Goal: Task Accomplishment & Management: Use online tool/utility

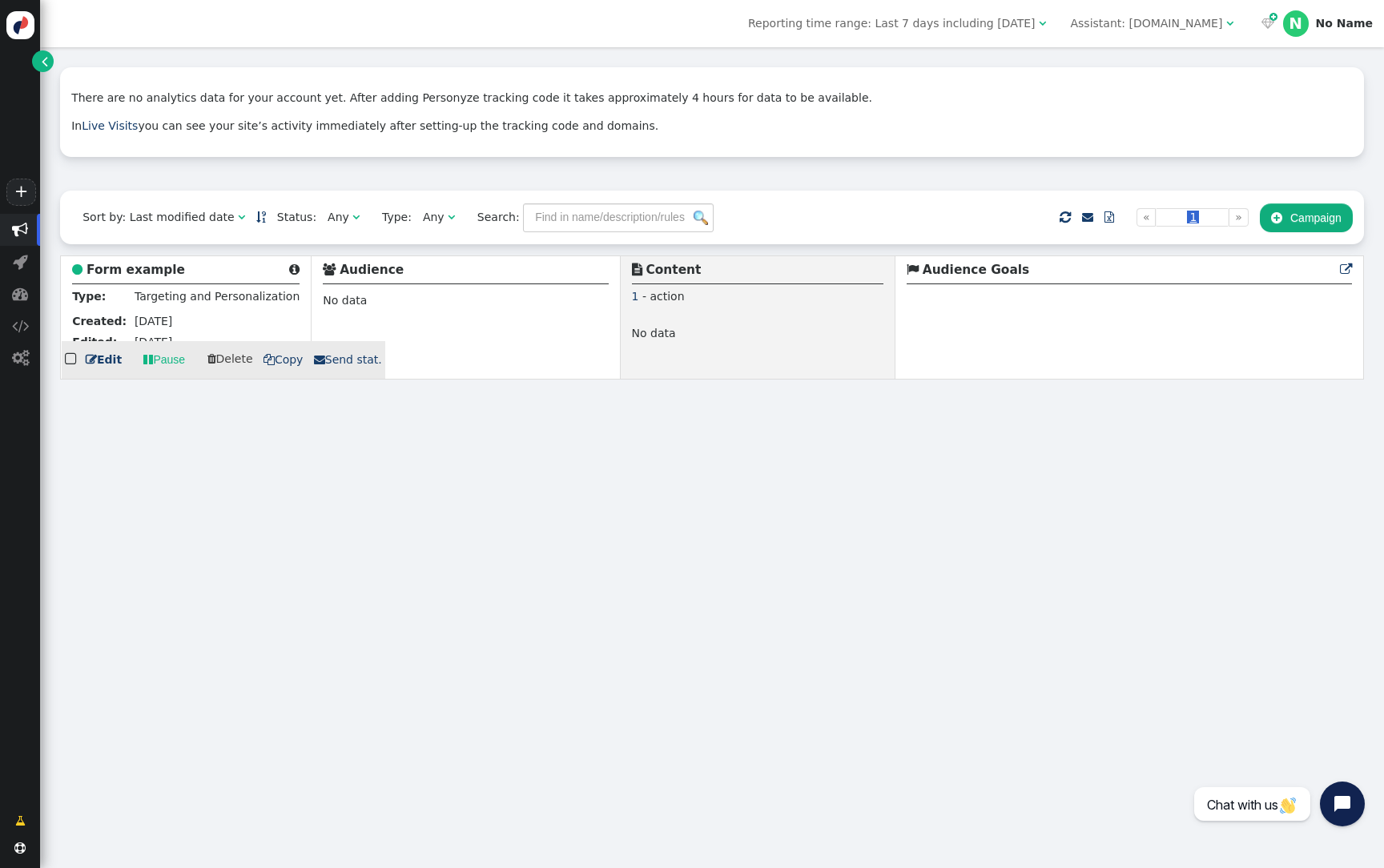
click at [145, 266] on b "Form example" at bounding box center [136, 270] width 99 height 15
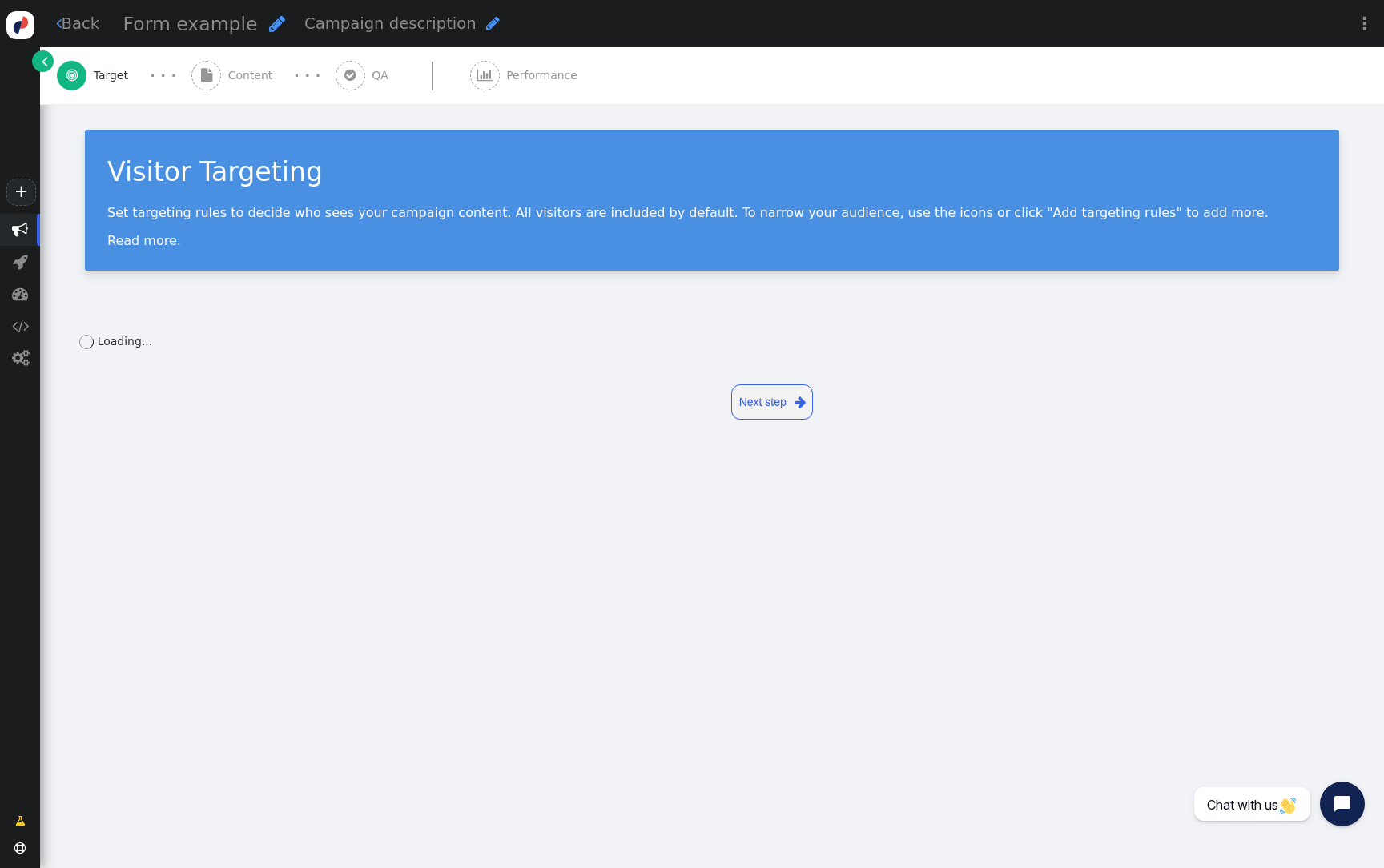
click at [216, 78] on span "" at bounding box center [206, 76] width 30 height 30
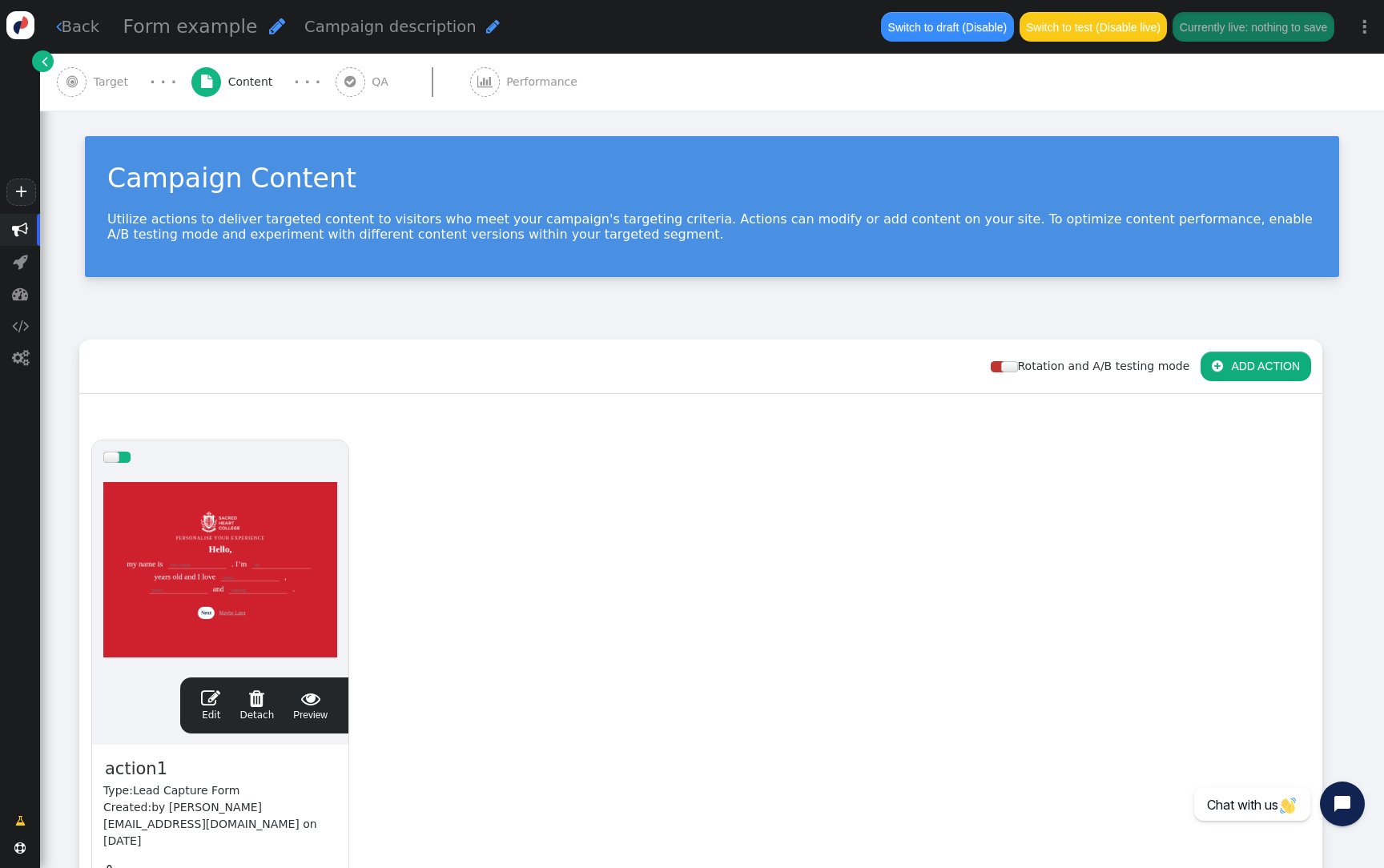
click at [263, 610] on div at bounding box center [220, 570] width 234 height 192
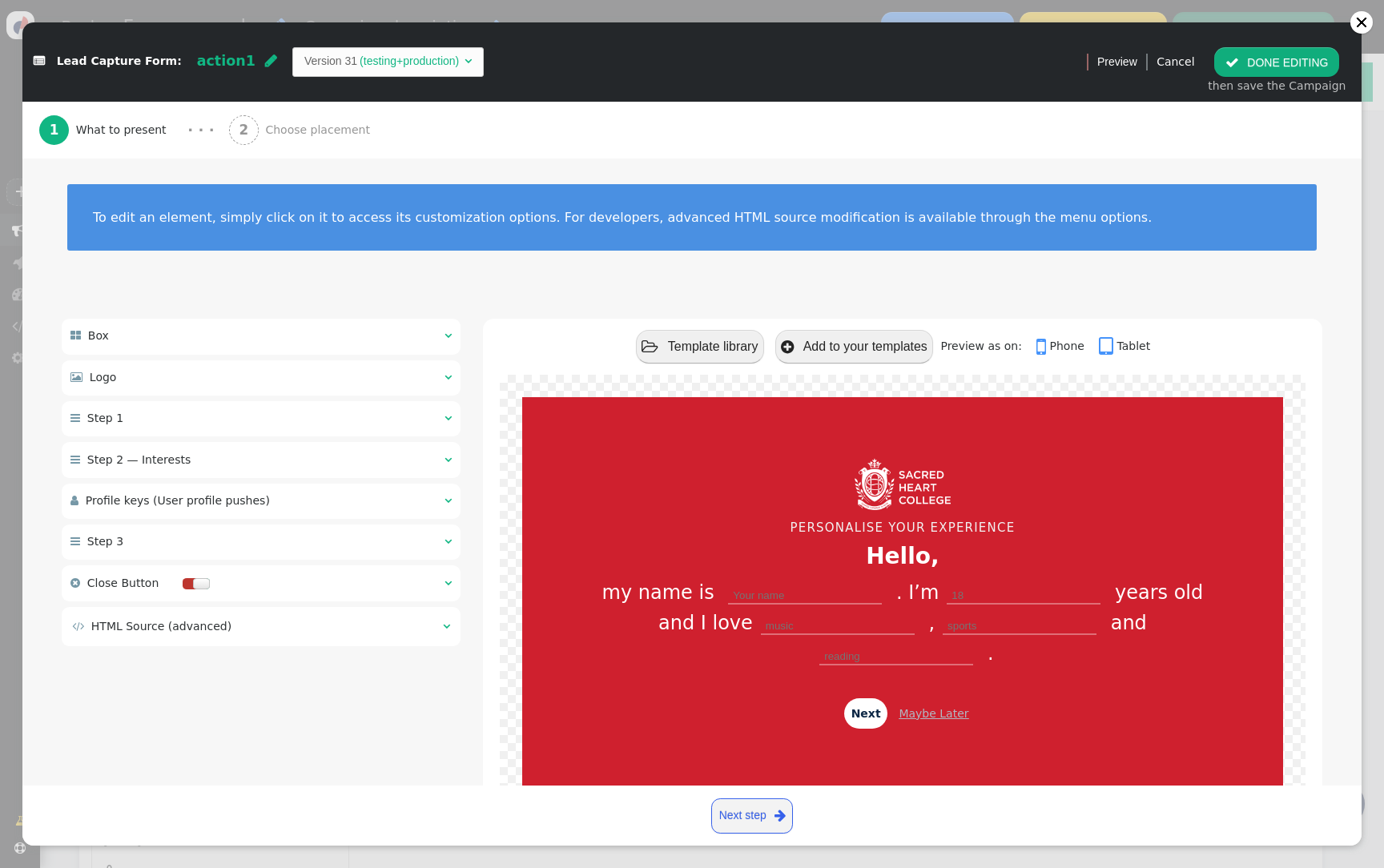
click at [303, 616] on div " HTML Source (advanced) " at bounding box center [261, 626] width 399 height 39
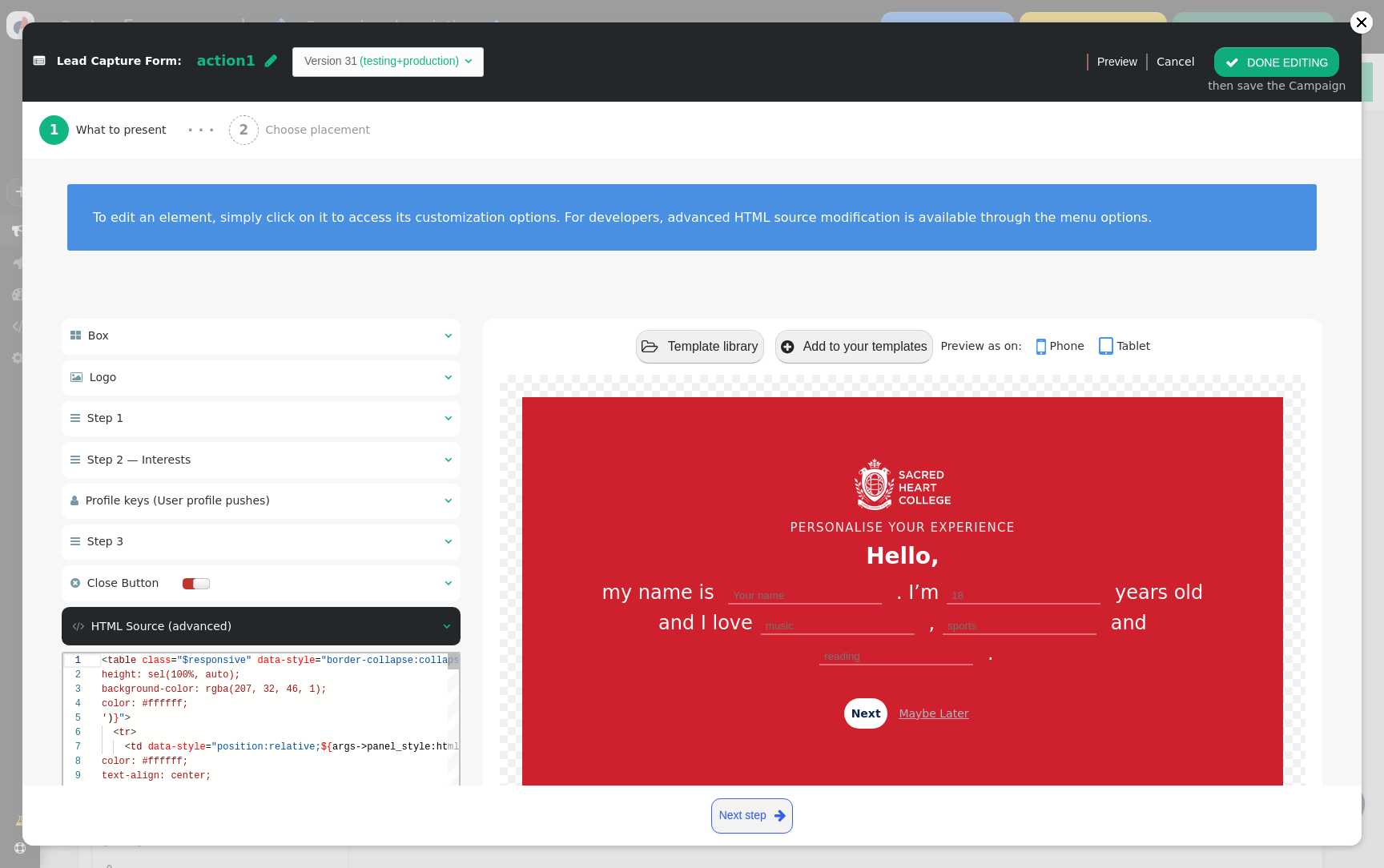
scroll to position [144, 0]
click at [287, 699] on div "color: #ffffff;" at bounding box center [466, 703] width 729 height 15
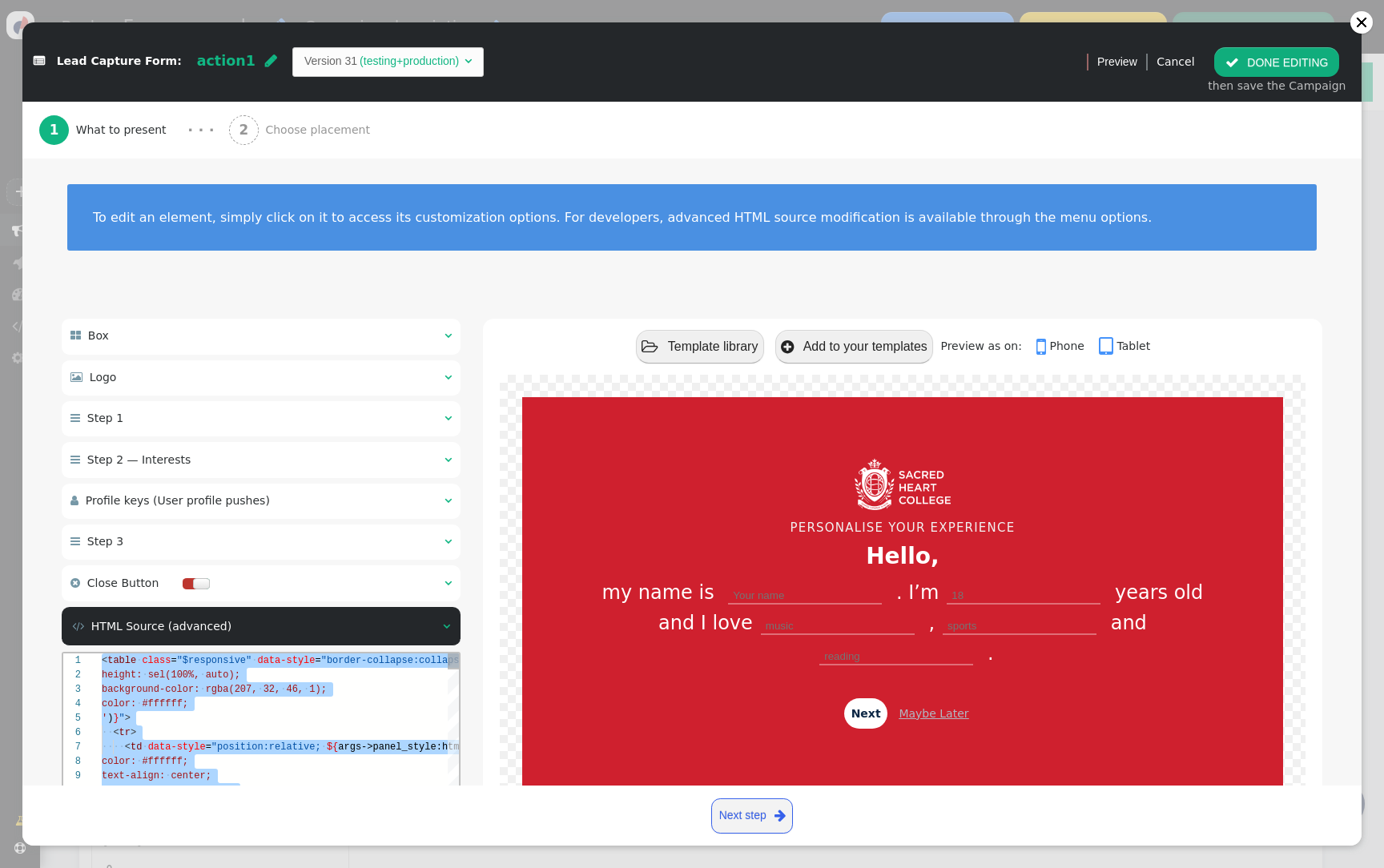
paste textarea "'} ${menu args->close_btn_style name='Close Button Style', type='css', param='w…"
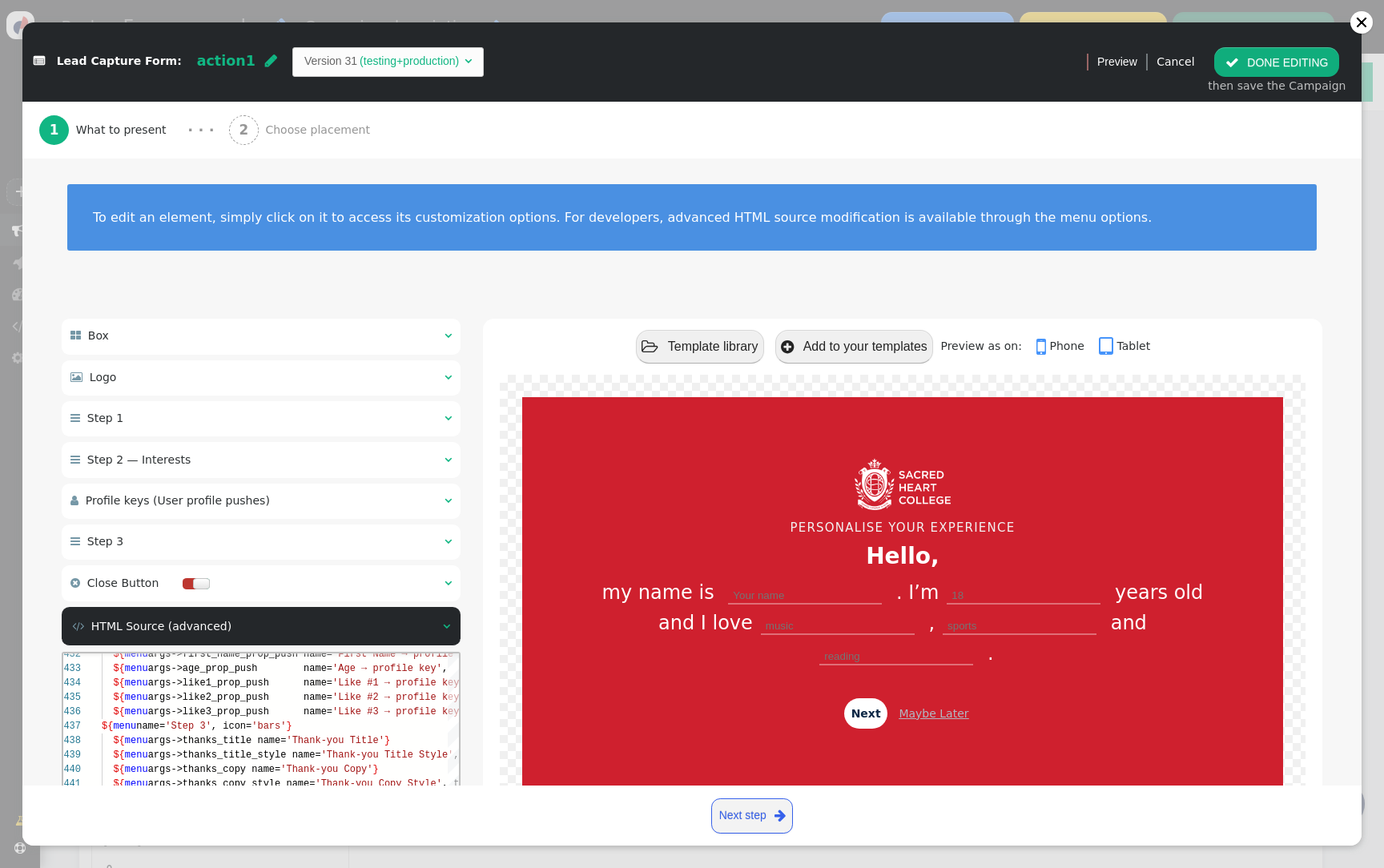
scroll to position [241, 0]
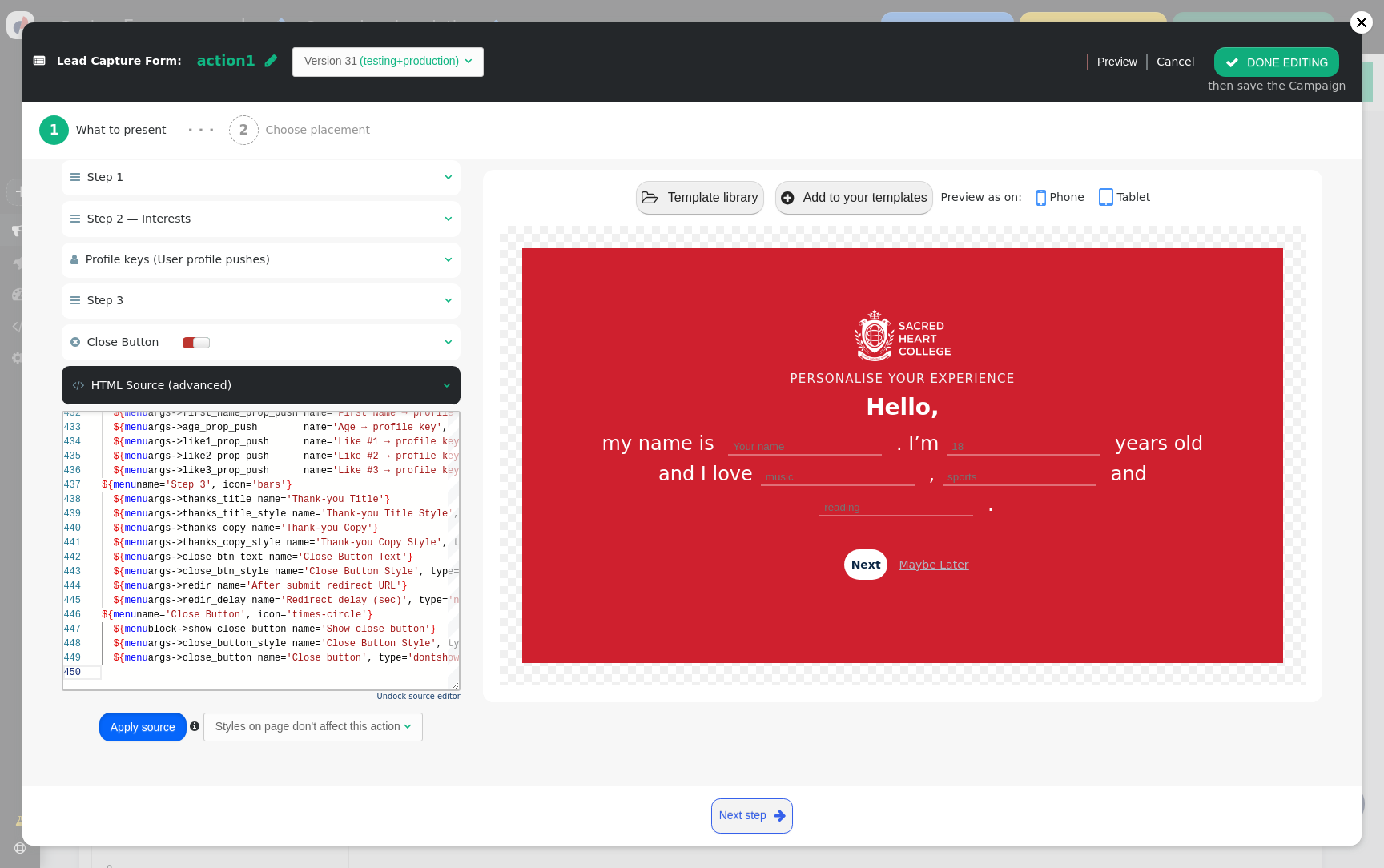
click at [145, 728] on button "Apply source" at bounding box center [142, 726] width 87 height 29
type textarea "t'} ${menu args->close_btn_style name='Close Button Style', type='css', param='…"
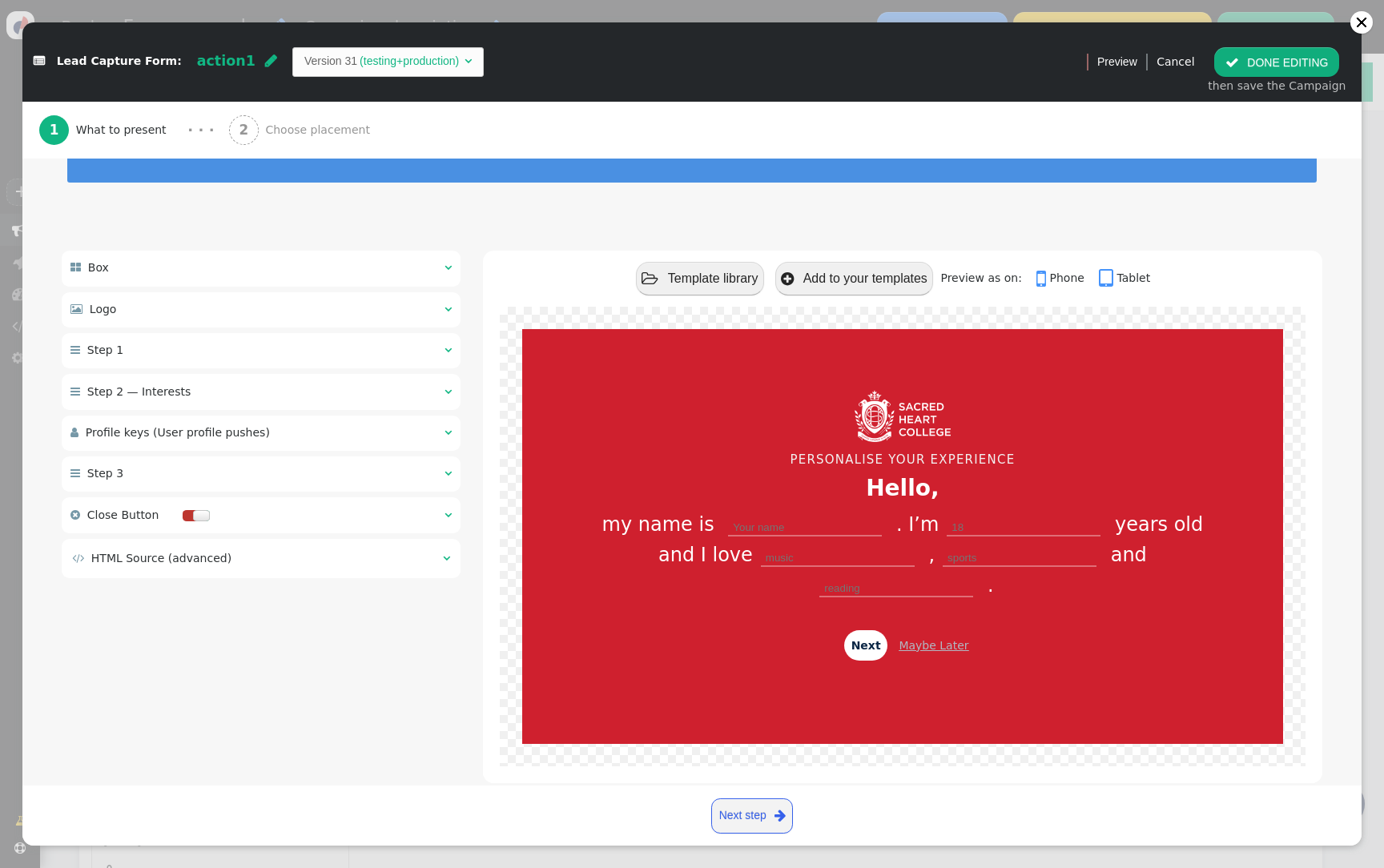
scroll to position [0, 0]
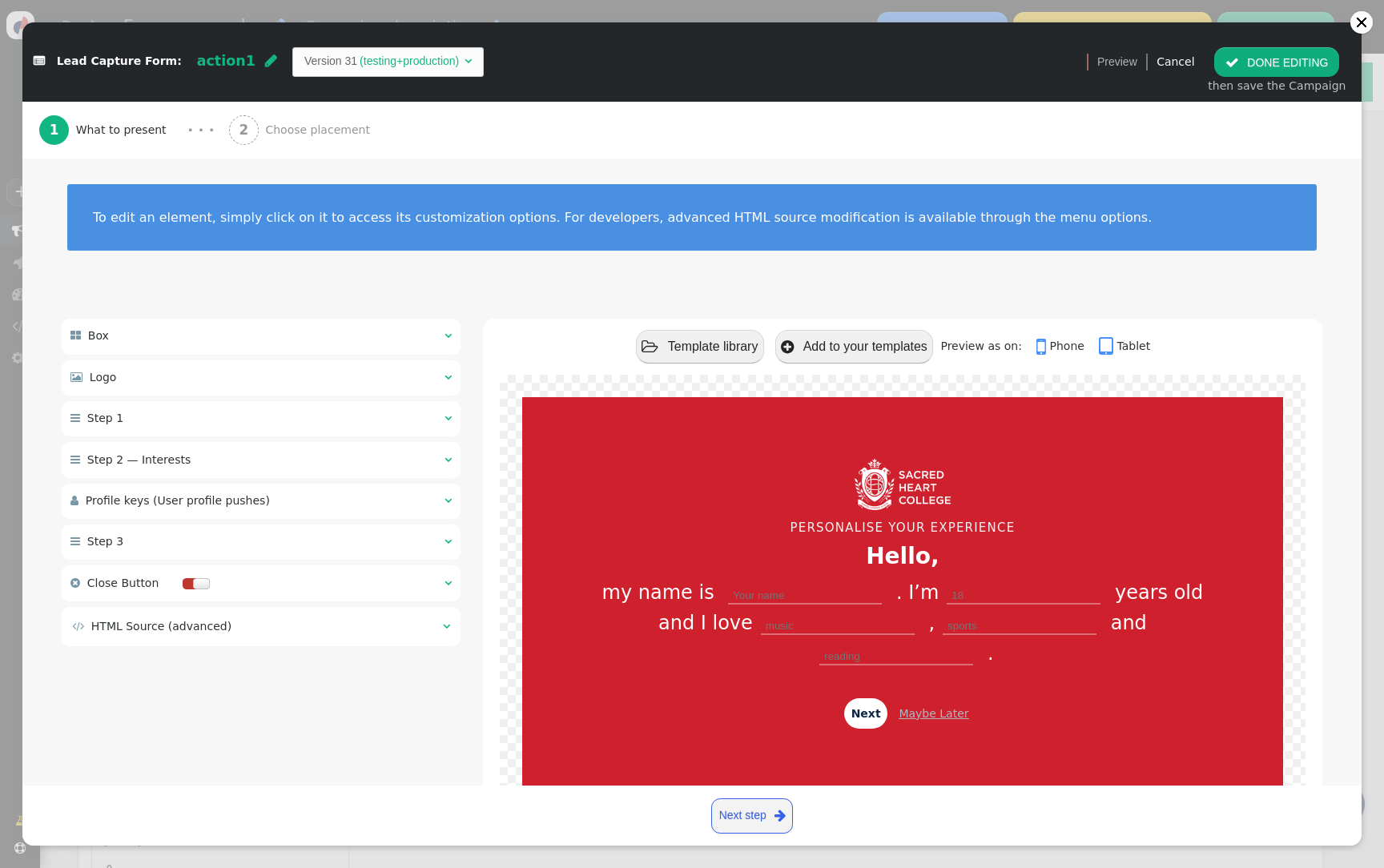
click at [224, 446] on div " Step 2 — Interests  " at bounding box center [261, 459] width 399 height 35
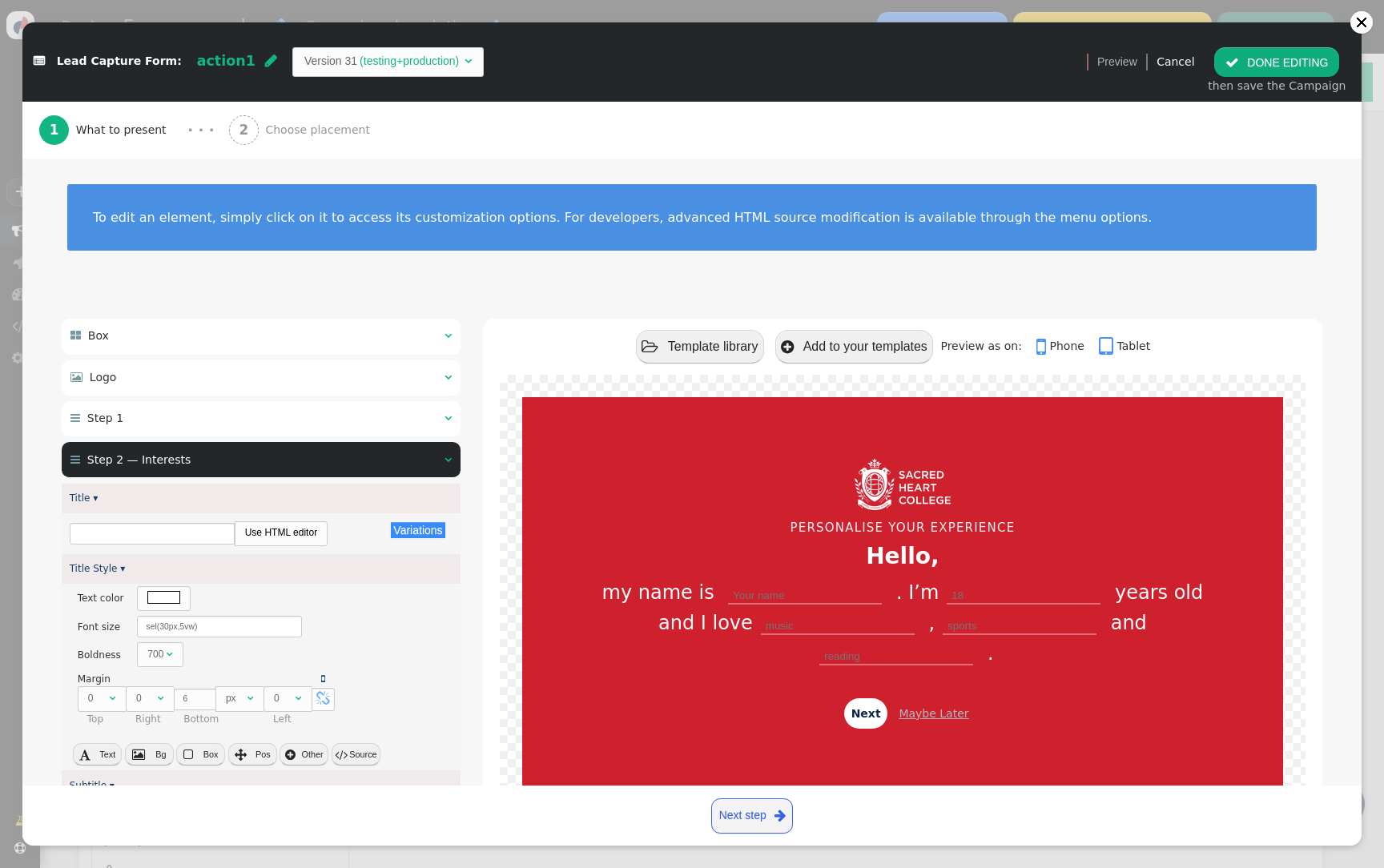
type input "What are your favourite interests?"
type input "Select Three"
type input "Back"
type input "Submit"
type input "Interests"
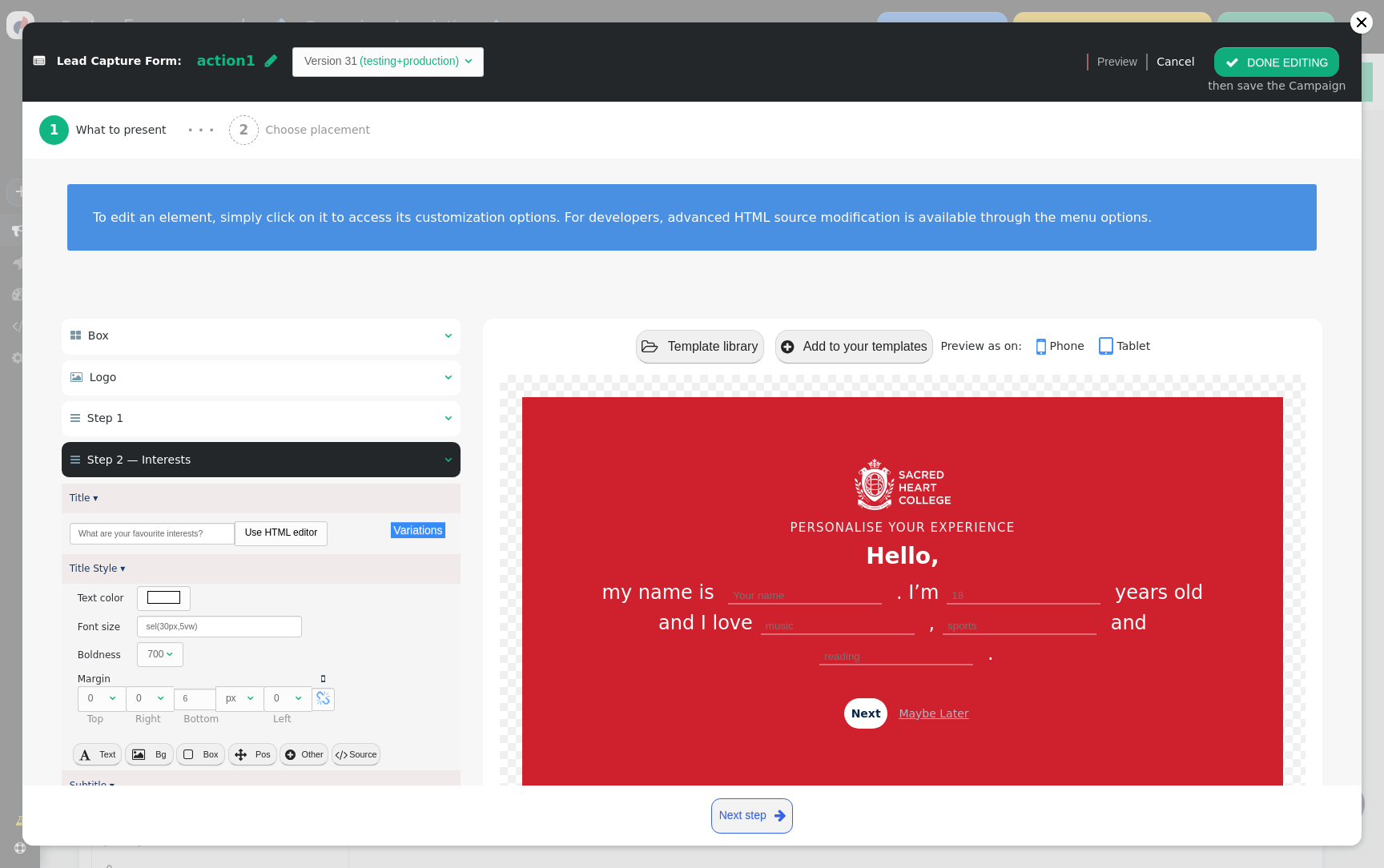
click at [217, 412] on div " Step 1  " at bounding box center [261, 418] width 399 height 35
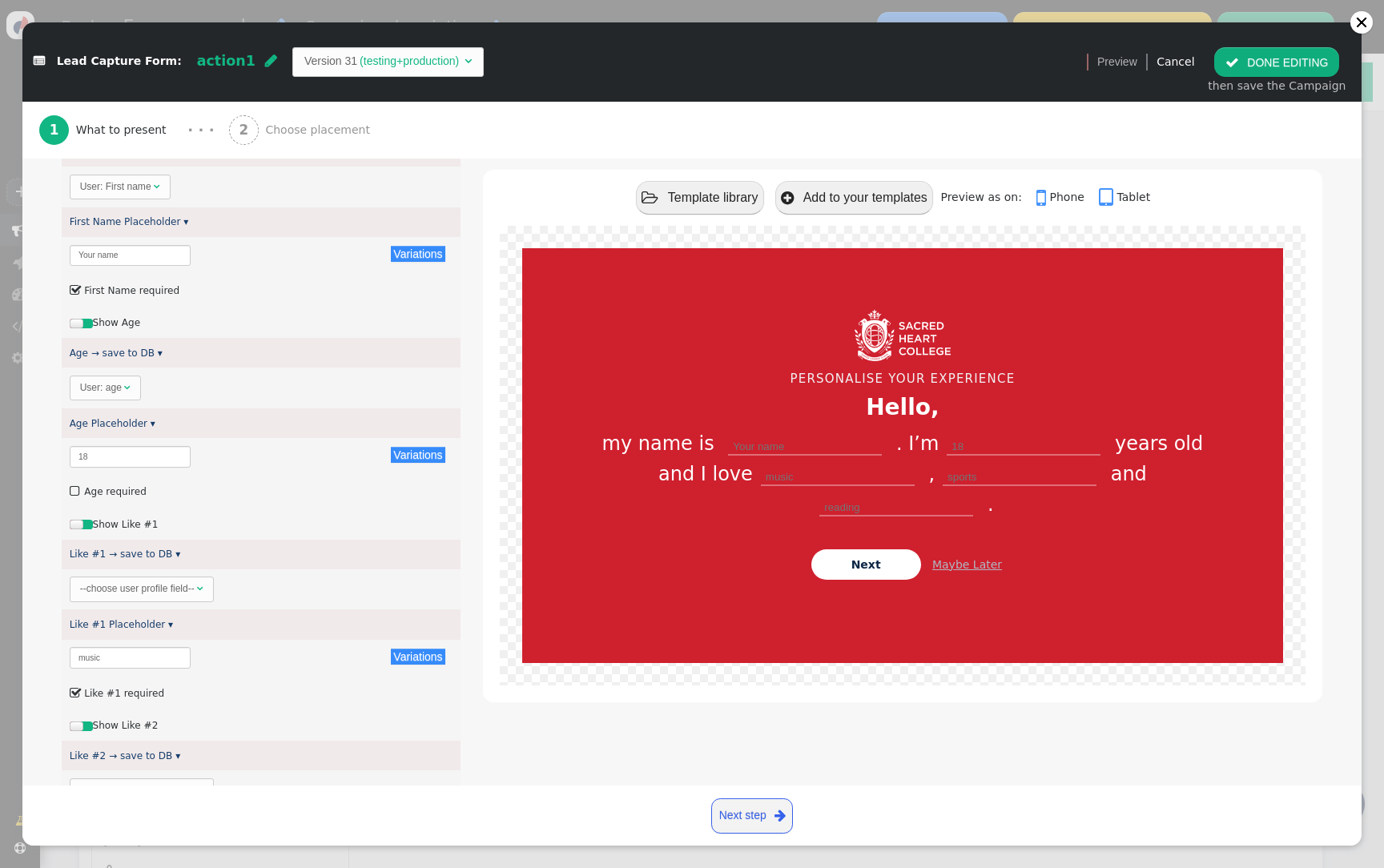
scroll to position [1623, 0]
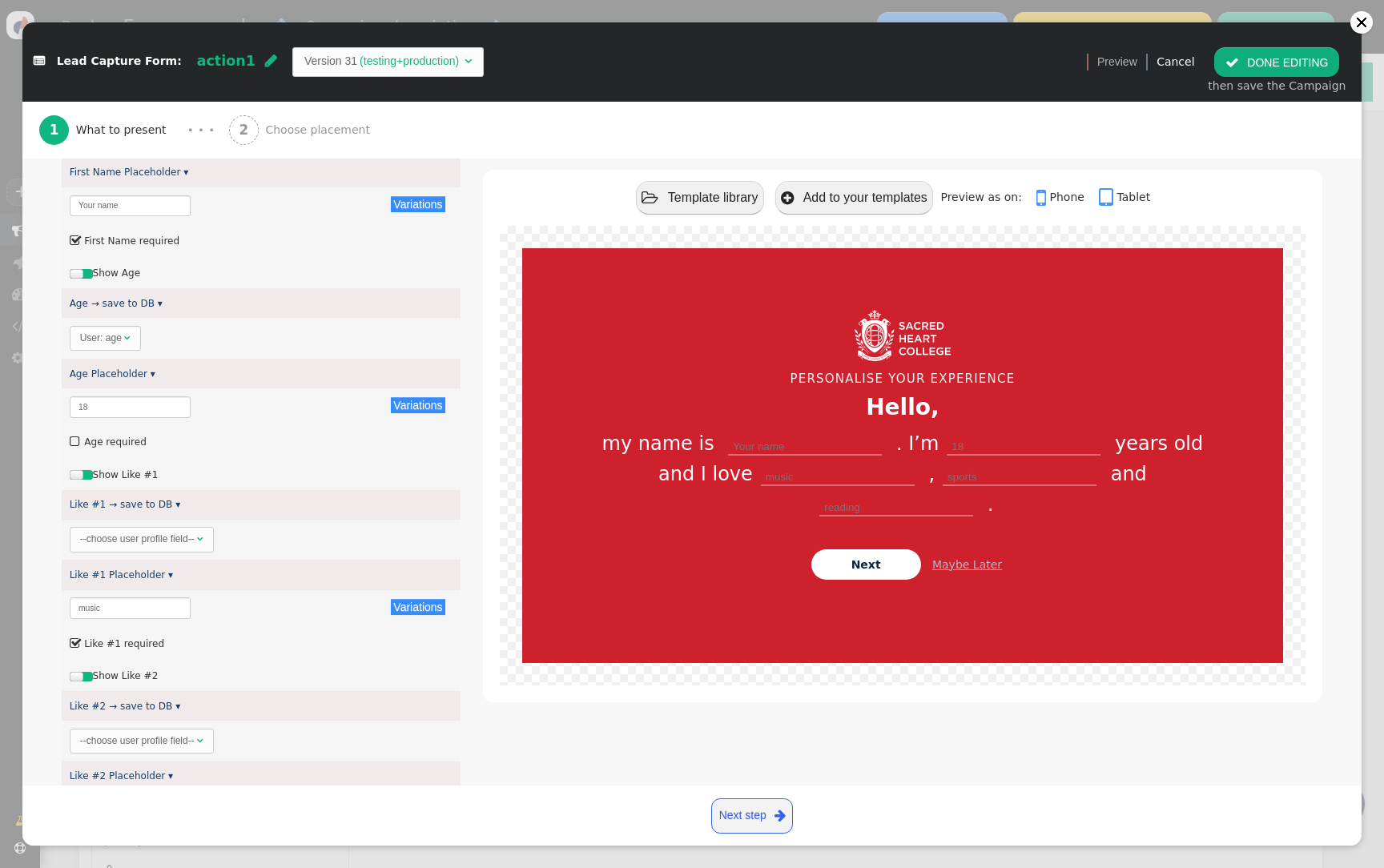
click at [194, 537] on div "--choose user profile field--" at bounding box center [138, 539] width 115 height 15
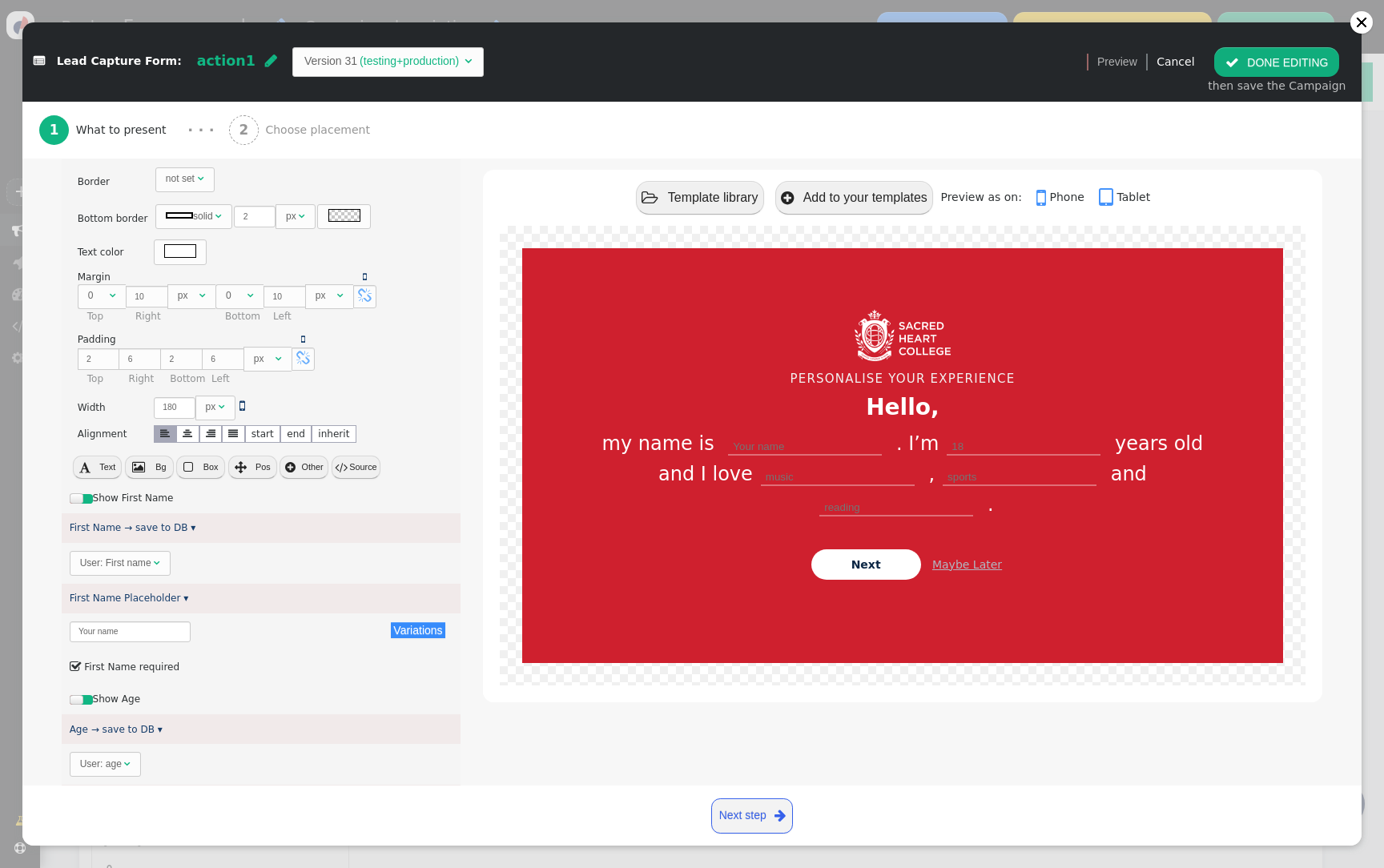
scroll to position [1139, 0]
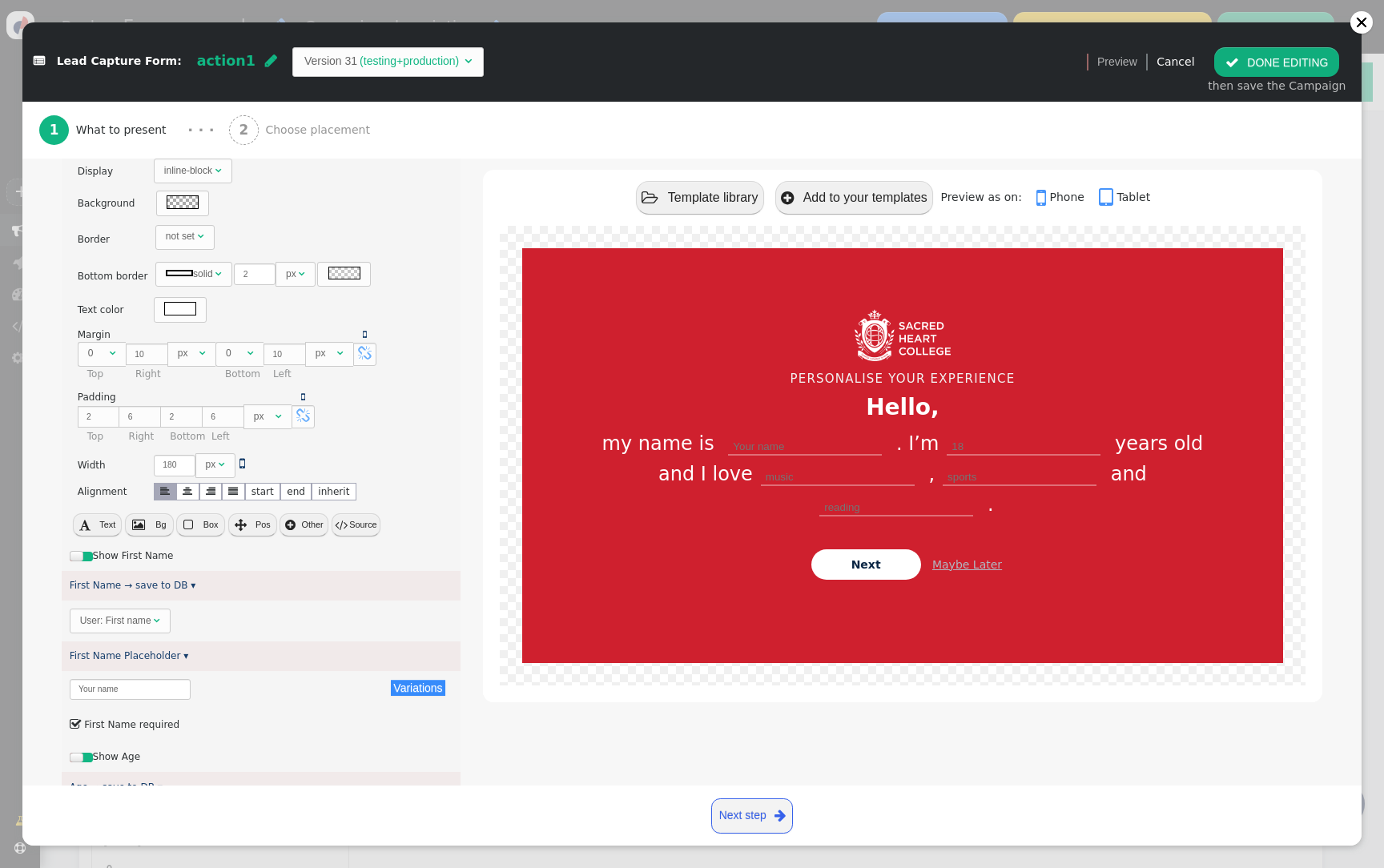
click at [1273, 61] on button " DONE EDITING" at bounding box center [1276, 61] width 125 height 29
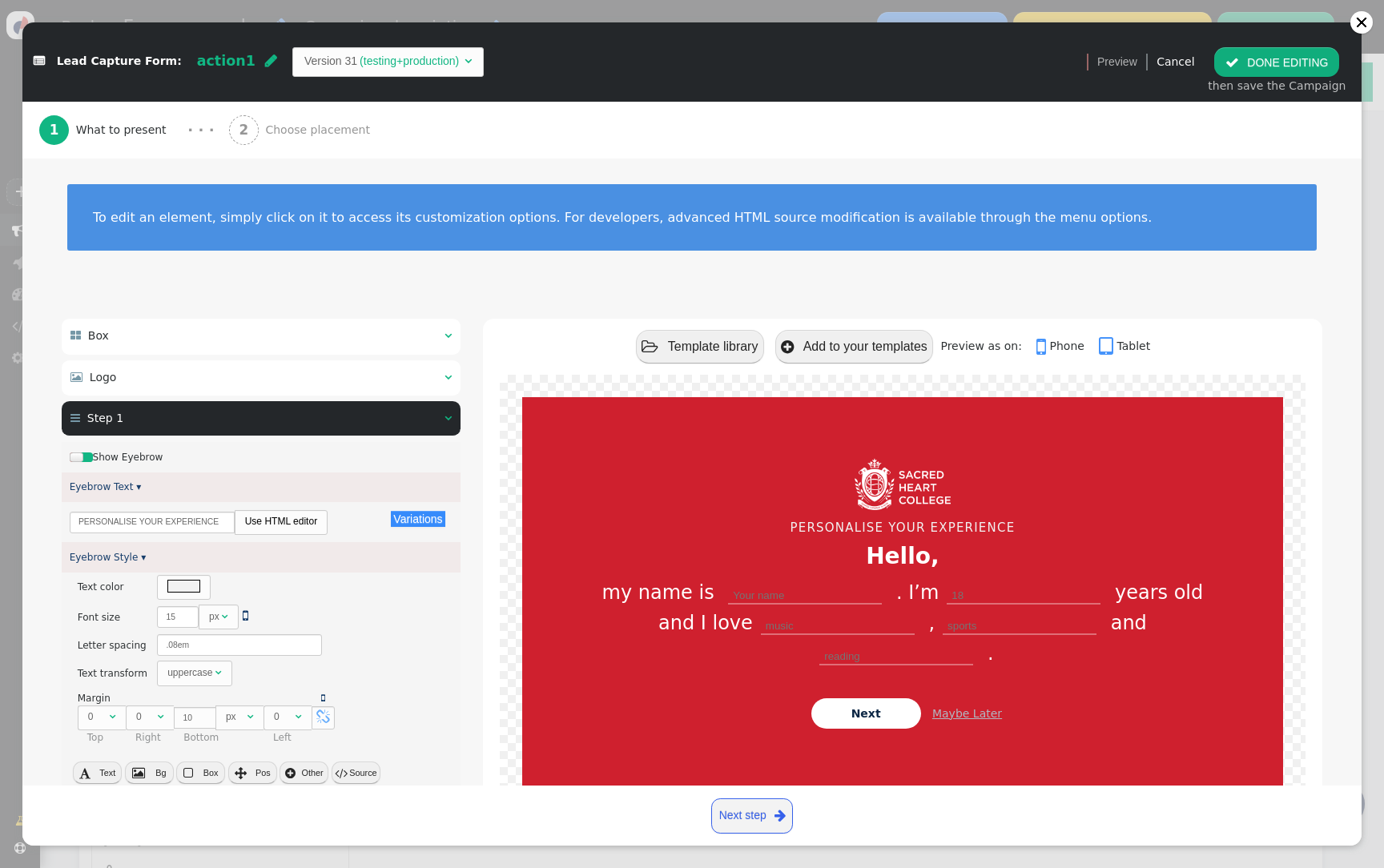
scroll to position [0, 0]
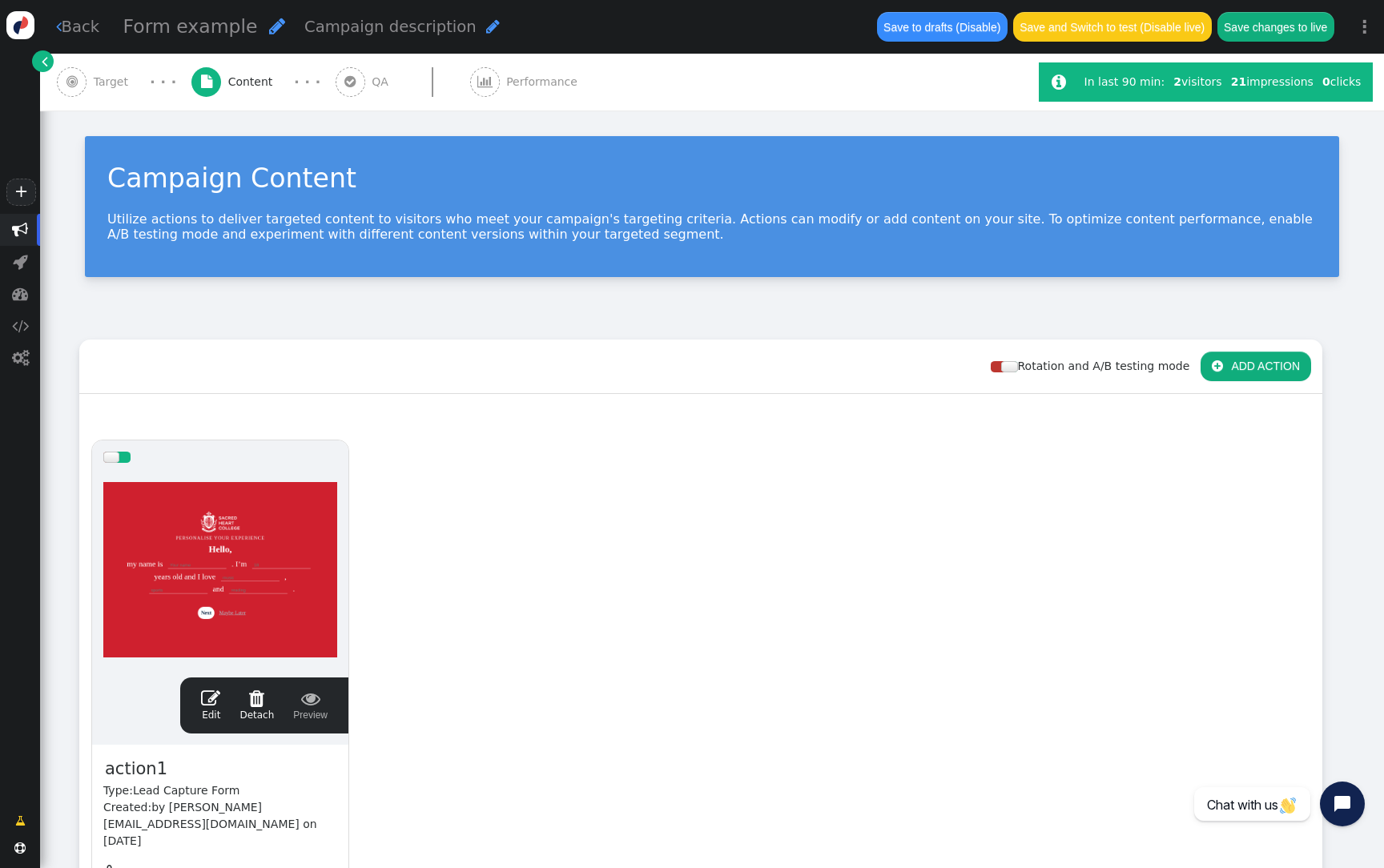
click at [129, 90] on div " Target" at bounding box center [96, 82] width 78 height 57
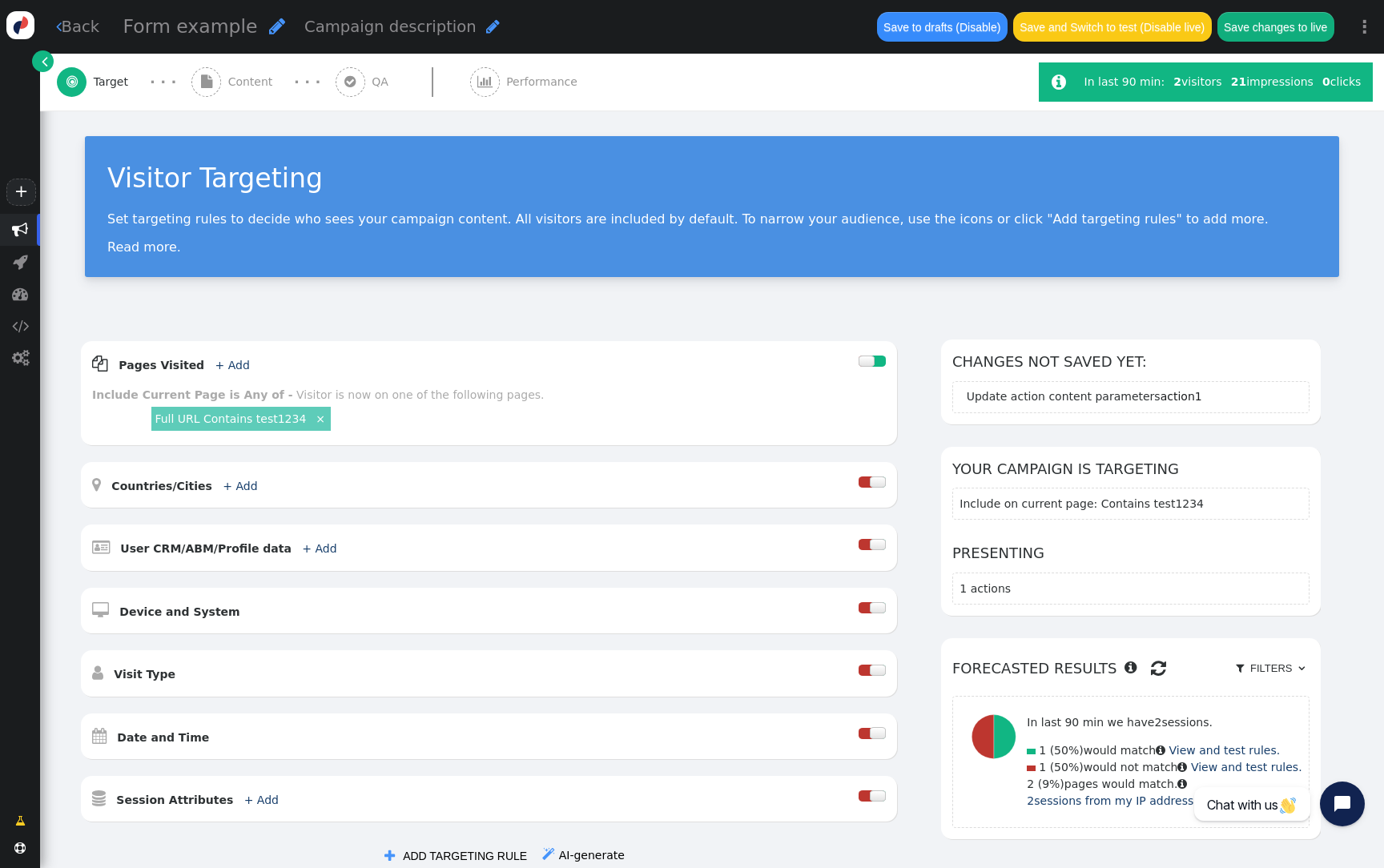
click at [1301, 48] on div "Save to drafts (Disable) Save and Switch to test (Disable live) Save changes to…" at bounding box center [1105, 27] width 480 height 54
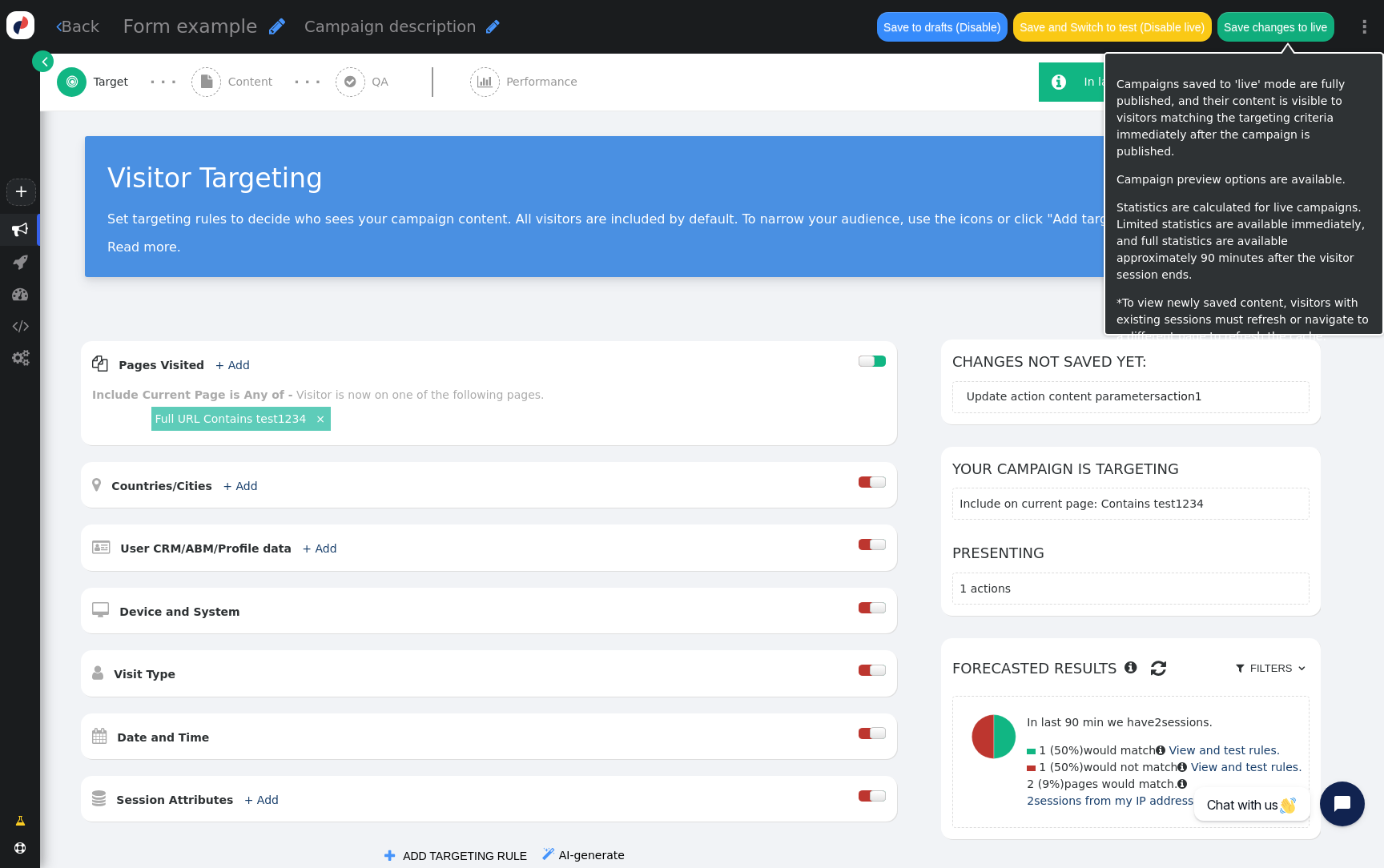
click at [1287, 23] on button "Save changes to live" at bounding box center [1275, 26] width 117 height 29
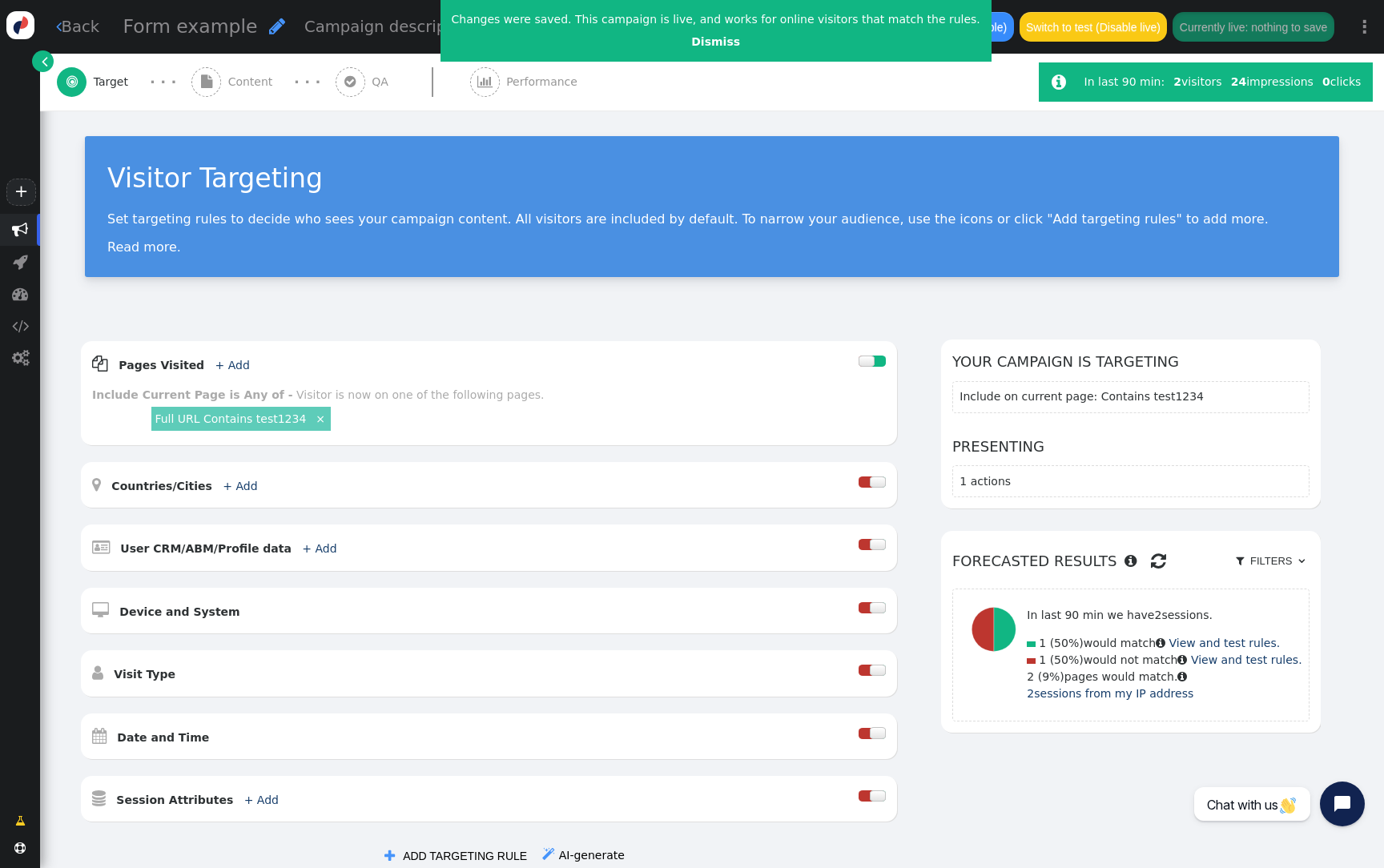
click at [242, 78] on span "Content" at bounding box center [253, 82] width 51 height 17
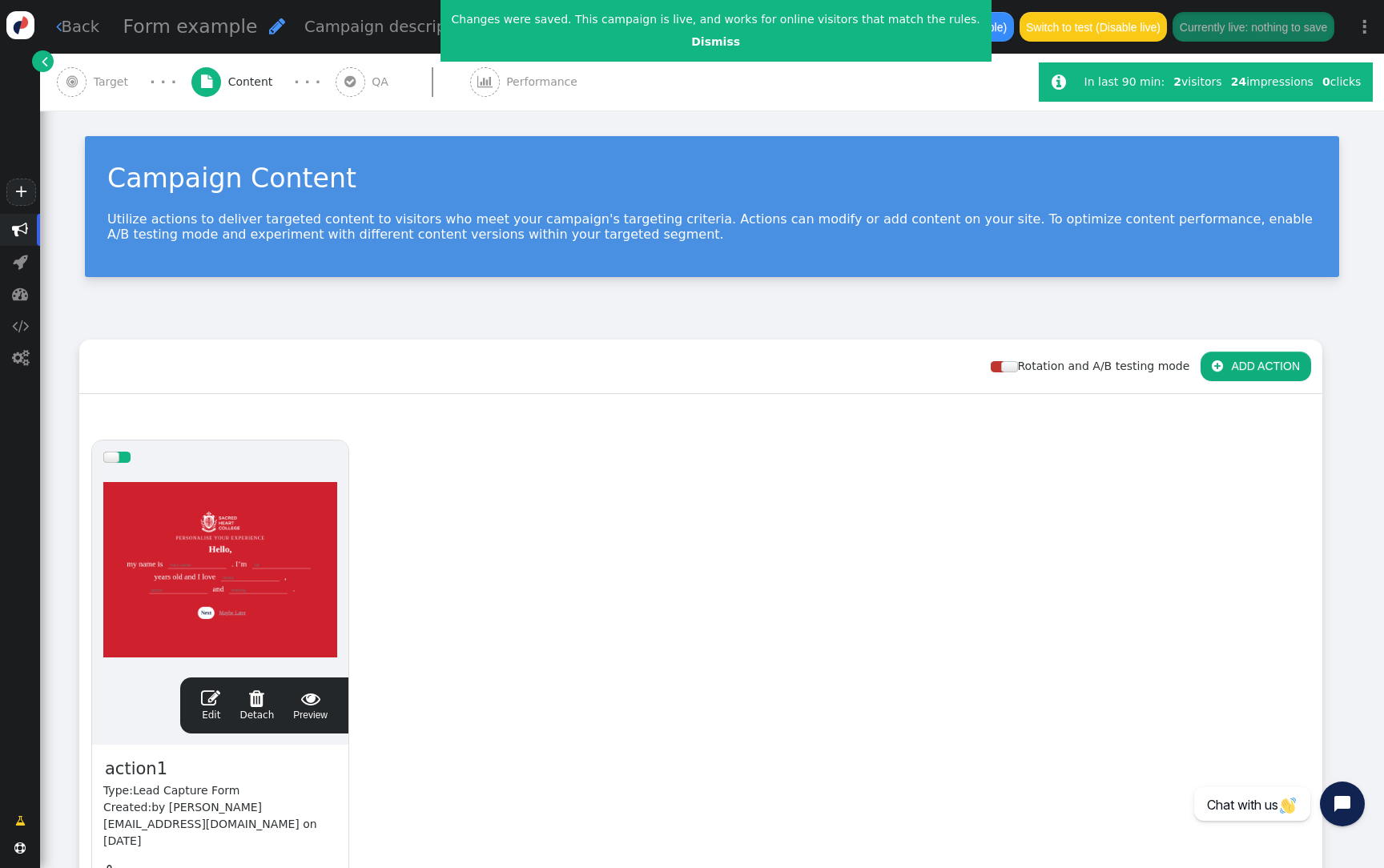
click at [251, 517] on div at bounding box center [220, 570] width 234 height 192
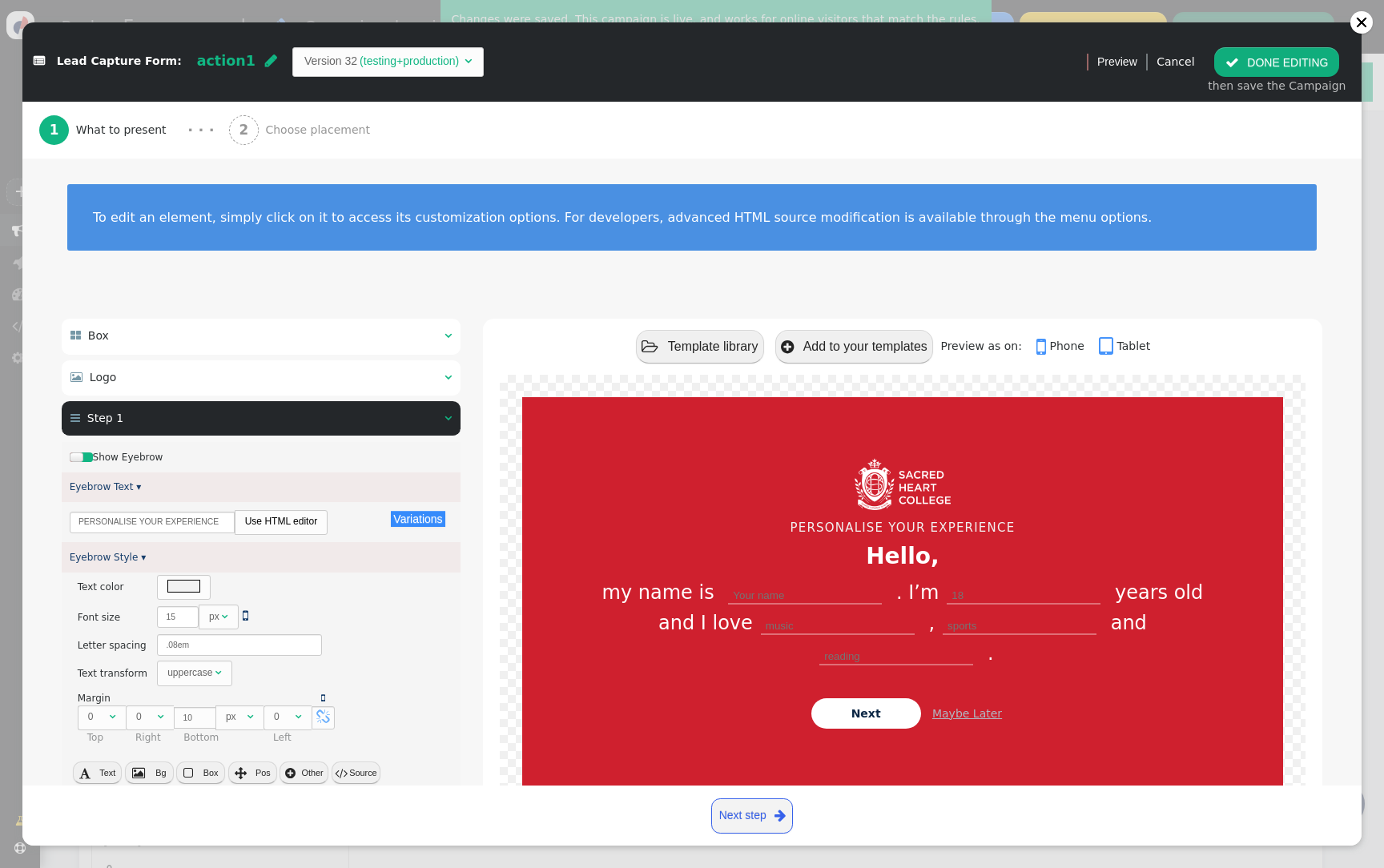
click at [358, 422] on div " Step 1  " at bounding box center [261, 418] width 399 height 35
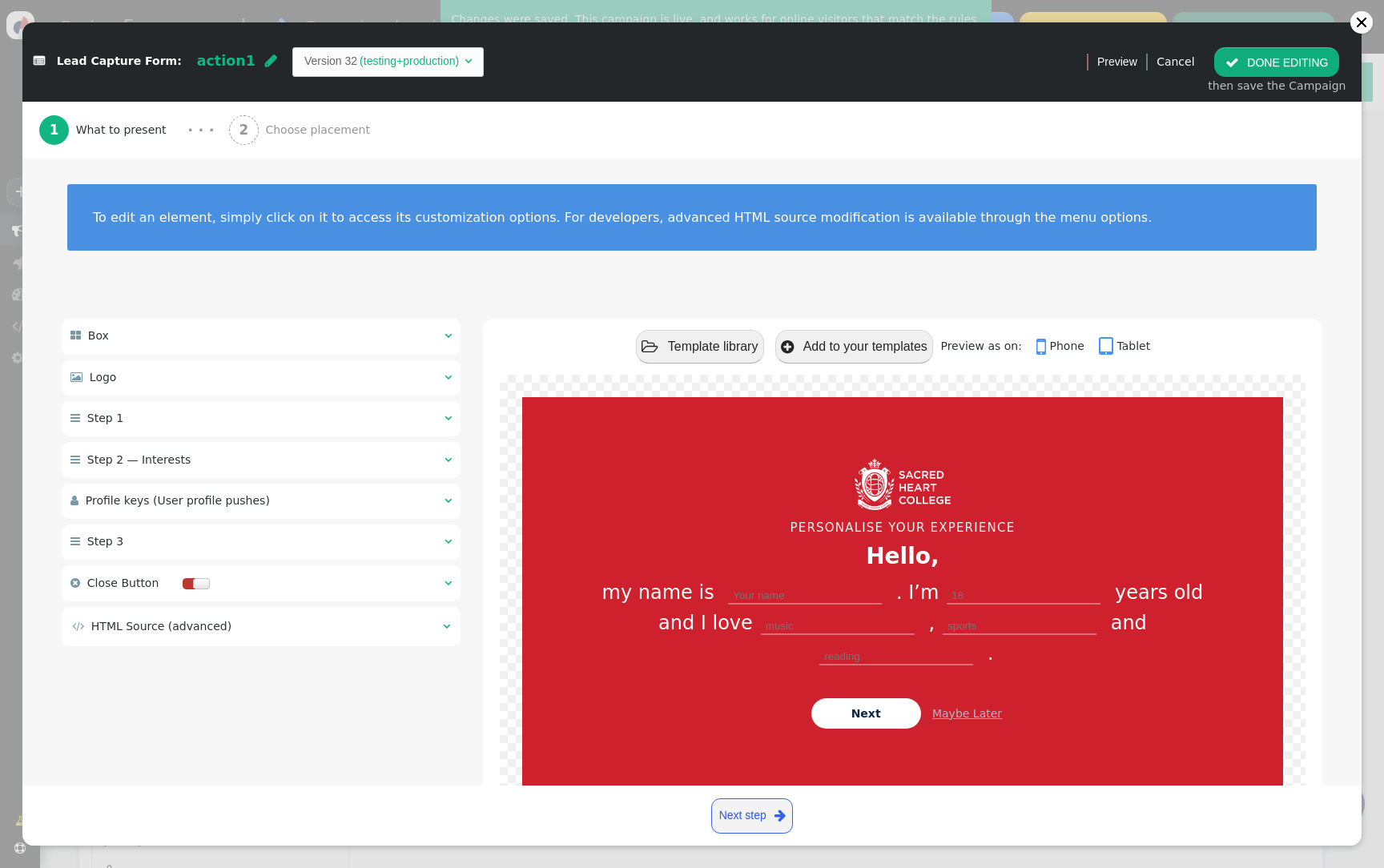
scroll to position [68, 0]
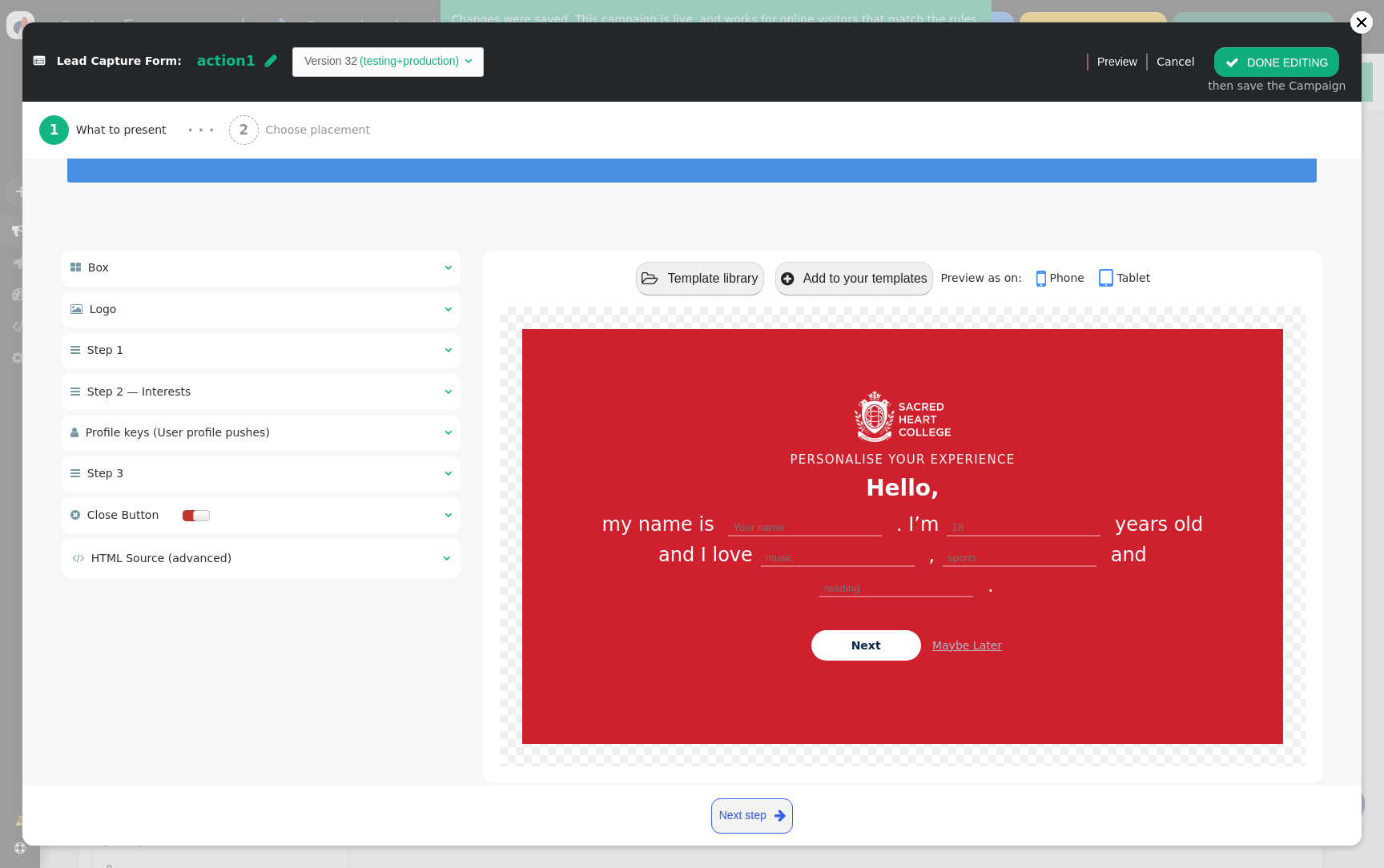
click at [289, 573] on div " HTML Source (advanced) " at bounding box center [261, 558] width 399 height 39
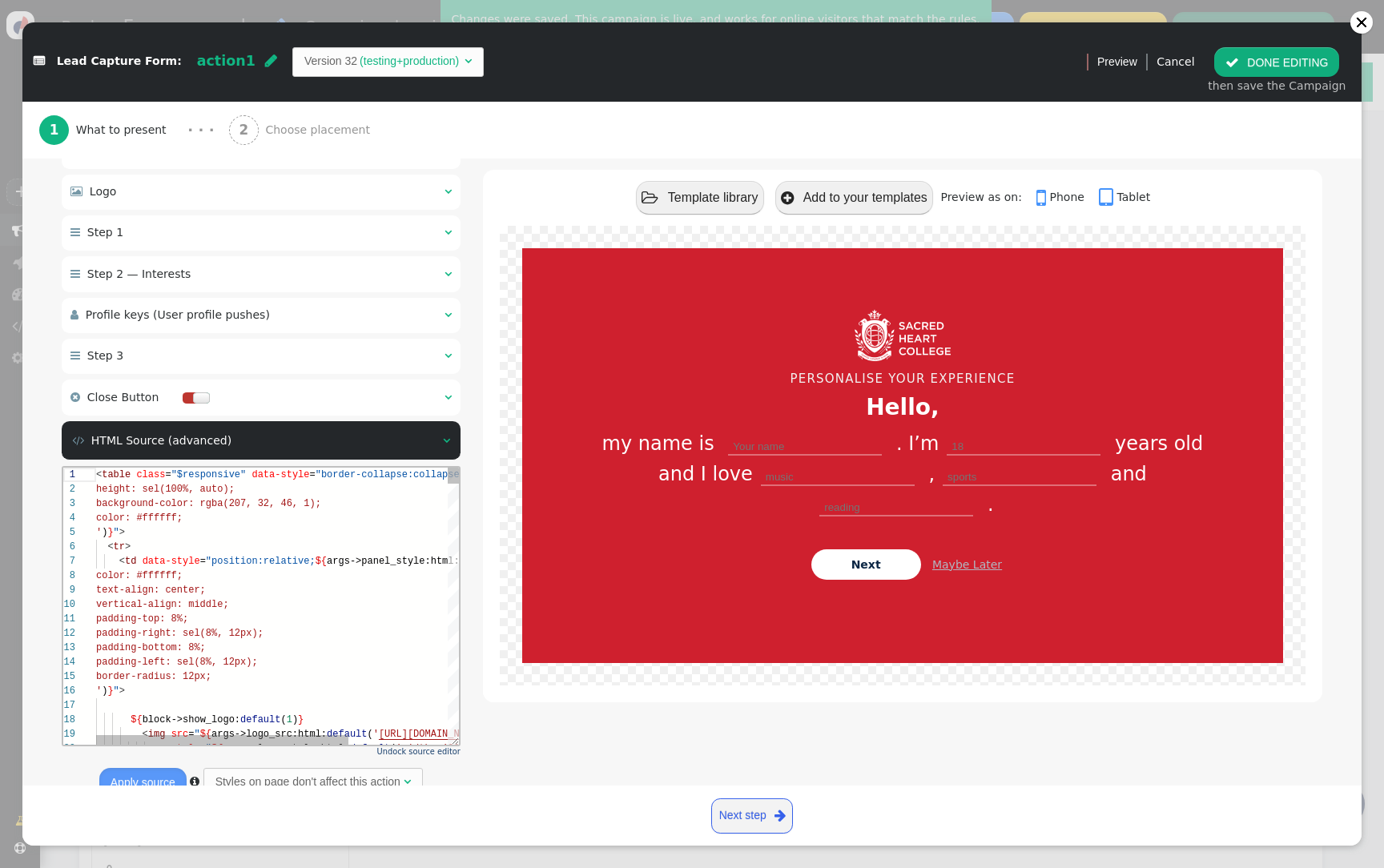
scroll to position [199, 0]
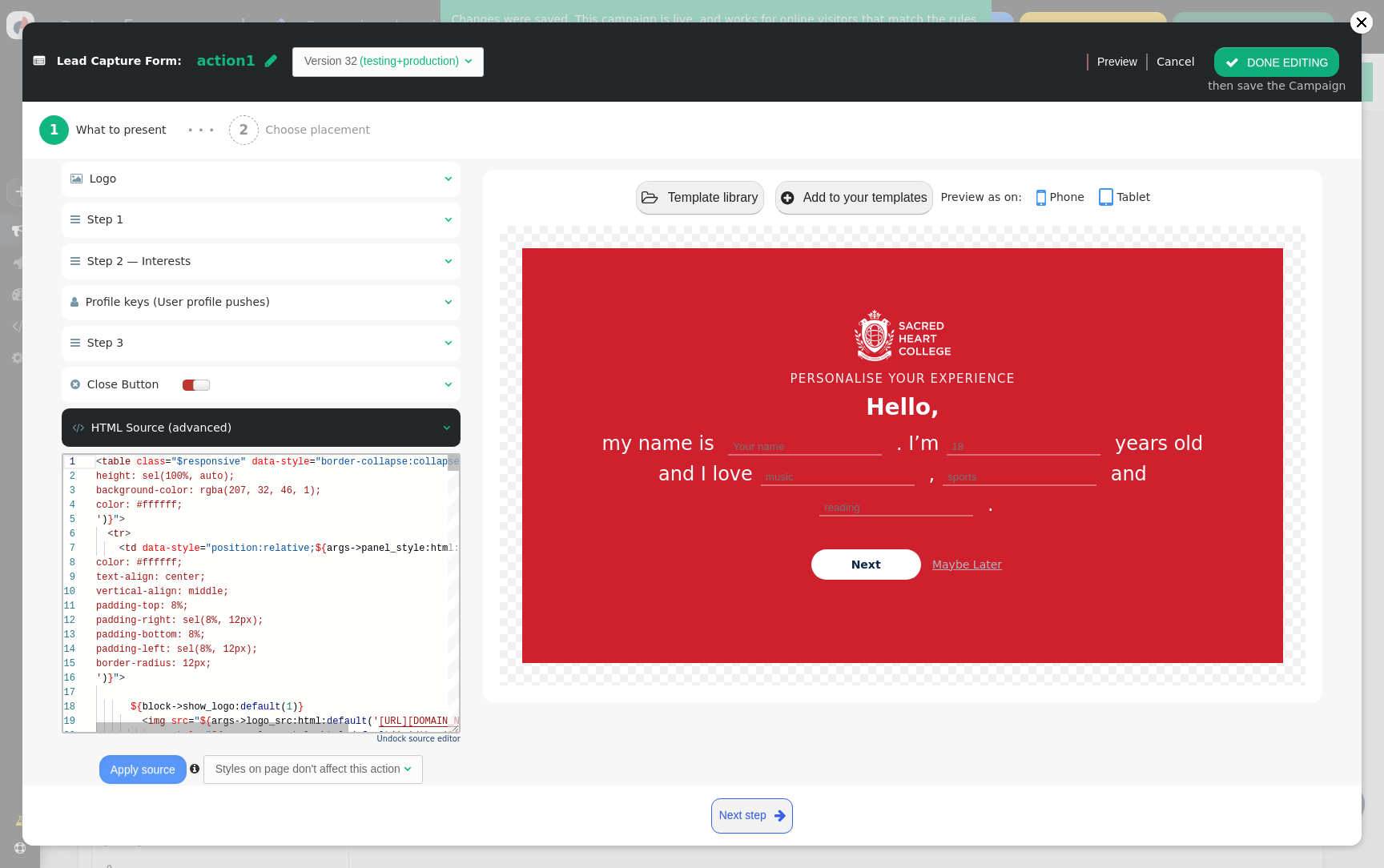
click at [290, 612] on div "padding-right: sel(8%, 12px);" at bounding box center [348, 620] width 504 height 15
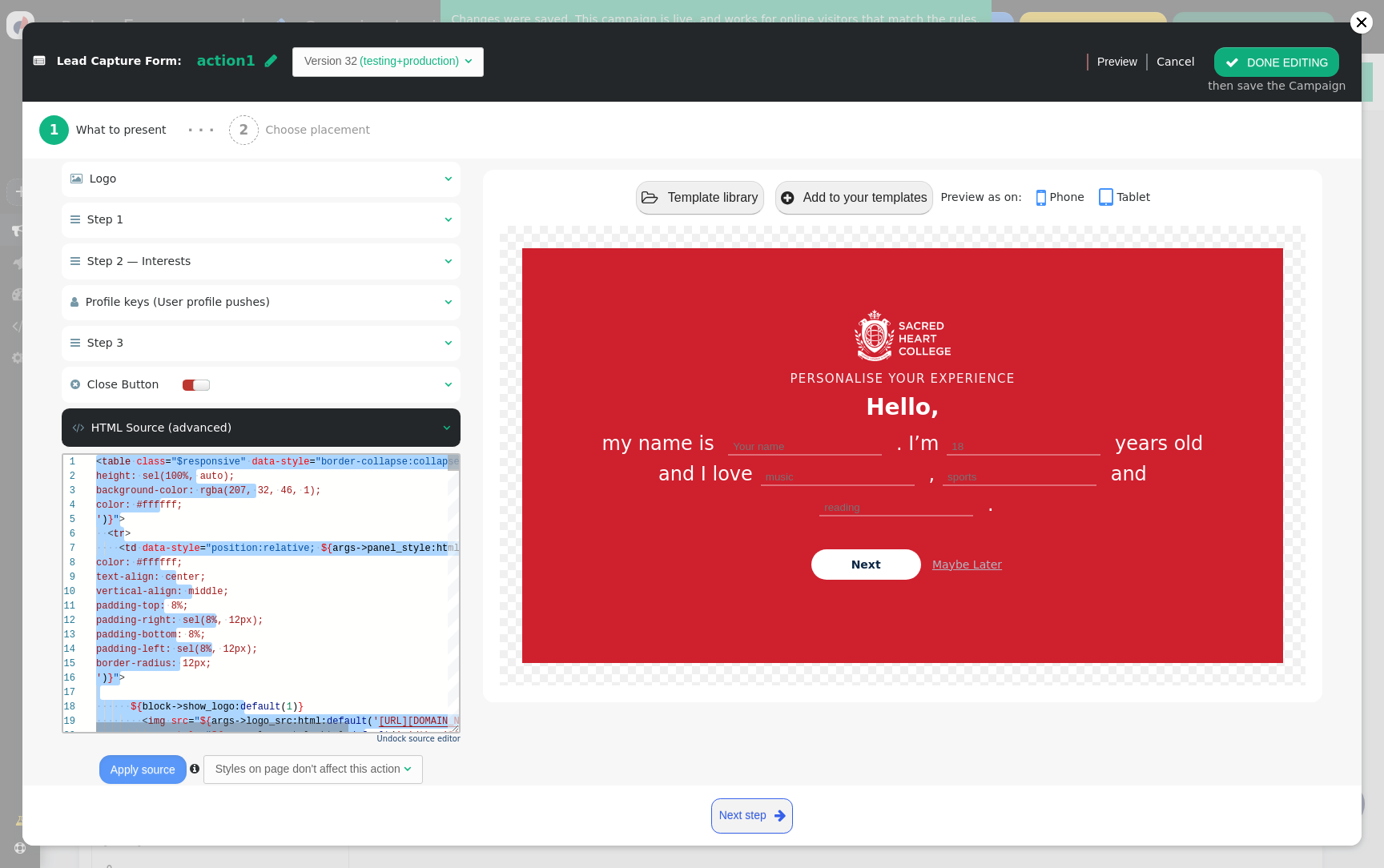
paste textarea "/script>"
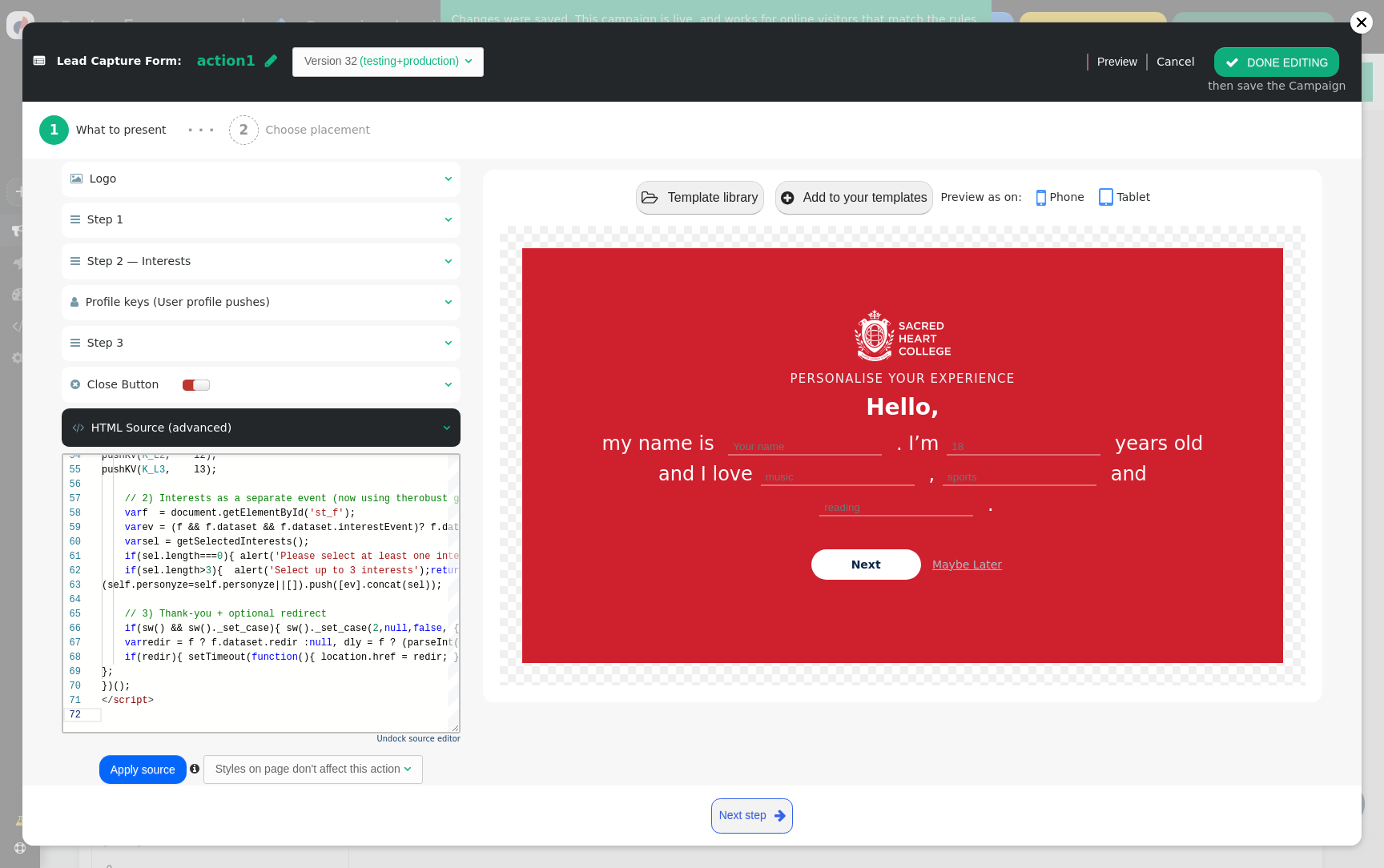
click at [148, 778] on button "Apply source" at bounding box center [142, 768] width 87 height 29
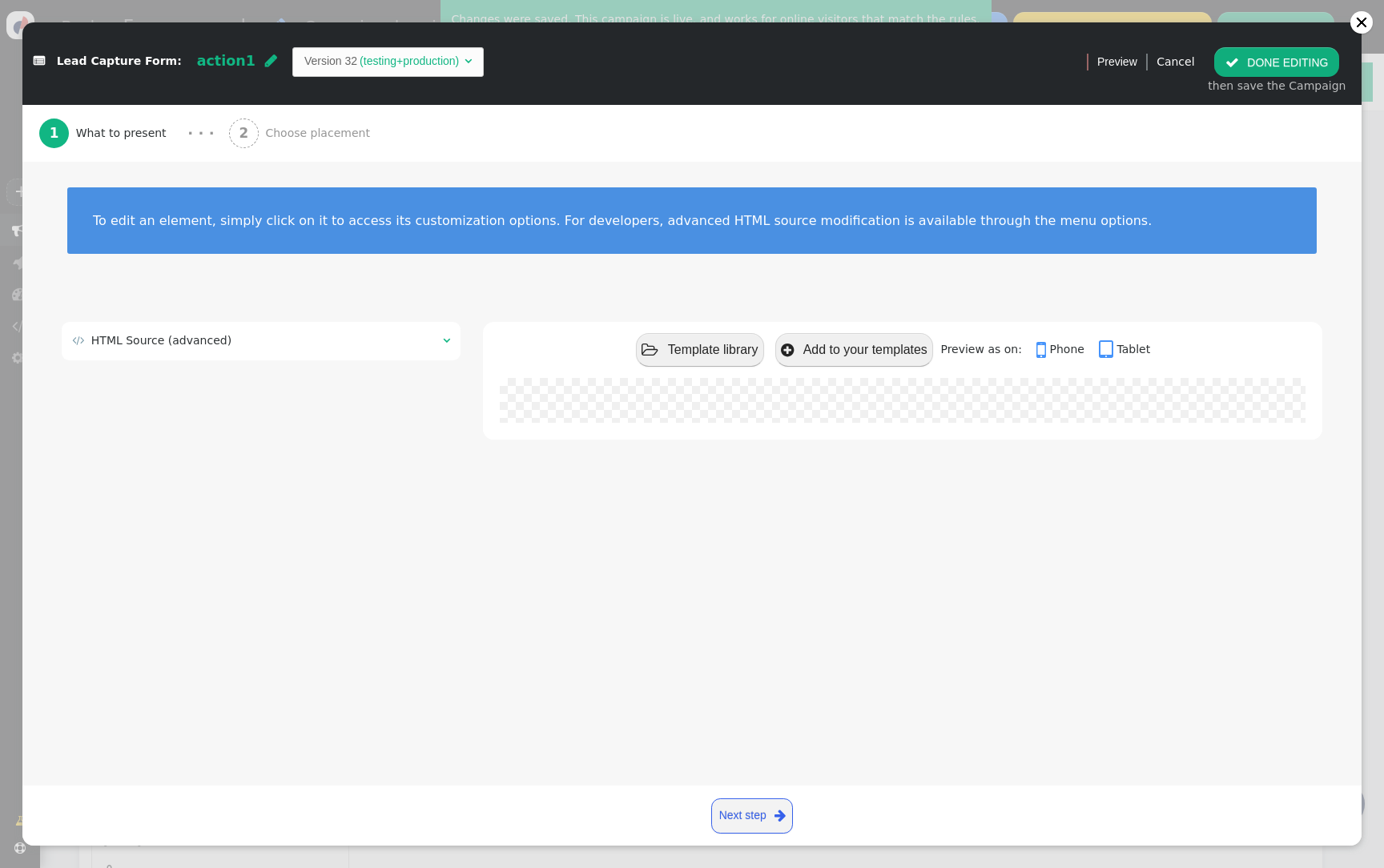
scroll to position [0, 0]
click at [420, 320] on div " HTML Source (advanced)  Undock source editor Apply source  Styles on page d…" at bounding box center [691, 380] width 1339 height 163
click at [405, 339] on td " HTML Source (advanced)" at bounding box center [251, 341] width 359 height 17
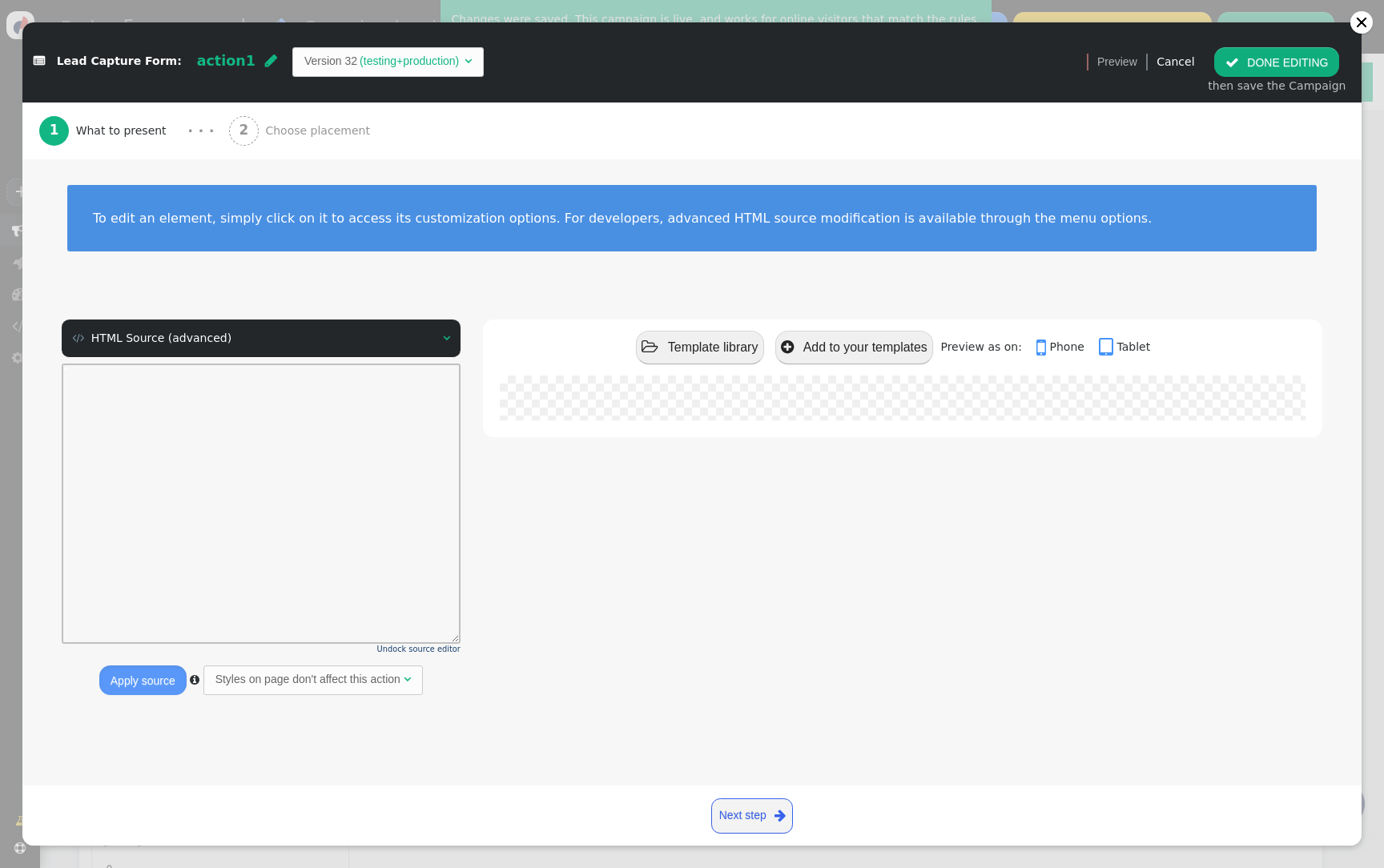
scroll to position [0, 51]
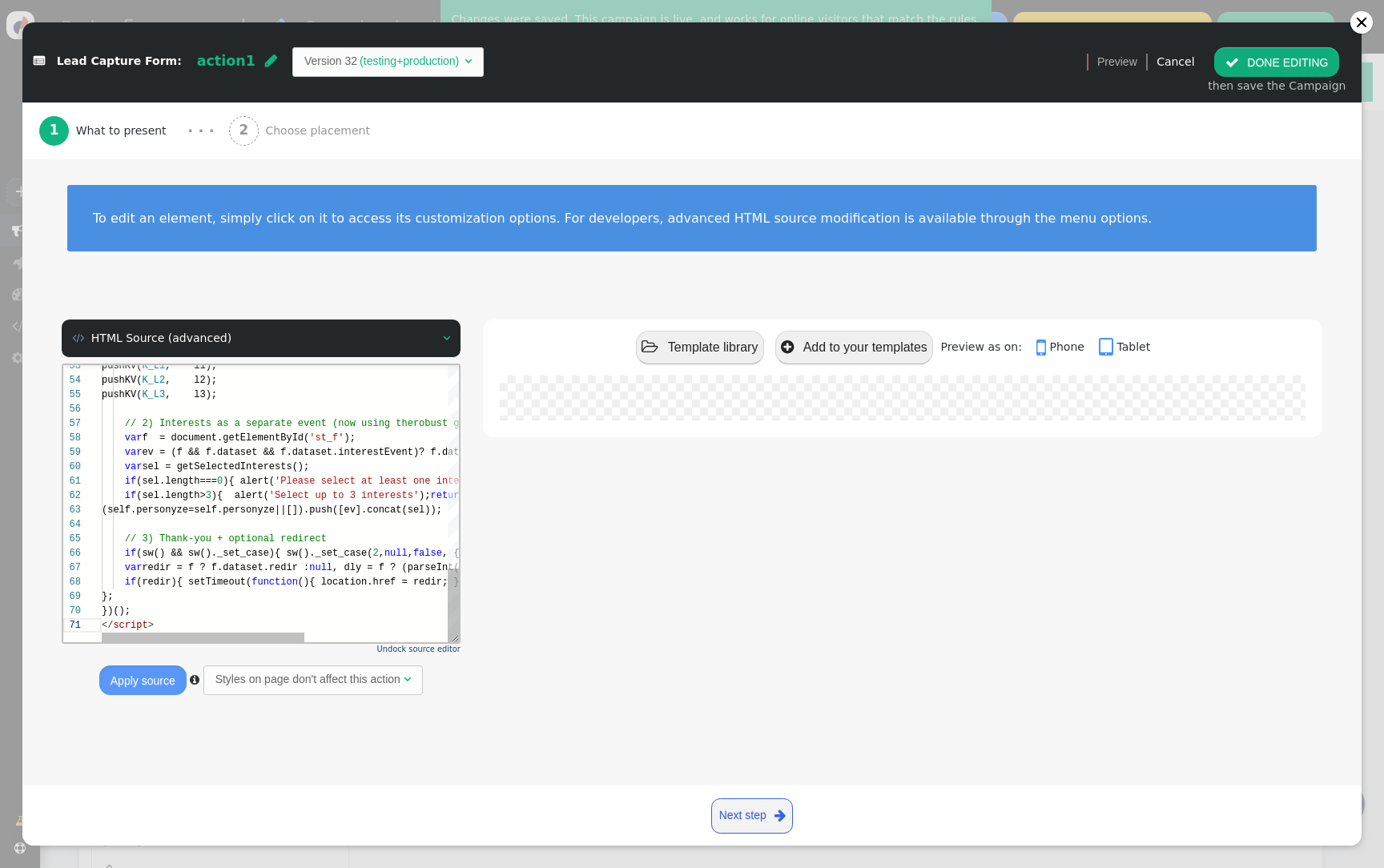
click at [401, 501] on div "if (sel.length> 3 ){ alert( 'Select up to 3 interests' ); return ; }" at bounding box center [406, 496] width 608 height 15
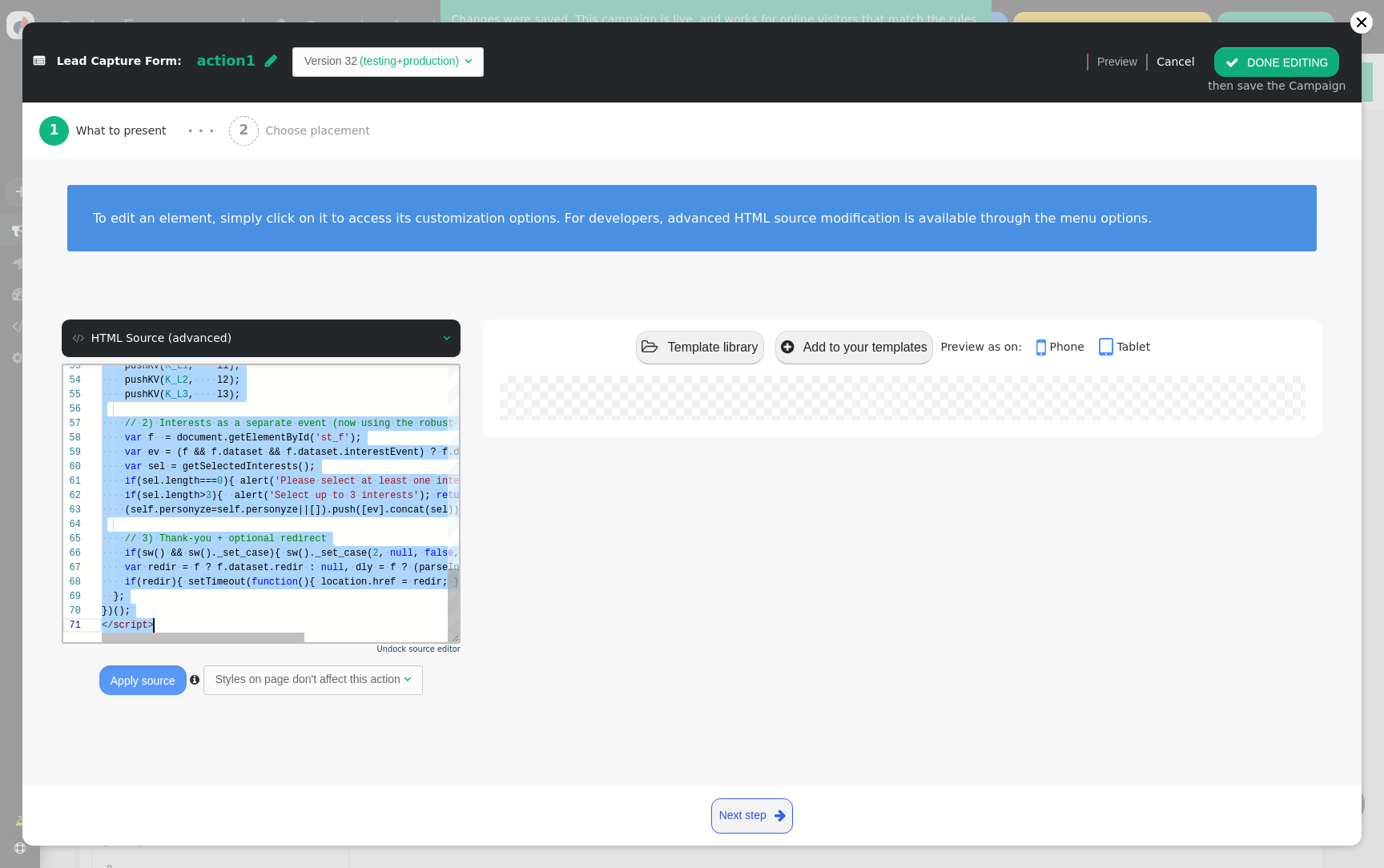
paste textarea "/script>"
type textarea "</script>"
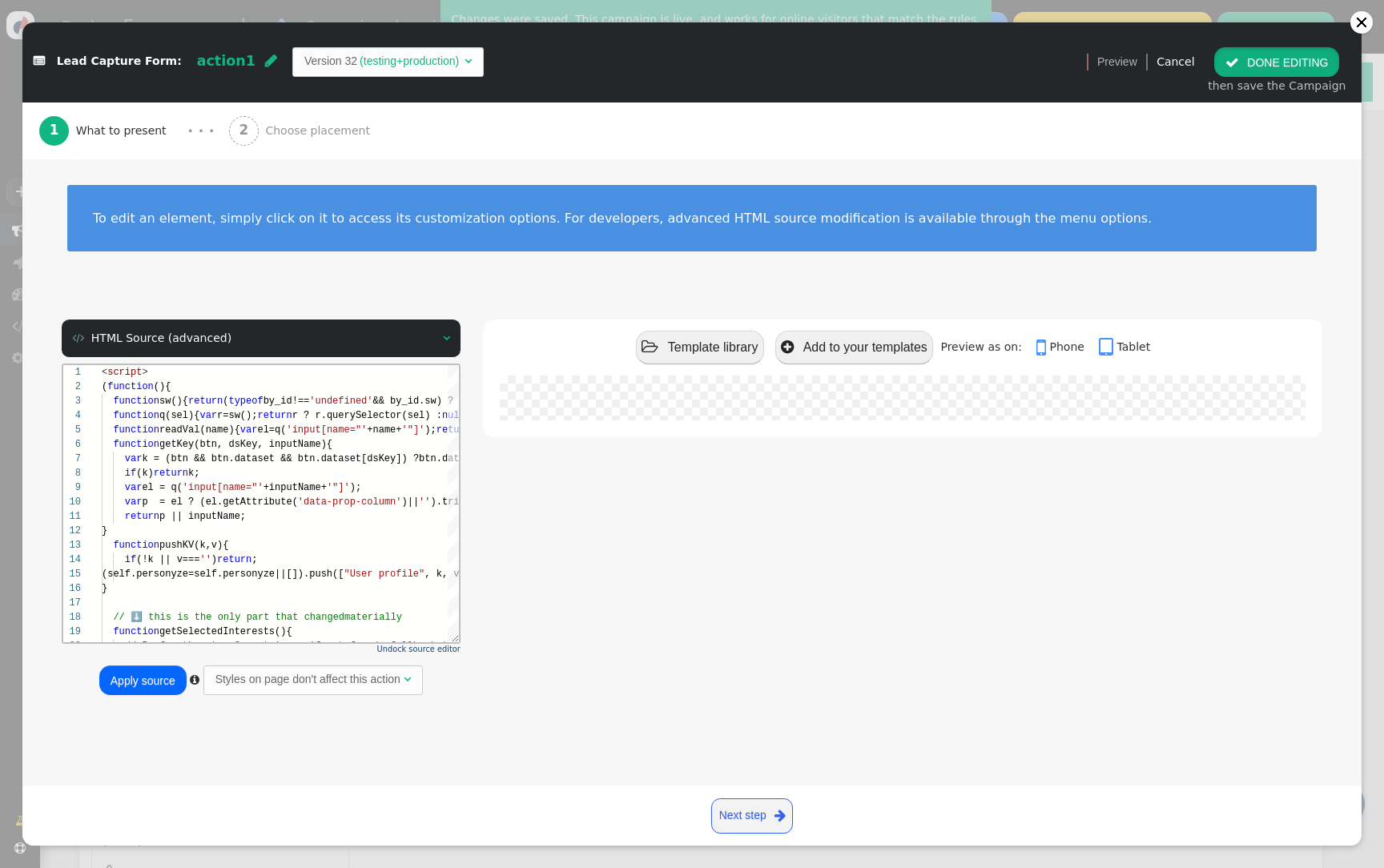
click at [1253, 68] on button " DONE EDITING" at bounding box center [1276, 61] width 125 height 29
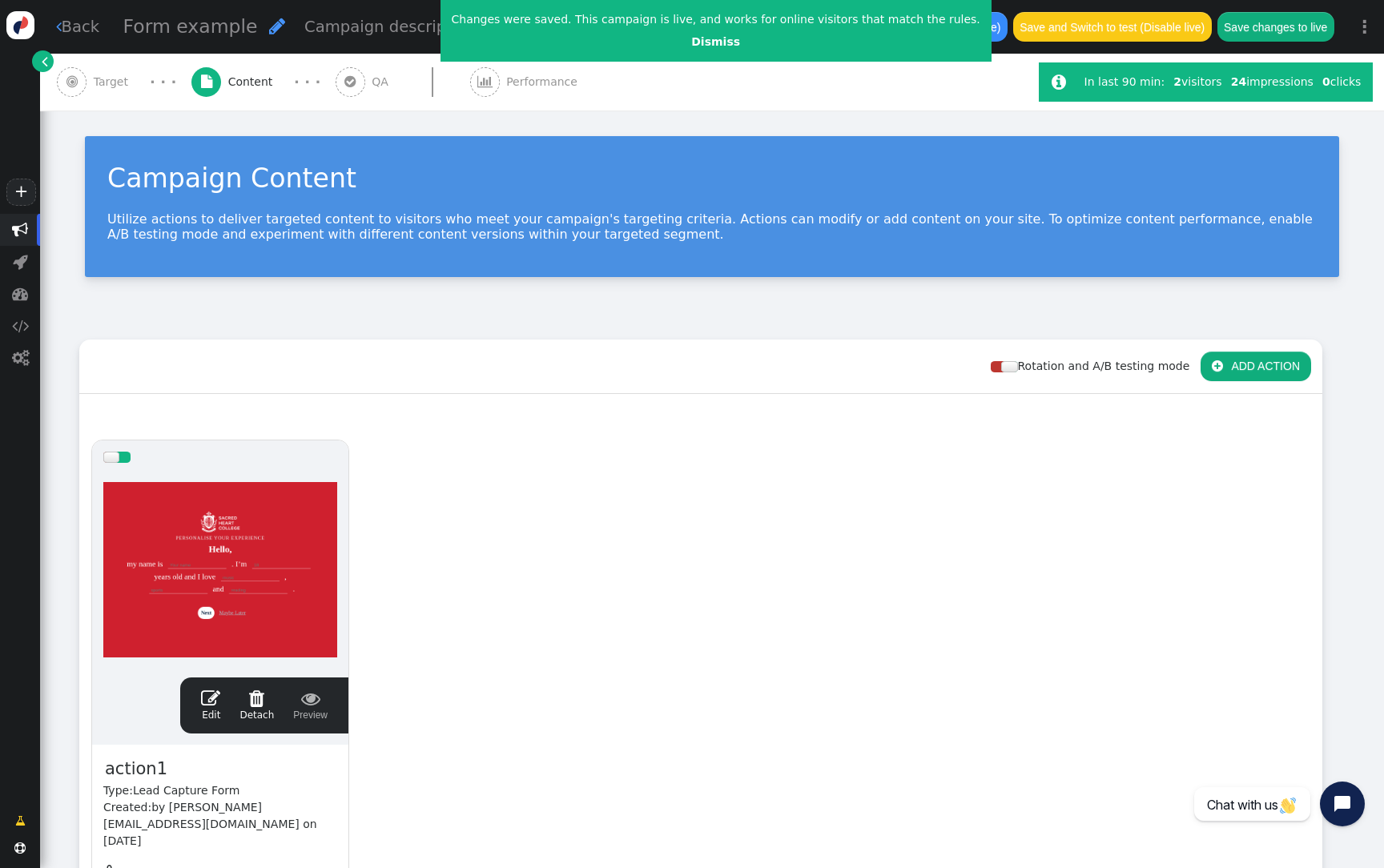
scroll to position [115, 0]
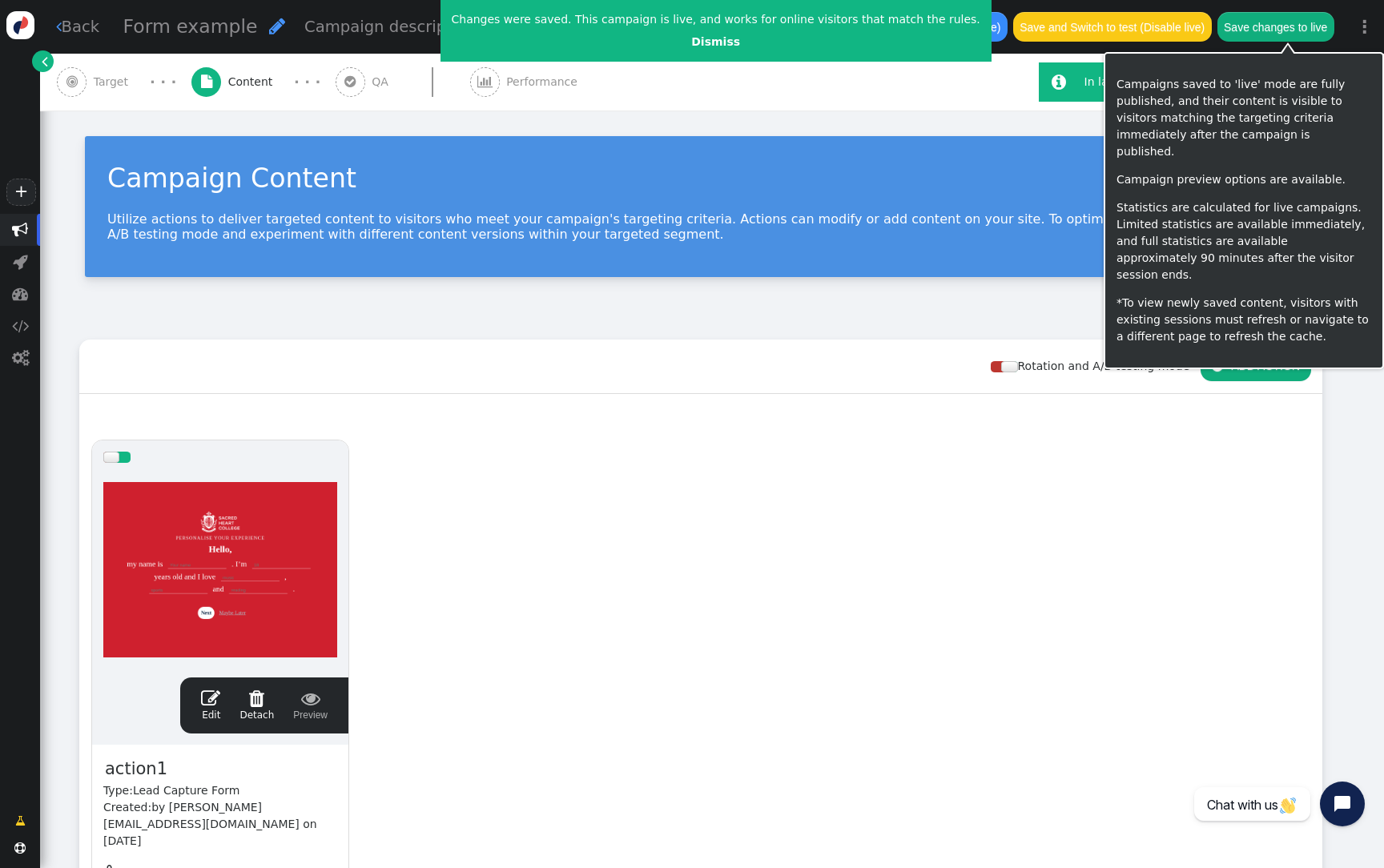
click at [1269, 21] on button "Save changes to live" at bounding box center [1275, 26] width 117 height 29
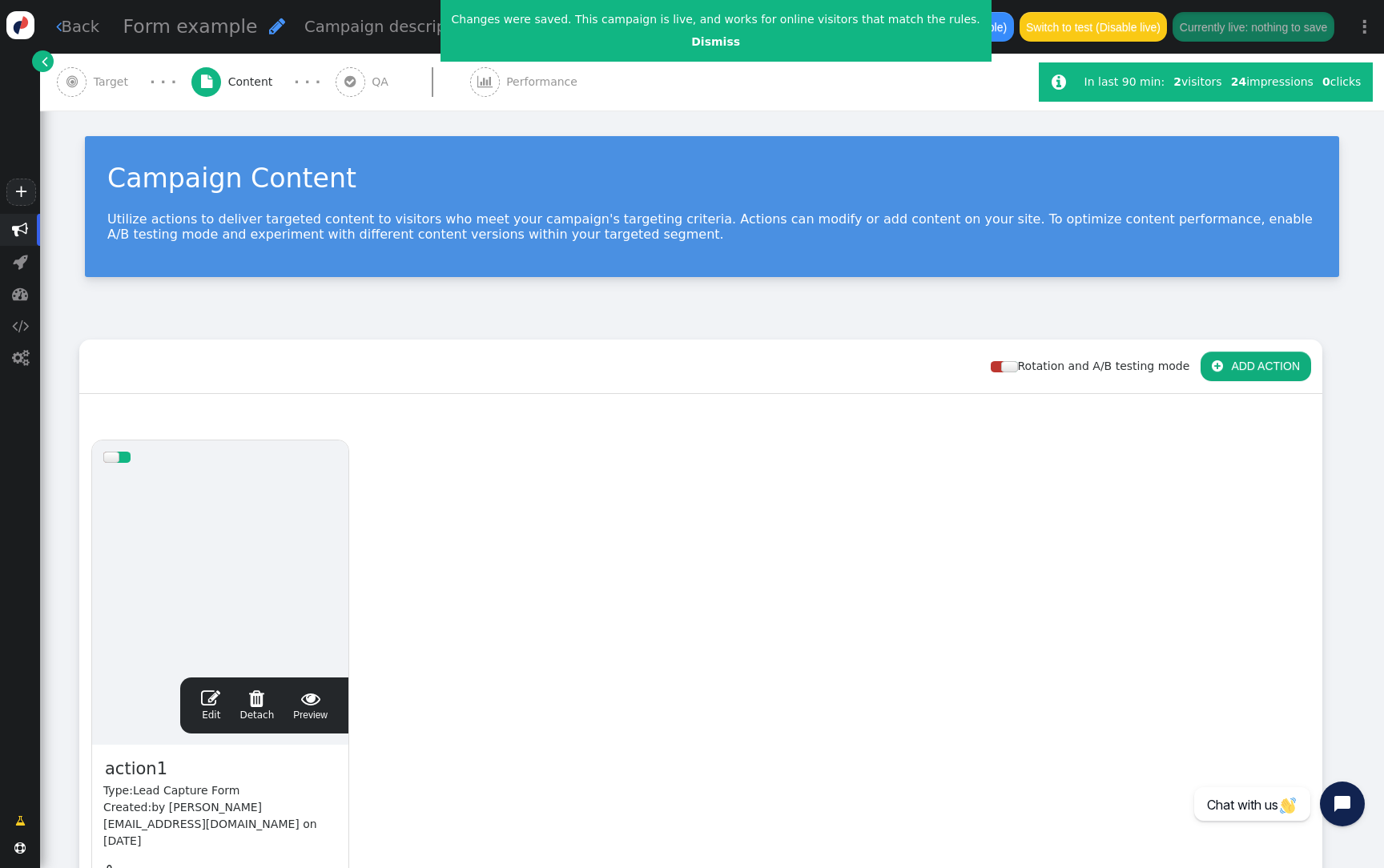
click at [783, 307] on div "Campaign Content Utilize actions to deliver targeted content to visitors who me…" at bounding box center [711, 214] width 1343 height 207
click at [17, 195] on link "+" at bounding box center [20, 191] width 29 height 27
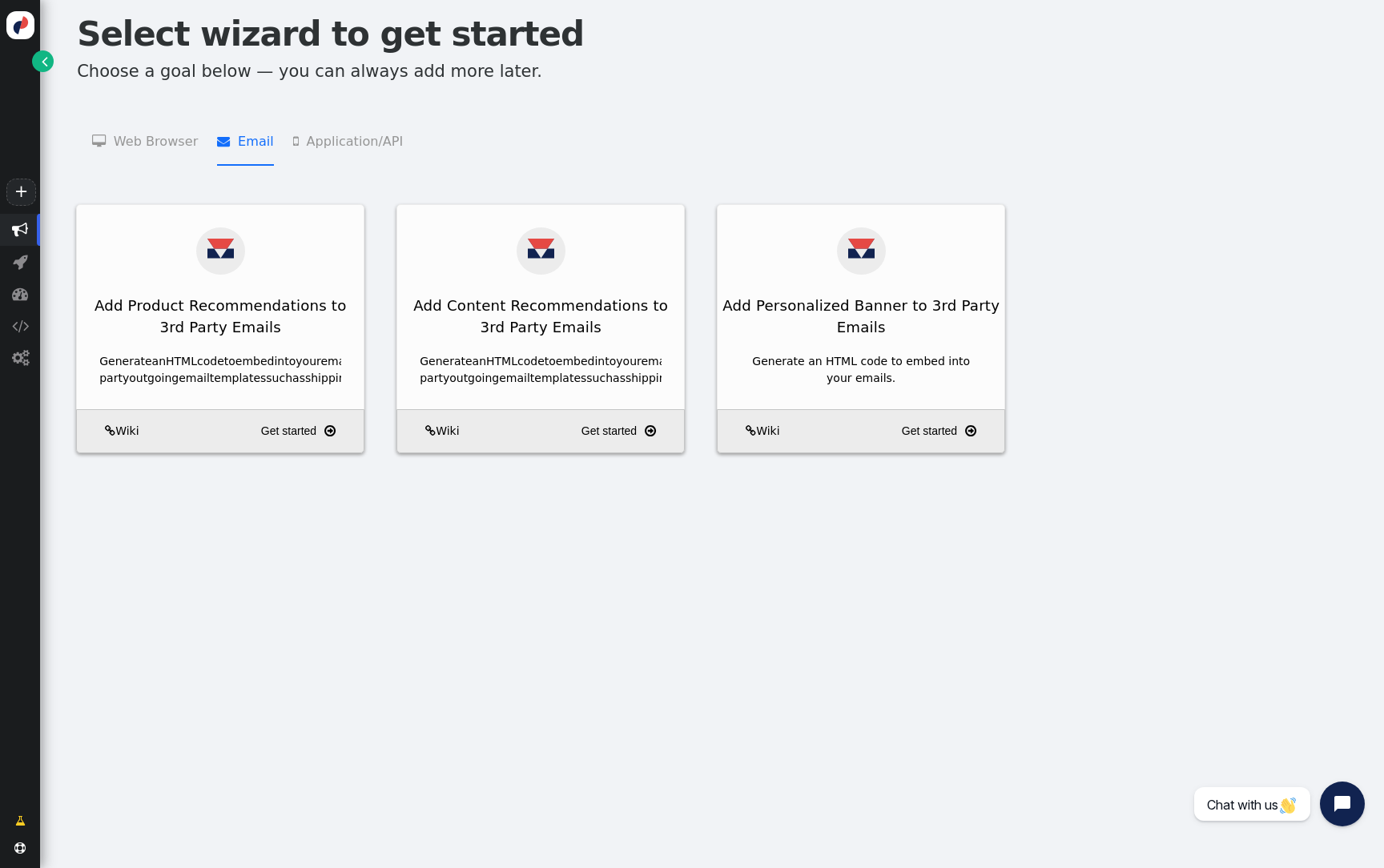
click at [225, 144] on span "" at bounding box center [227, 141] width 21 height 13
click at [330, 144] on li " Application/API   JSON API Product Recommendations    JSON API Content Recom…" at bounding box center [347, 139] width 110 height 51
click at [243, 144] on li " Email   Add Product Recommendations to 3rd Party Emails    Add Content Recom…" at bounding box center [245, 139] width 56 height 51
click at [171, 142] on li " Web Browser   Targeting and Personalization    A/B Testing    Product Recom…" at bounding box center [145, 139] width 105 height 51
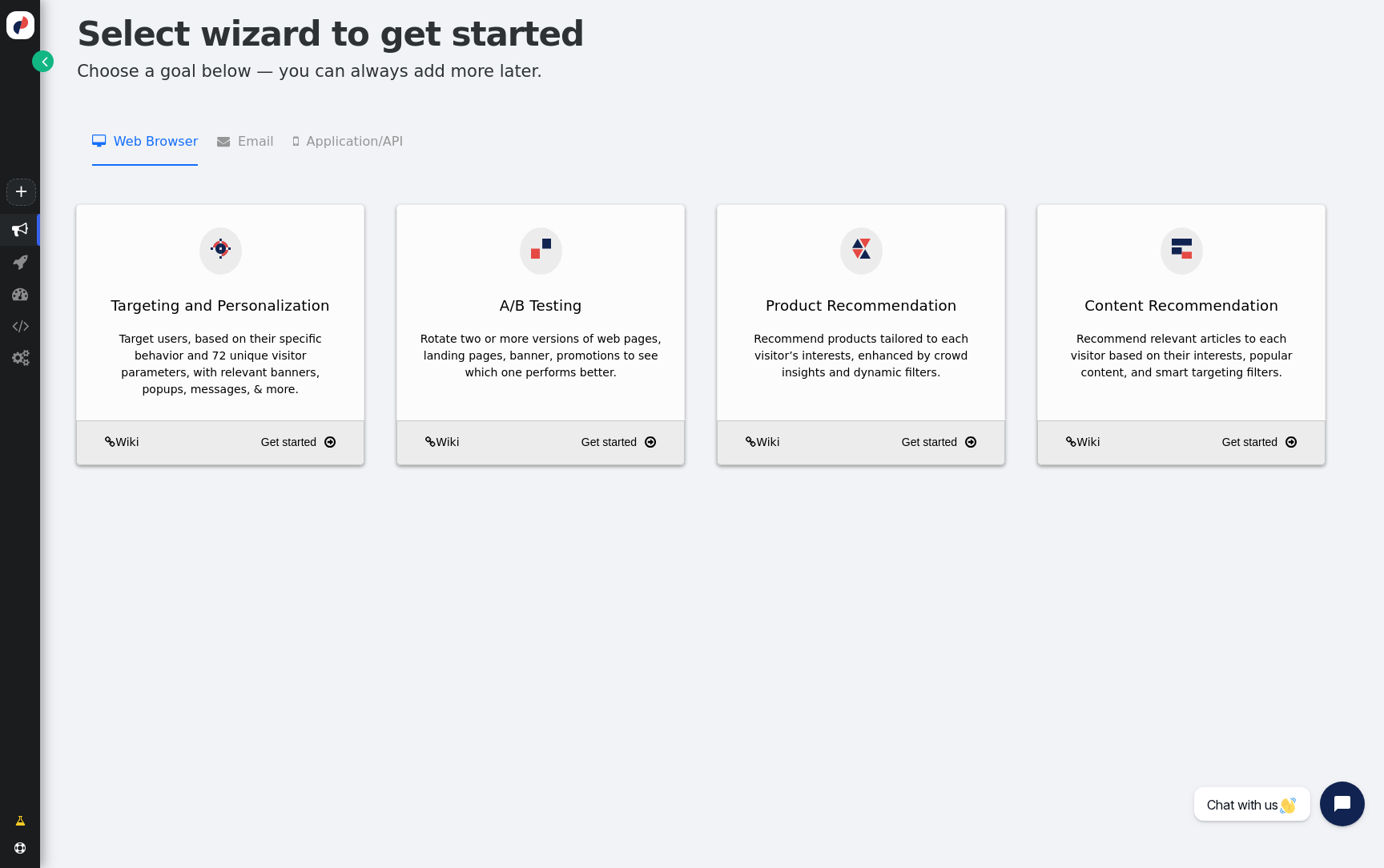
click at [217, 139] on span "" at bounding box center [227, 141] width 21 height 13
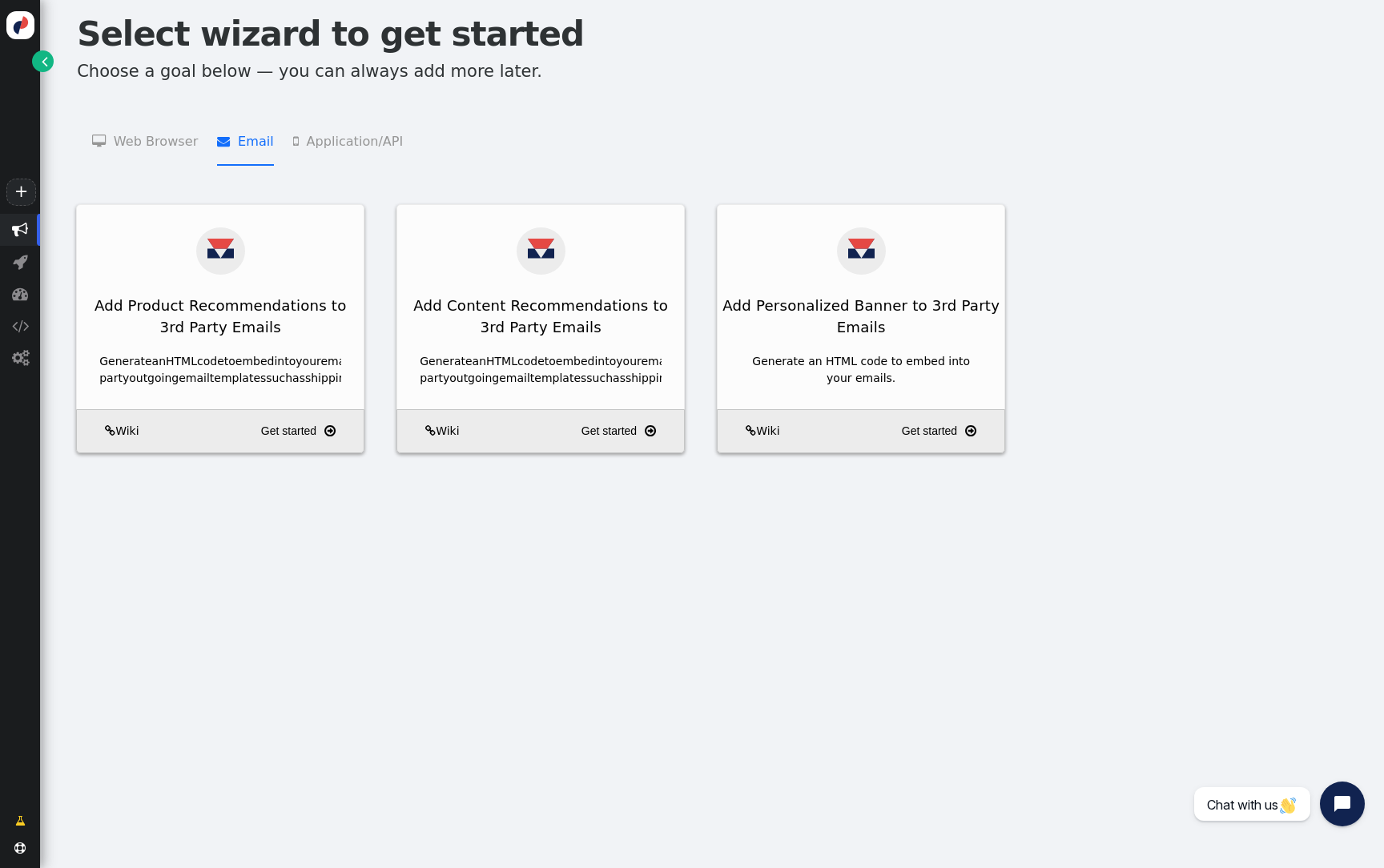
click at [298, 139] on li " Application/API   JSON API Product Recommendations    JSON API Content Recom…" at bounding box center [347, 139] width 110 height 51
click at [247, 139] on li " Email   Add Product Recommendations to 3rd Party Emails    Add Content Recom…" at bounding box center [245, 139] width 56 height 51
click at [169, 139] on li " Web Browser   Targeting and Personalization    A/B Testing    Product Recom…" at bounding box center [145, 139] width 105 height 51
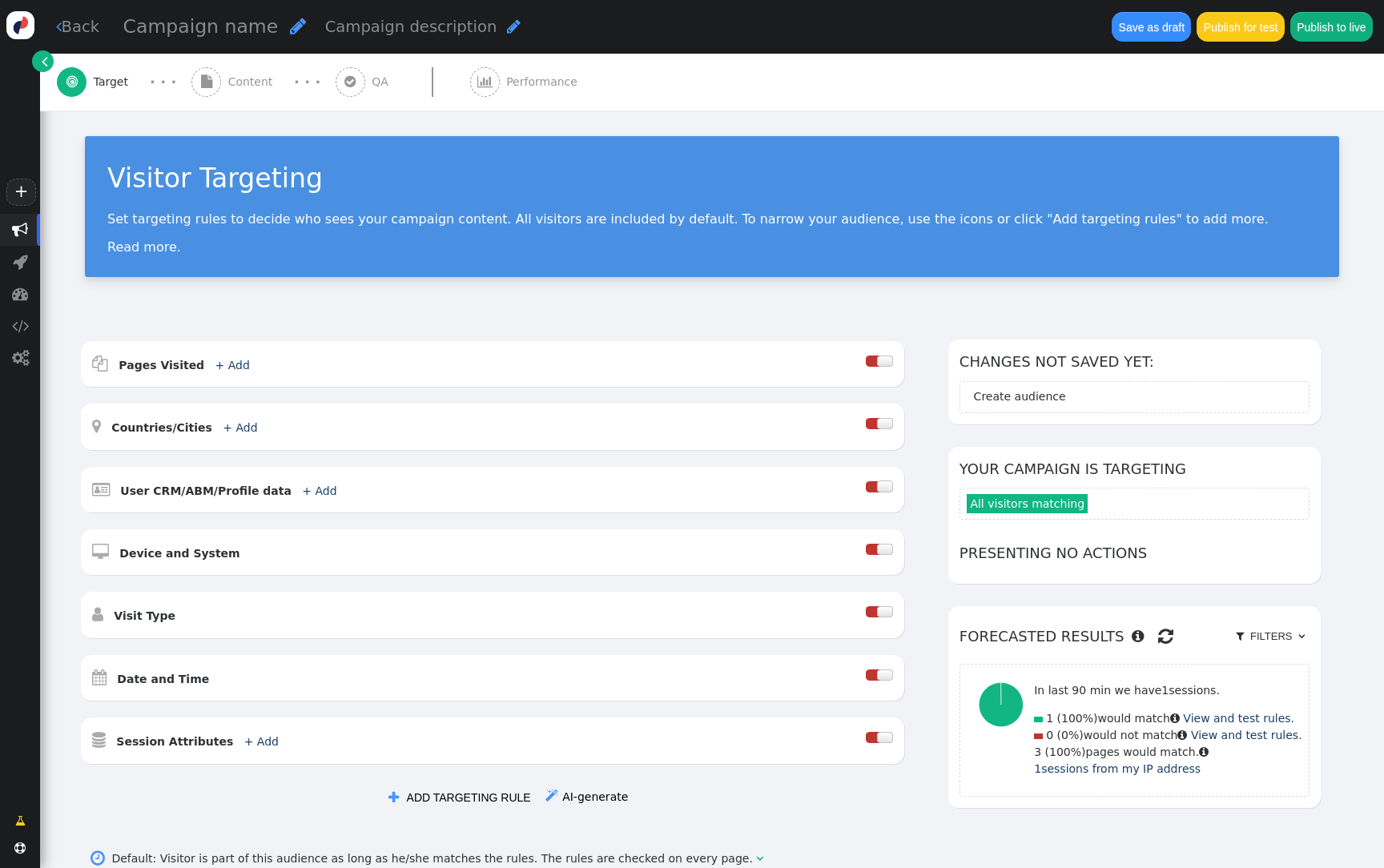
click at [567, 277] on div "Visitor Targeting Set targeting rules to decide who sees your campaign content.…" at bounding box center [711, 214] width 1343 height 207
click at [206, 24] on span "Campaign name" at bounding box center [200, 26] width 155 height 22
click at [221, 29] on input "text" at bounding box center [205, 27] width 165 height 29
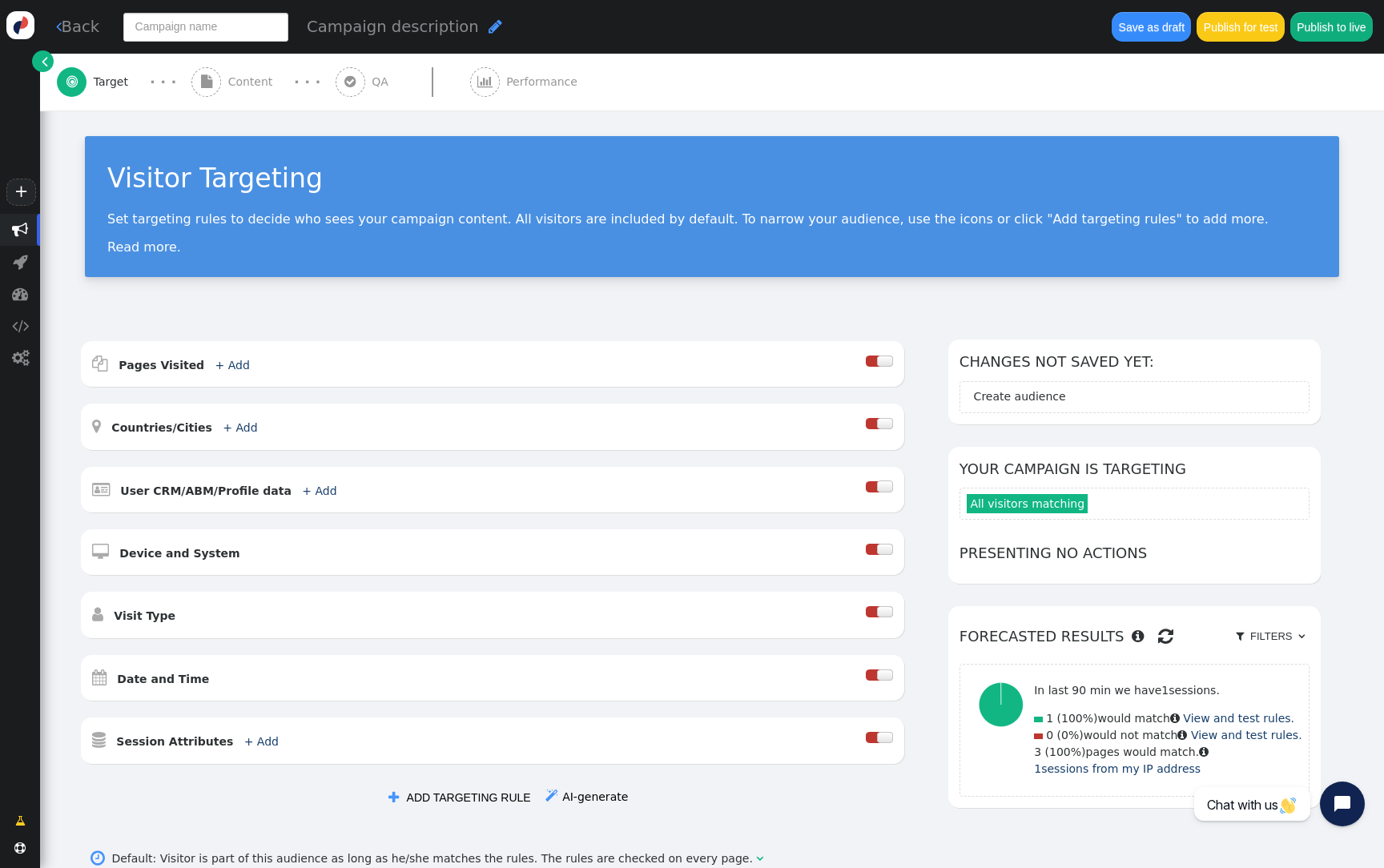
click at [221, 29] on input "text" at bounding box center [205, 27] width 165 height 29
type input "content based on interest"
click at [211, 372] on div " Pages Visited + Add " at bounding box center [479, 363] width 773 height 23
click at [215, 365] on link "+ Add" at bounding box center [232, 365] width 34 height 13
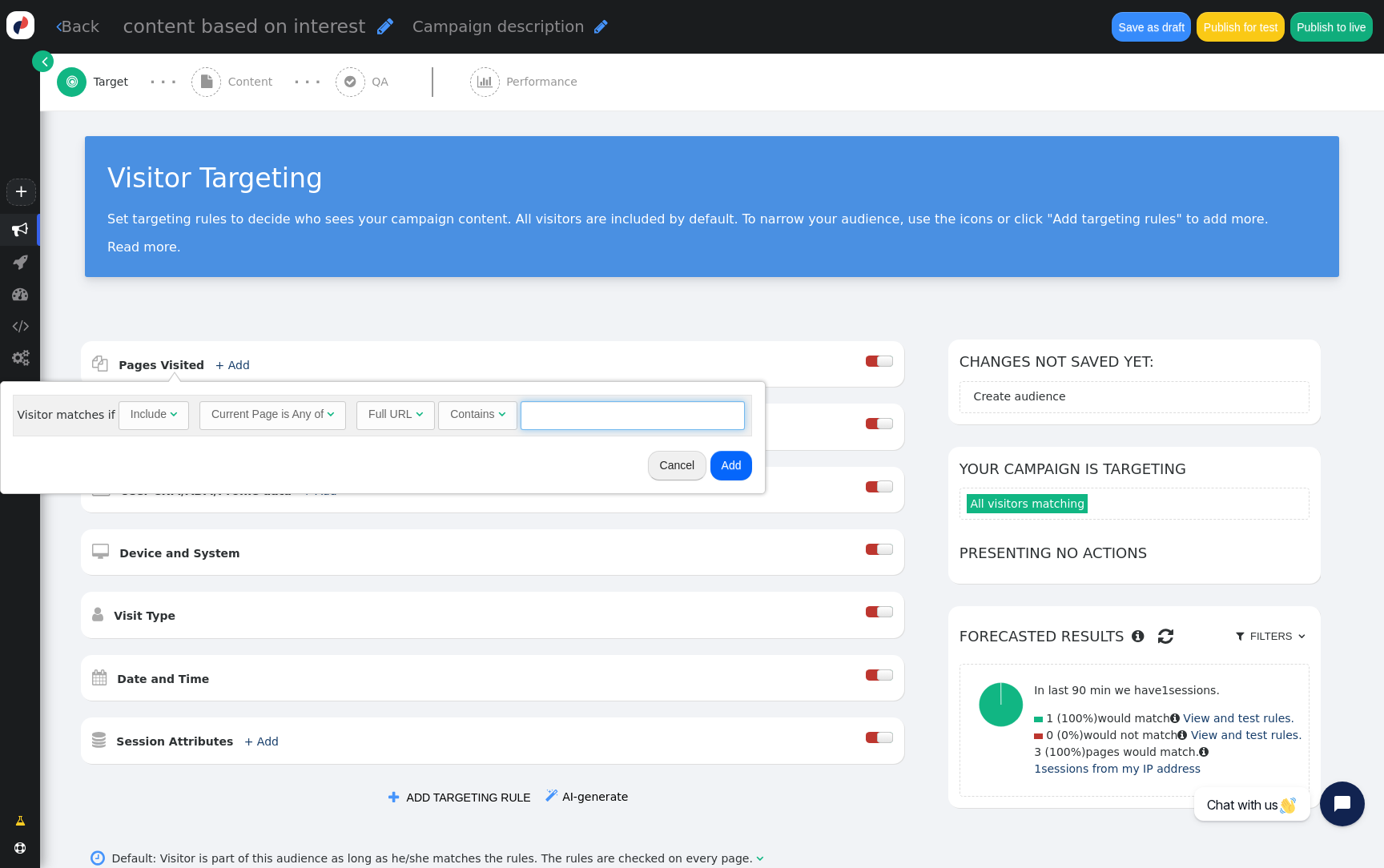
click at [535, 406] on input "text" at bounding box center [632, 415] width 225 height 29
click at [315, 417] on div "Current Page is Any of" at bounding box center [267, 414] width 112 height 17
type input "test1234"
click at [748, 460] on button "Add" at bounding box center [753, 464] width 42 height 29
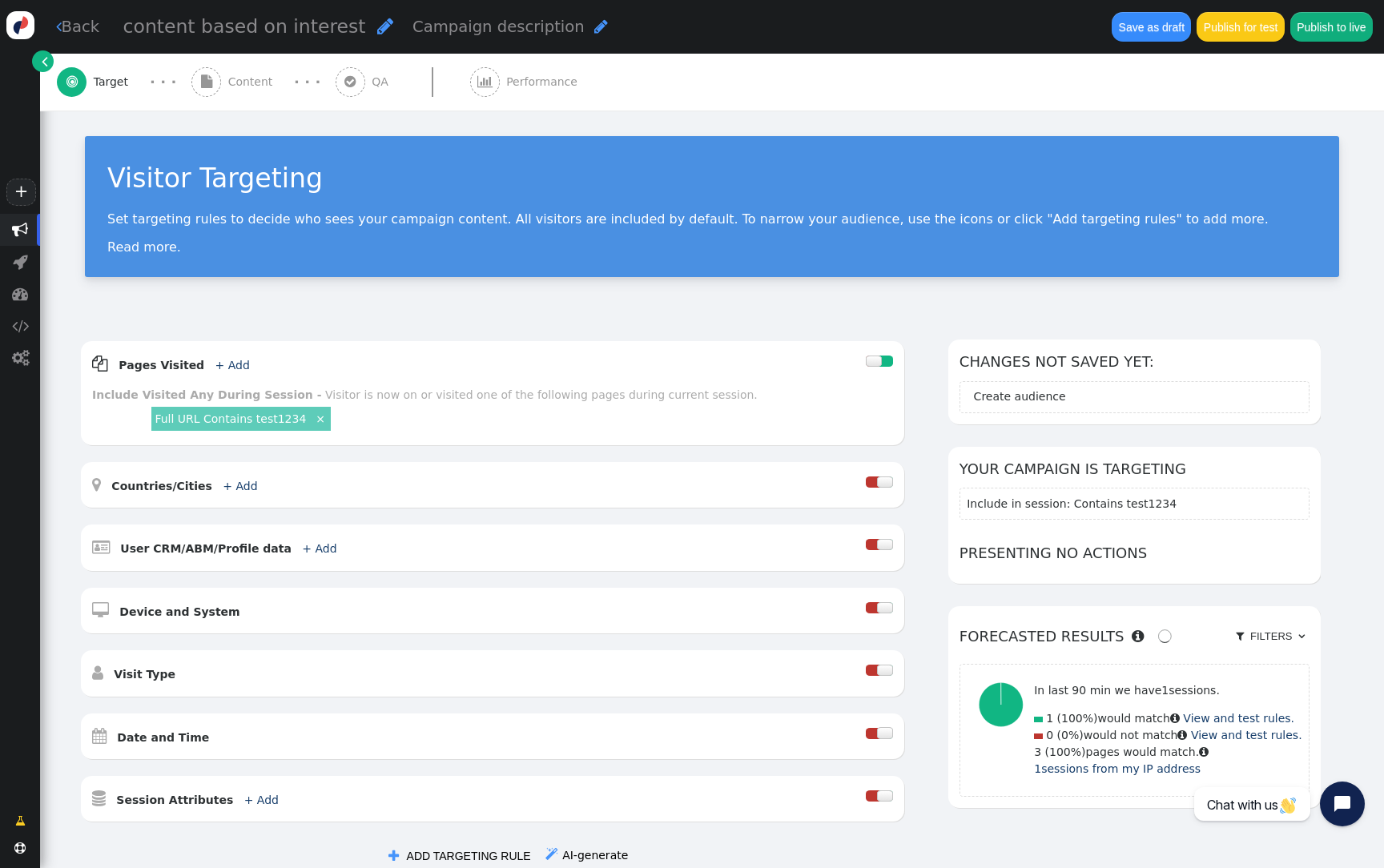
click at [249, 89] on span "Content" at bounding box center [253, 82] width 51 height 17
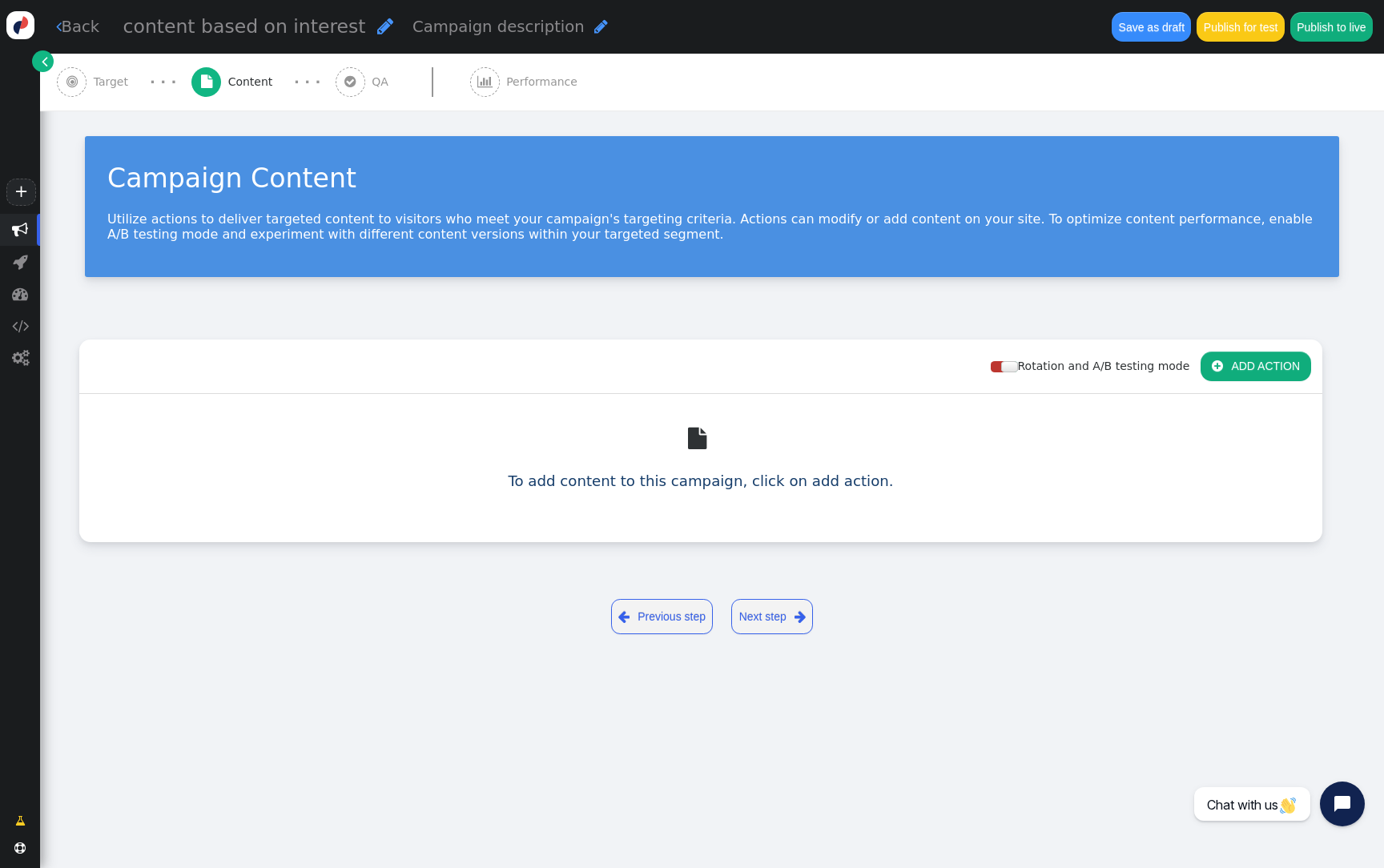
click at [1322, 359] on div "Rotation and A/B testing mode  ADD ACTION  Always shown Content in this box i…" at bounding box center [711, 452] width 1265 height 225
click at [1301, 359] on button " ADD ACTION" at bounding box center [1256, 365] width 111 height 29
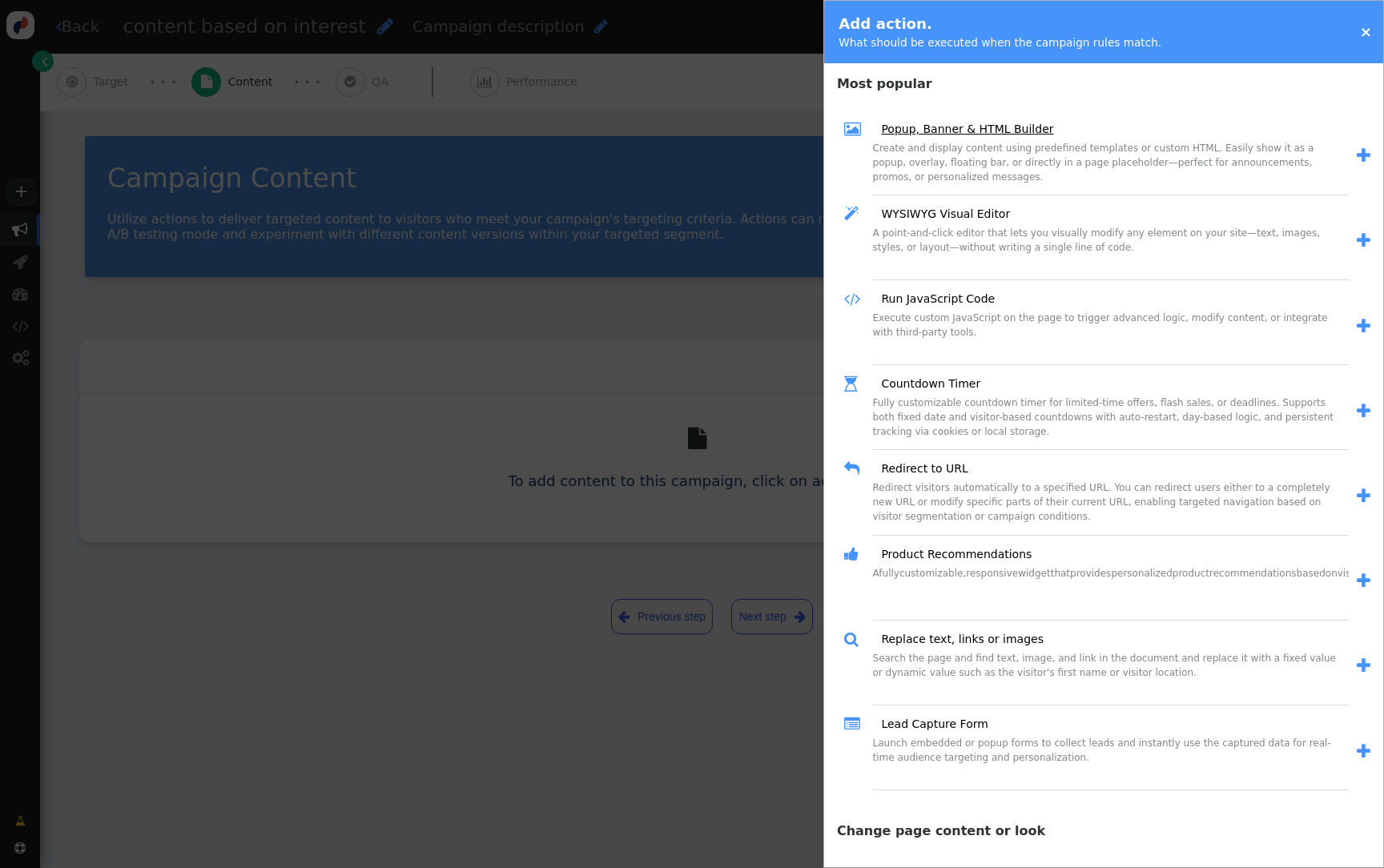
click at [947, 134] on link "Popup, Banner & HTML Builder" at bounding box center [961, 129] width 183 height 17
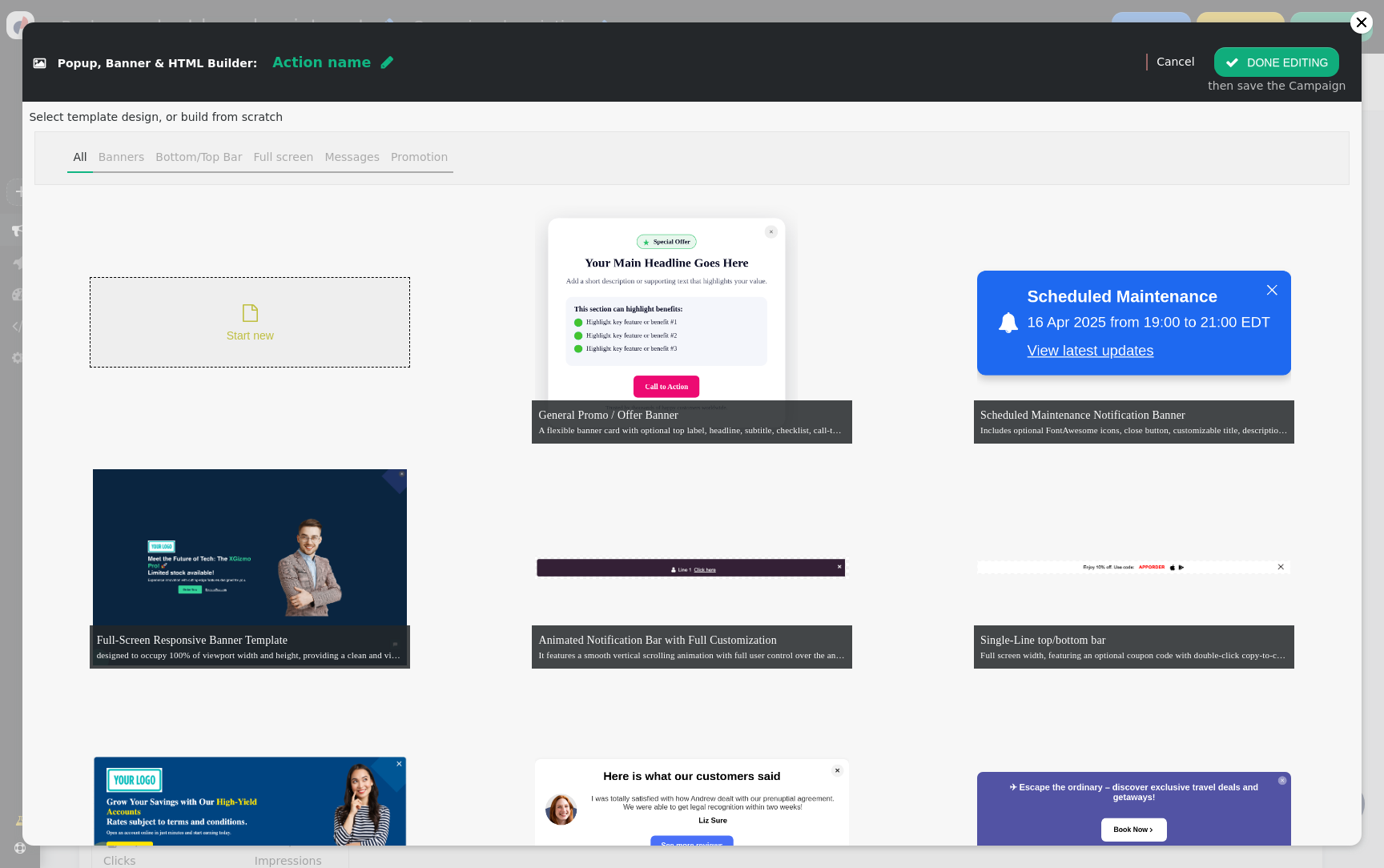
click at [308, 338] on div " Start new" at bounding box center [249, 322] width 321 height 90
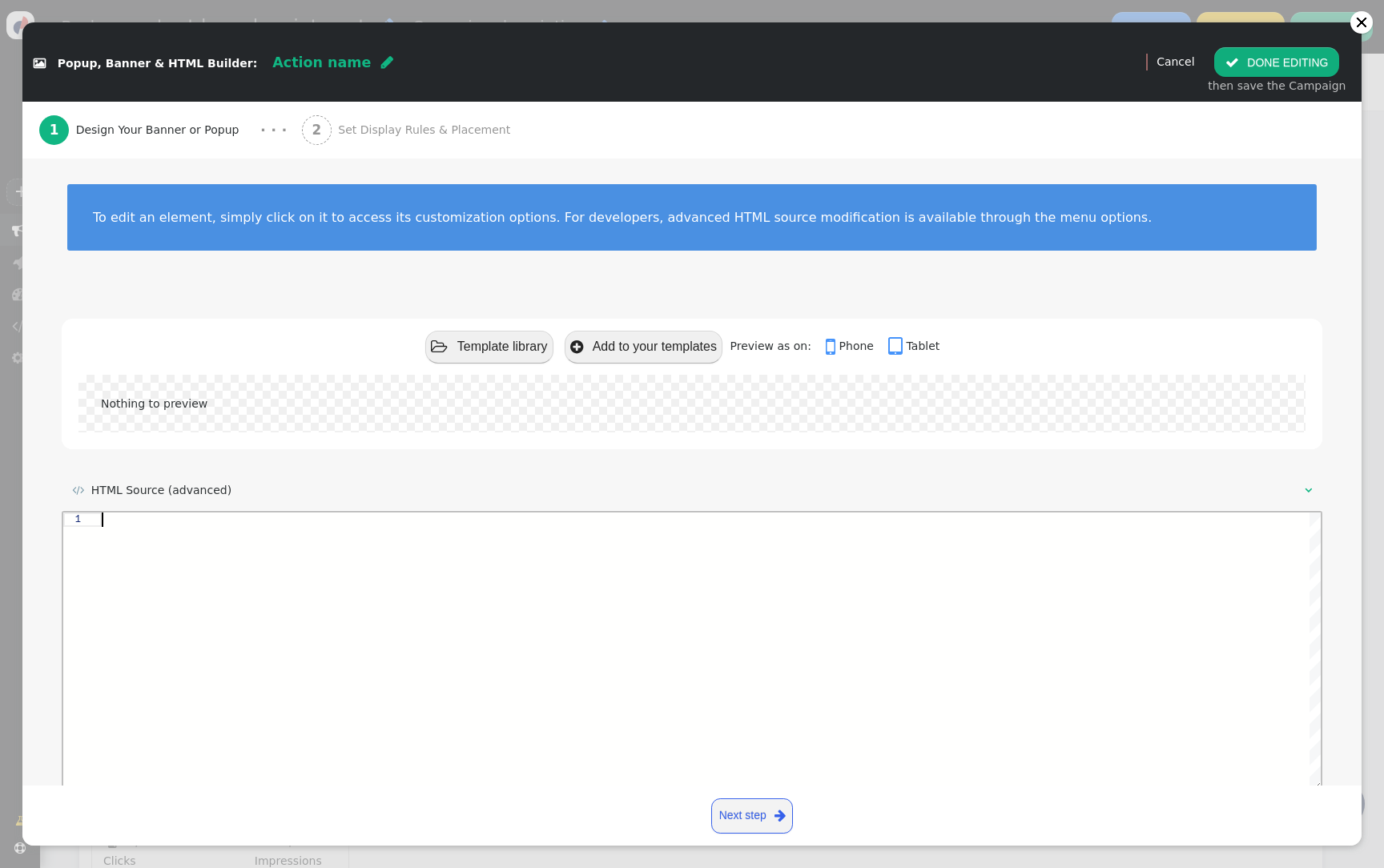
click at [336, 541] on div at bounding box center [710, 650] width 1219 height 277
paste textarea ", type='icon'} ${menu args->cta_icon_style name='Icon Style', type='css'} ${men…"
type textarea ", type='icon'} ${menu args->cta_icon_style name='Icon Style', type='css'} ${men…"
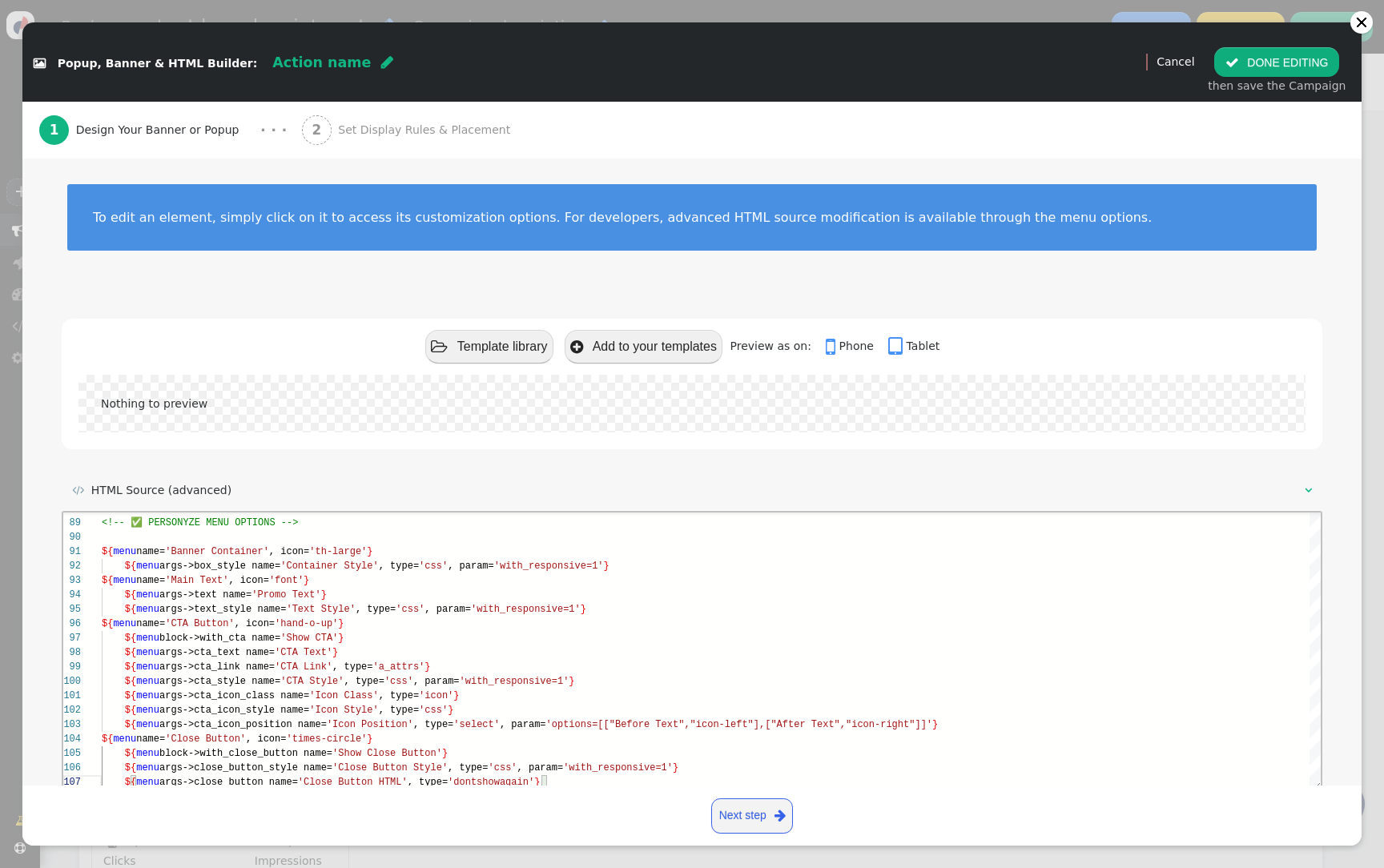
scroll to position [57, 0]
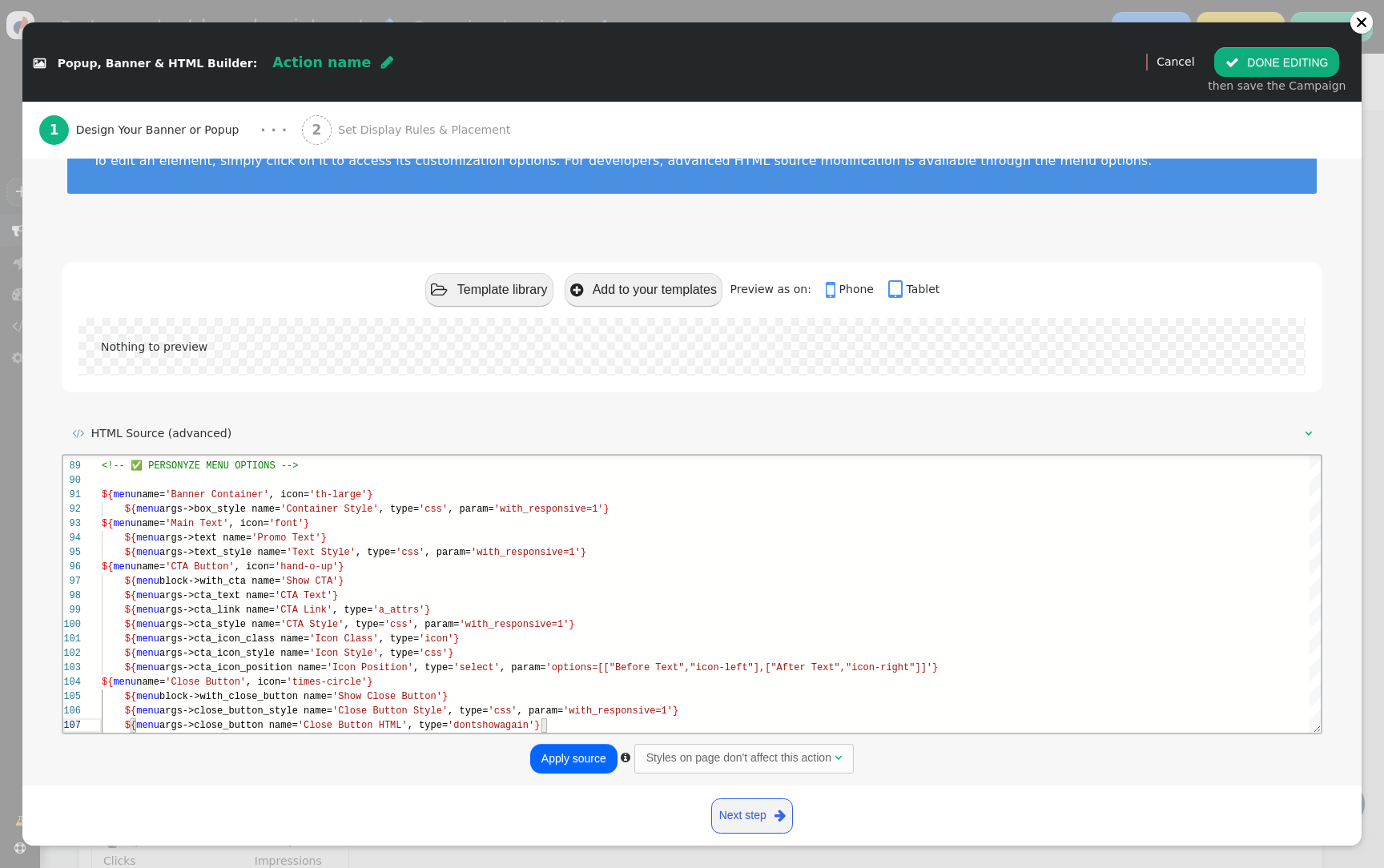
click at [570, 768] on button "Apply source" at bounding box center [574, 757] width 87 height 29
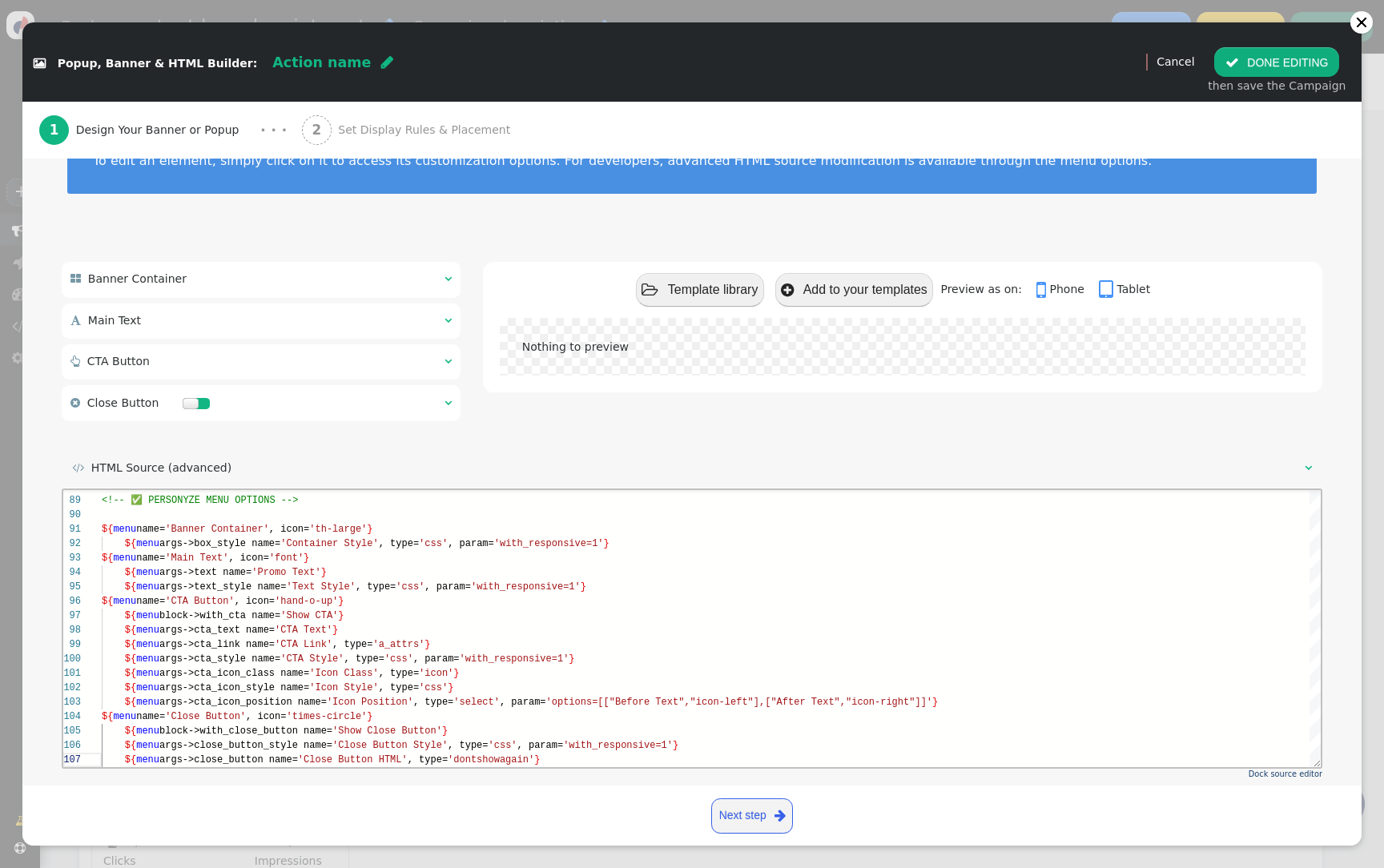
scroll to position [0, 0]
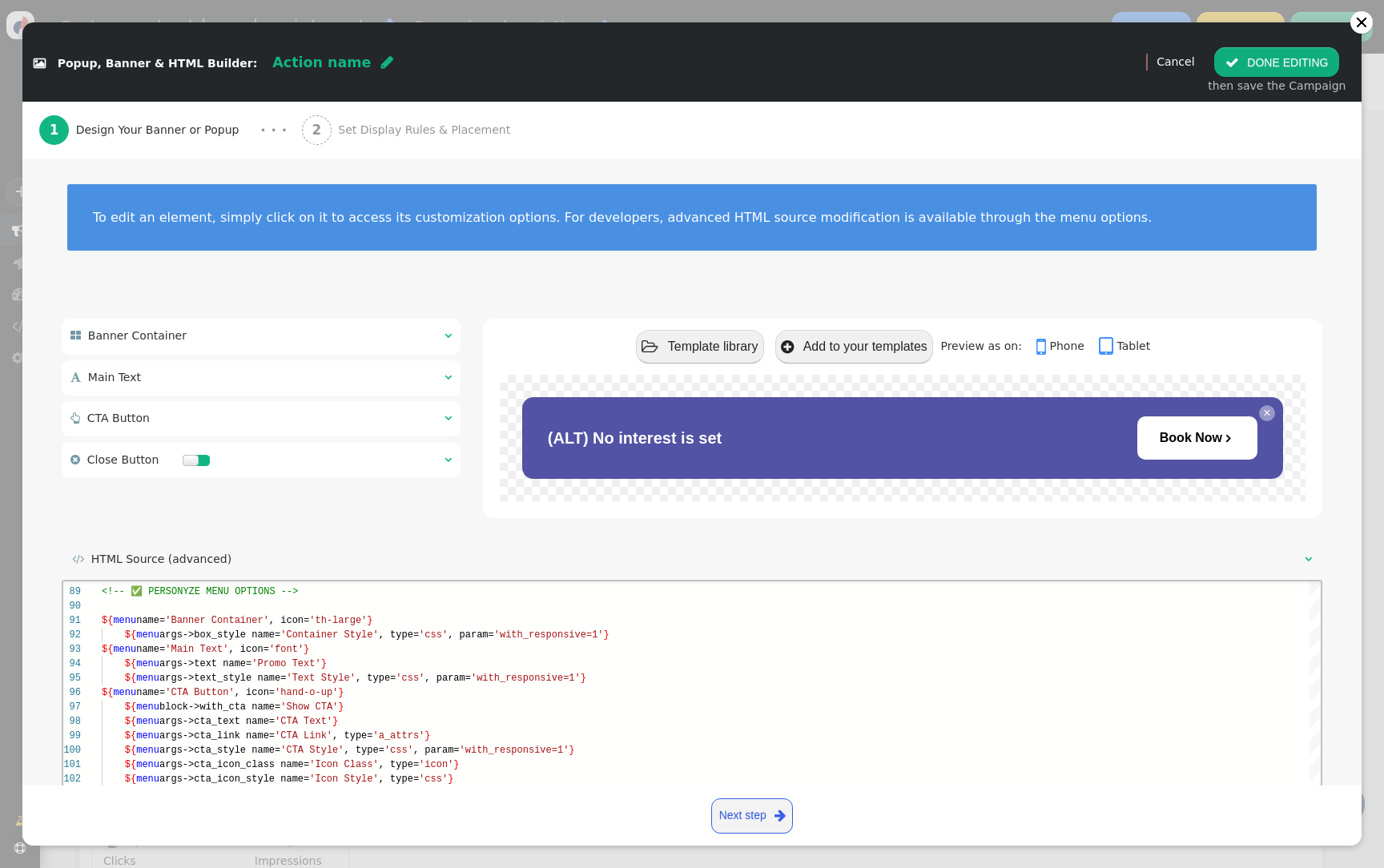
click at [373, 118] on div "2 Set Display Rules & Placement" at bounding box center [409, 130] width 215 height 57
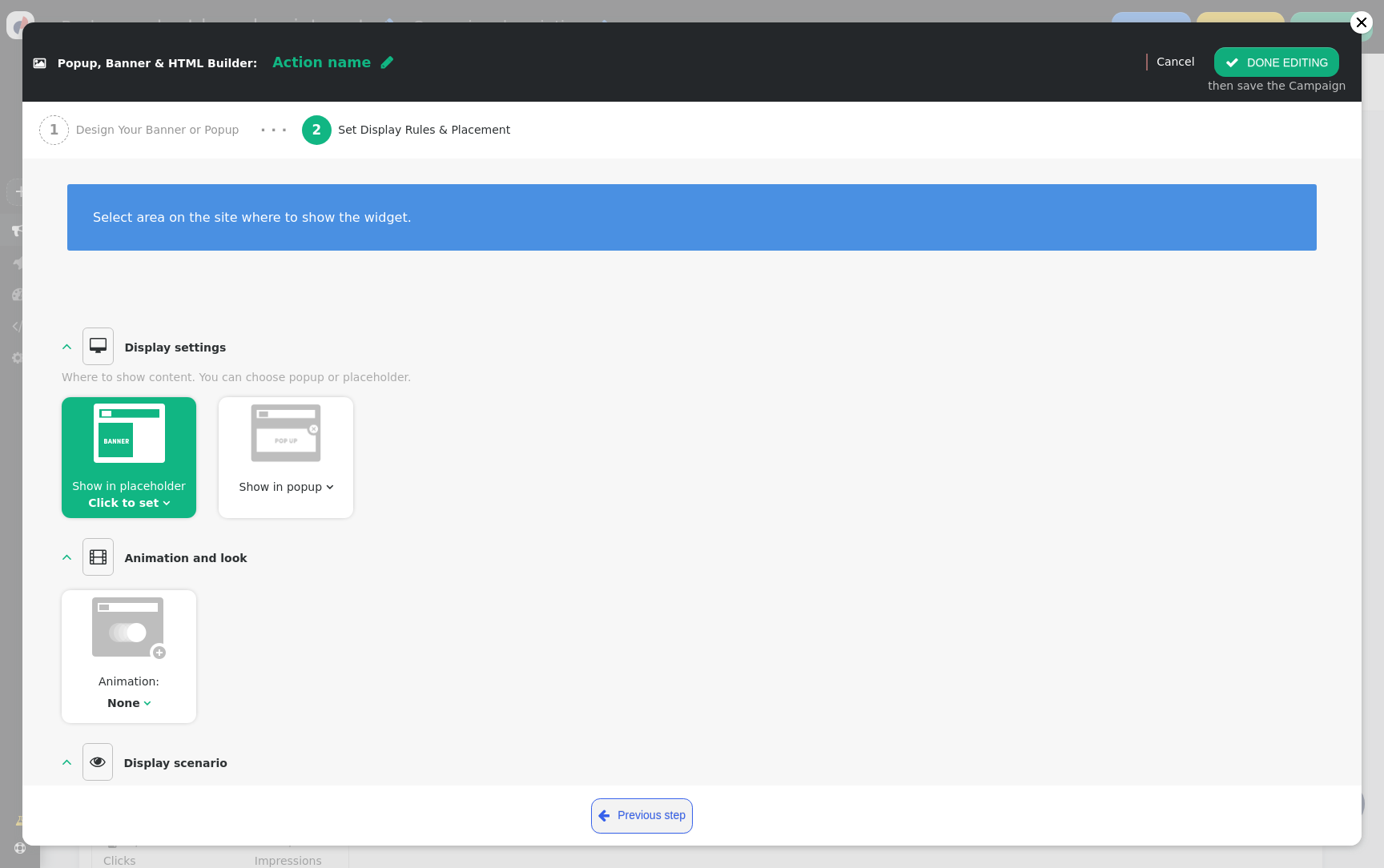
click at [157, 480] on span "Show in placeholder" at bounding box center [128, 486] width 114 height 13
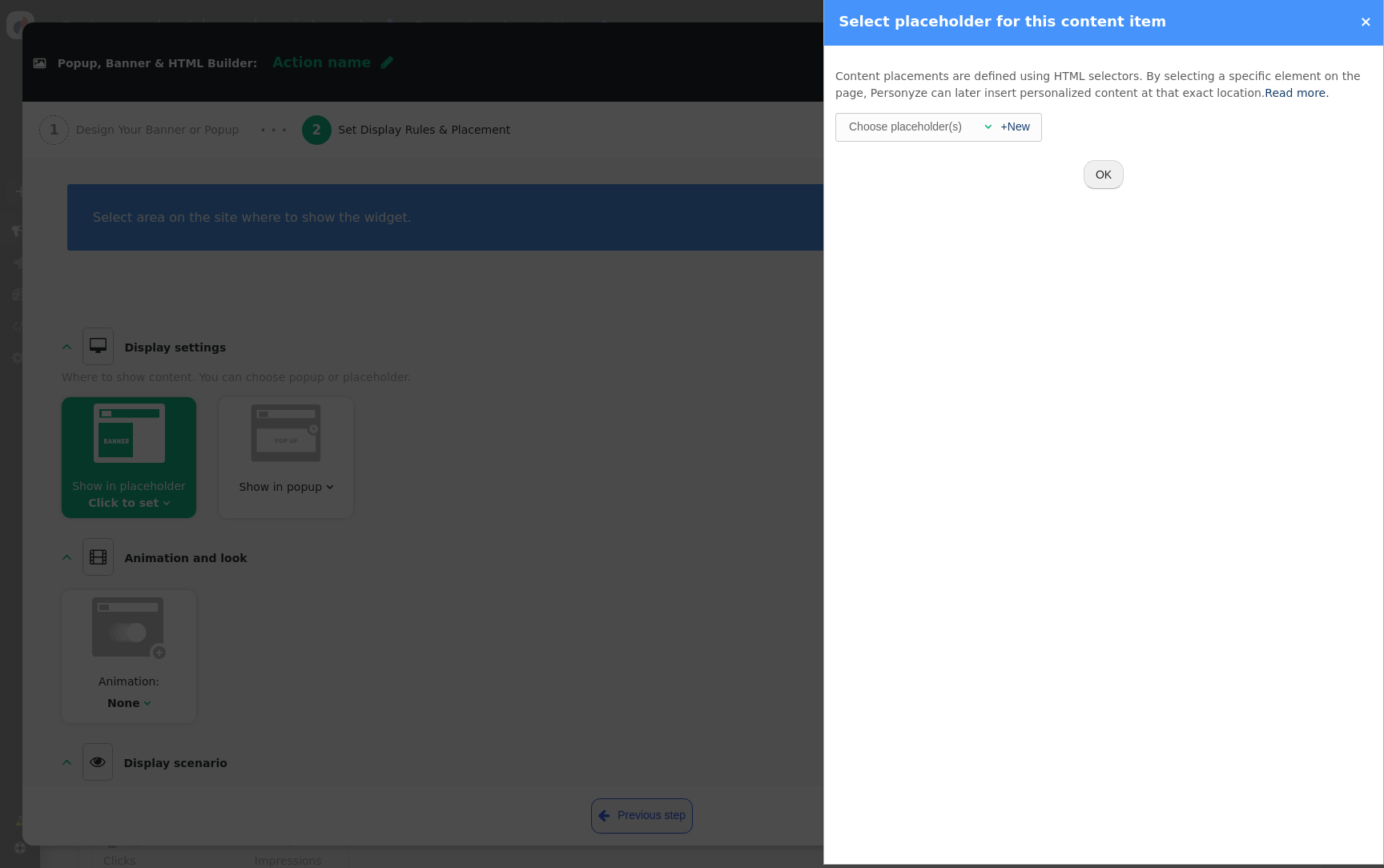
click at [952, 127] on div "Choose placeholder(s)" at bounding box center [905, 127] width 116 height 26
click at [1012, 123] on link "+New" at bounding box center [1014, 127] width 29 height 13
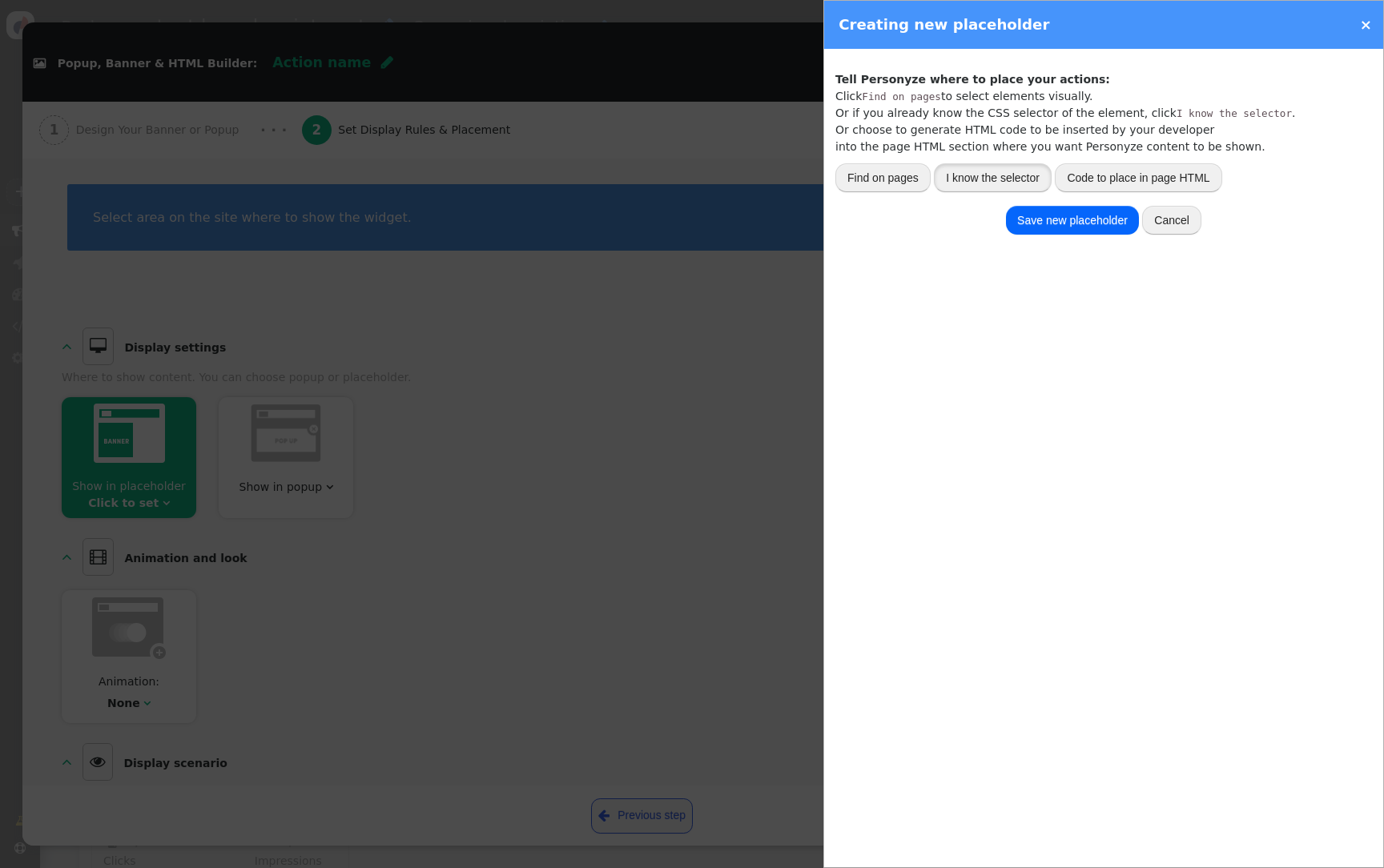
click at [960, 175] on button "I know the selector" at bounding box center [992, 177] width 117 height 29
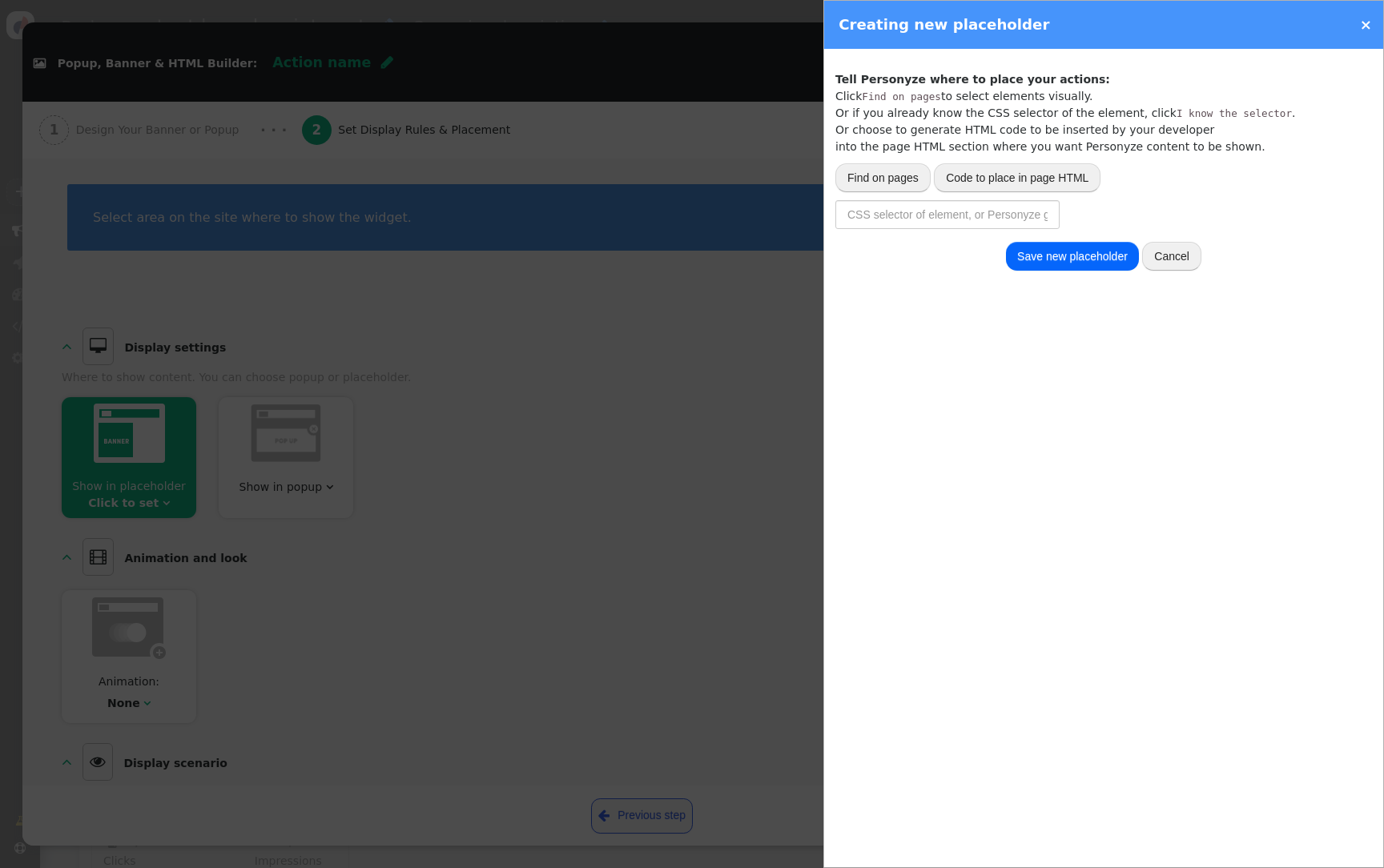
click at [958, 230] on div "Track activity (click, etc.) Grab page URL part Placeholder for actions Insert …" at bounding box center [1103, 458] width 559 height 818
click at [964, 215] on input "text" at bounding box center [947, 214] width 225 height 29
paste input "#mod-custom323"
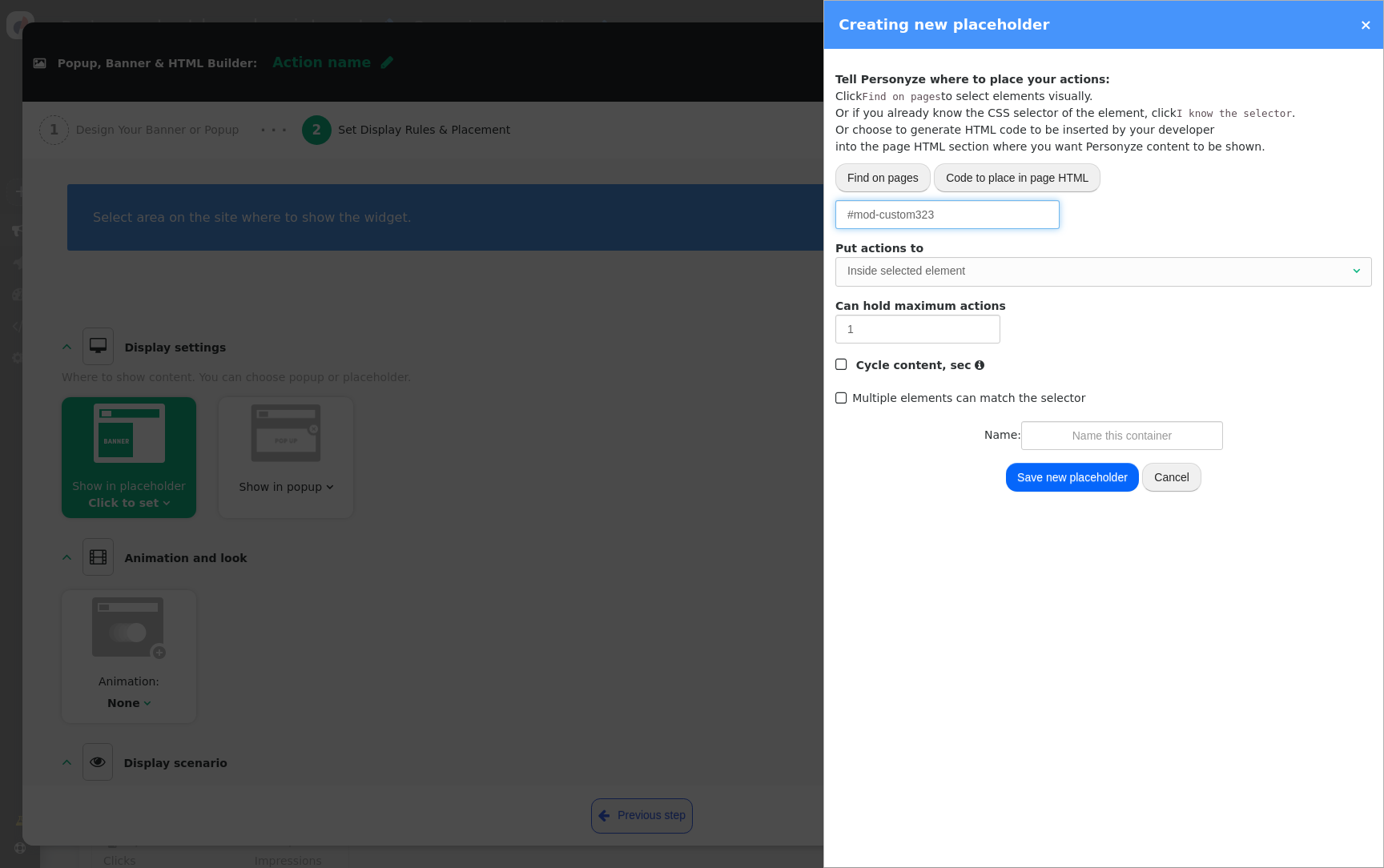
click at [949, 275] on div "Inside selected element" at bounding box center [1098, 271] width 502 height 17
type input "#mod-custom323"
click at [1073, 431] on input "text" at bounding box center [1122, 435] width 201 height 29
type input "content"
click at [1083, 483] on button "Save new placeholder" at bounding box center [1073, 476] width 133 height 29
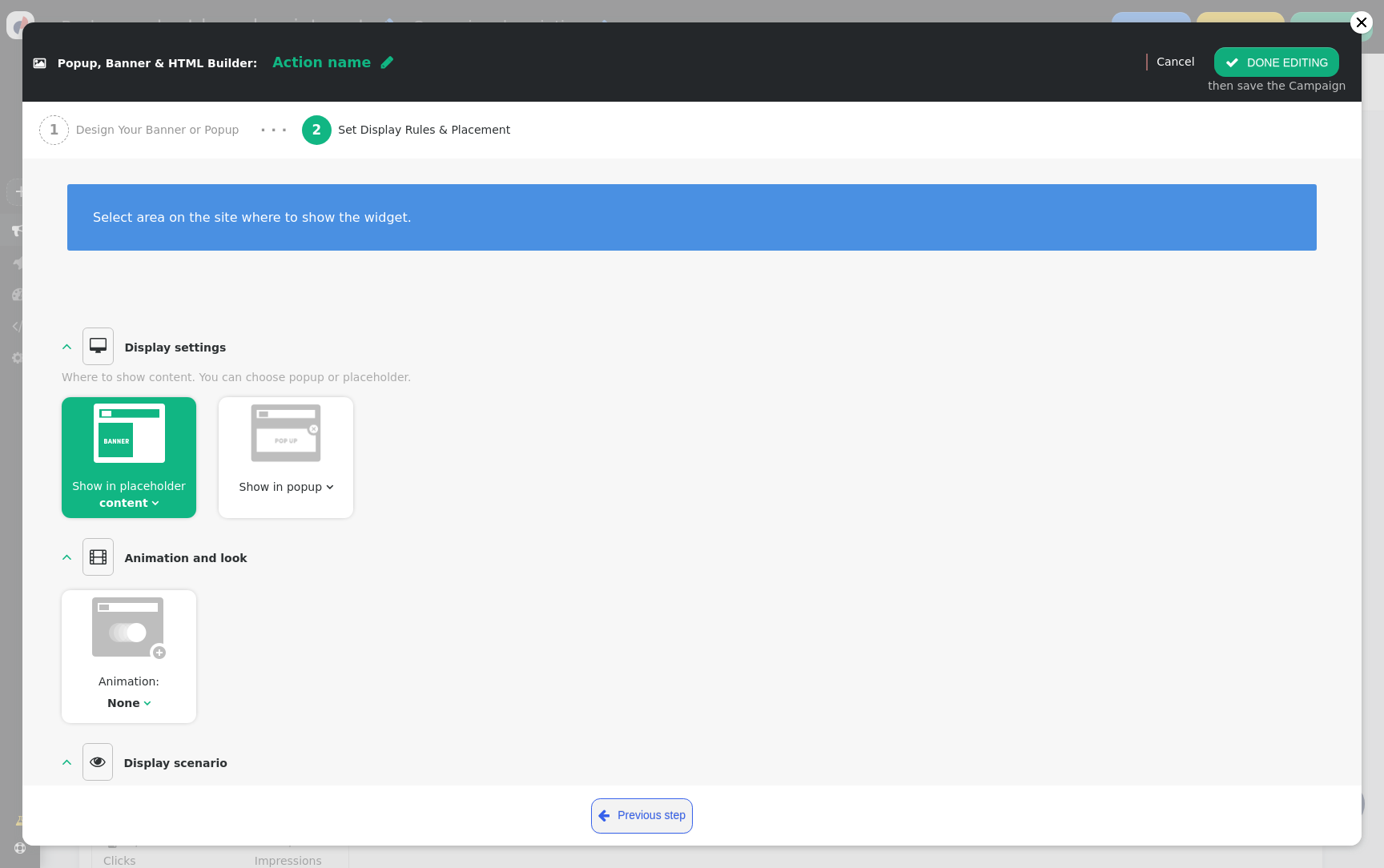
click at [1298, 57] on button " DONE EDITING" at bounding box center [1276, 61] width 125 height 29
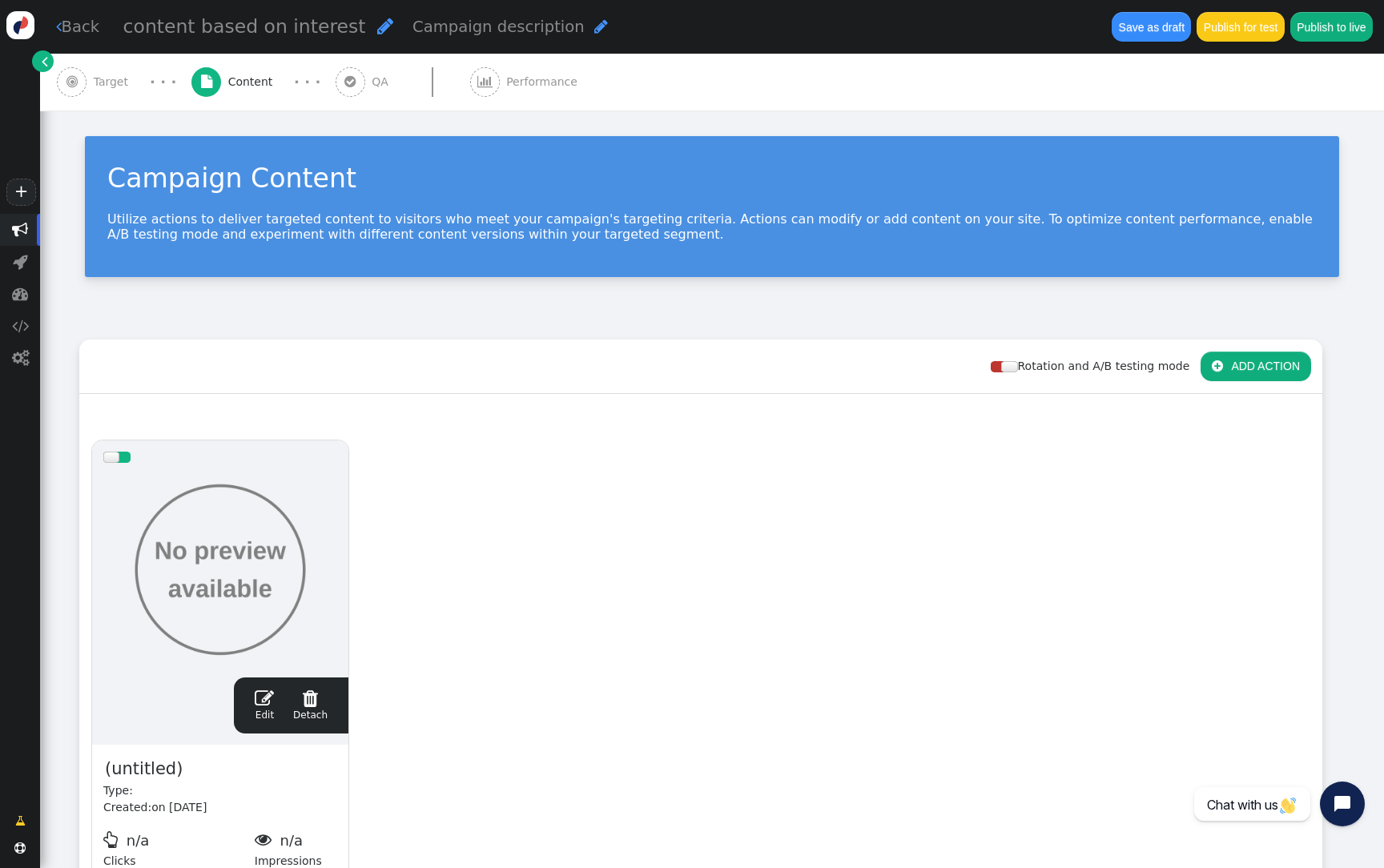
click at [117, 107] on div " Target" at bounding box center [96, 82] width 78 height 57
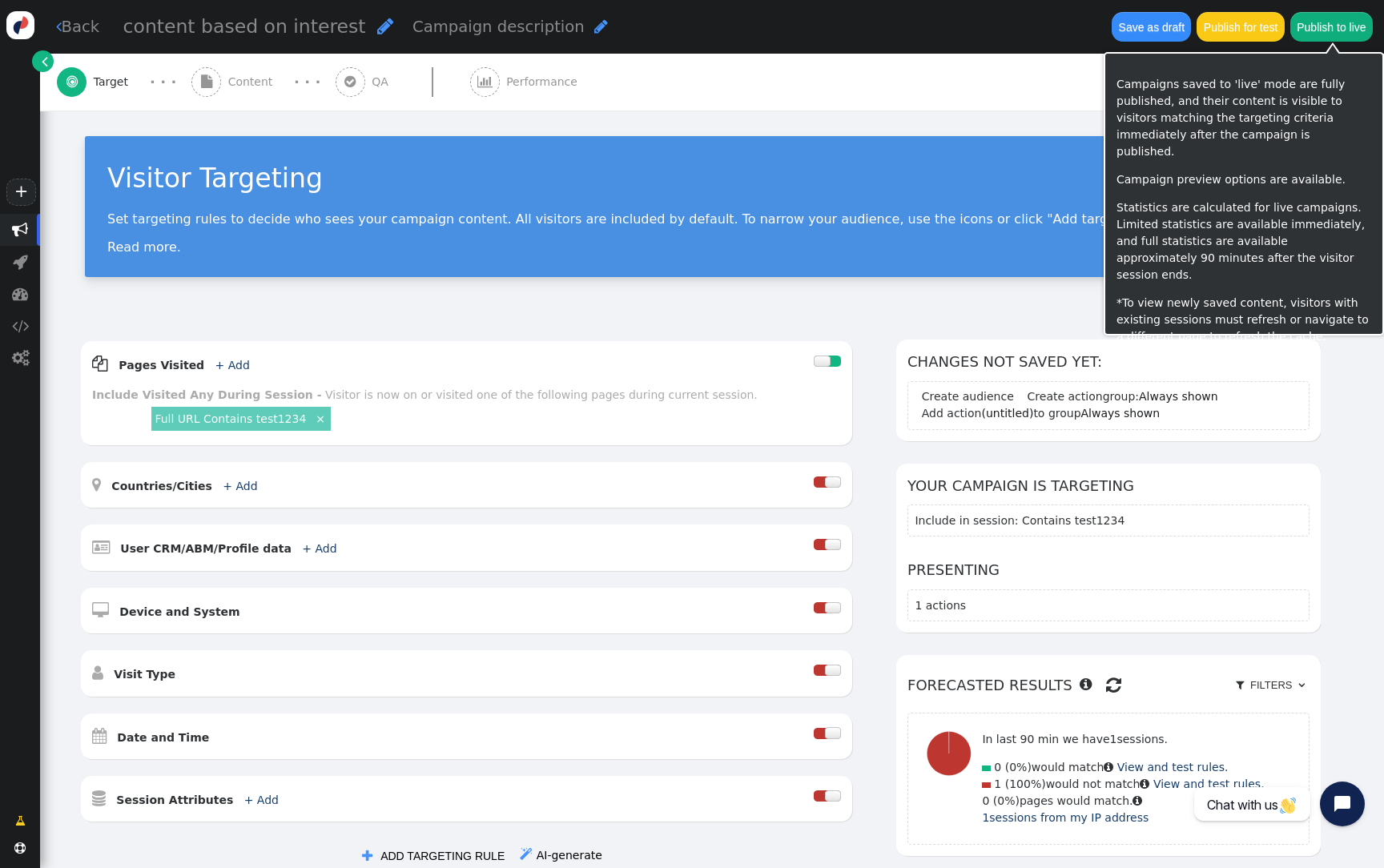
click at [1347, 38] on button "Publish to live" at bounding box center [1330, 26] width 82 height 29
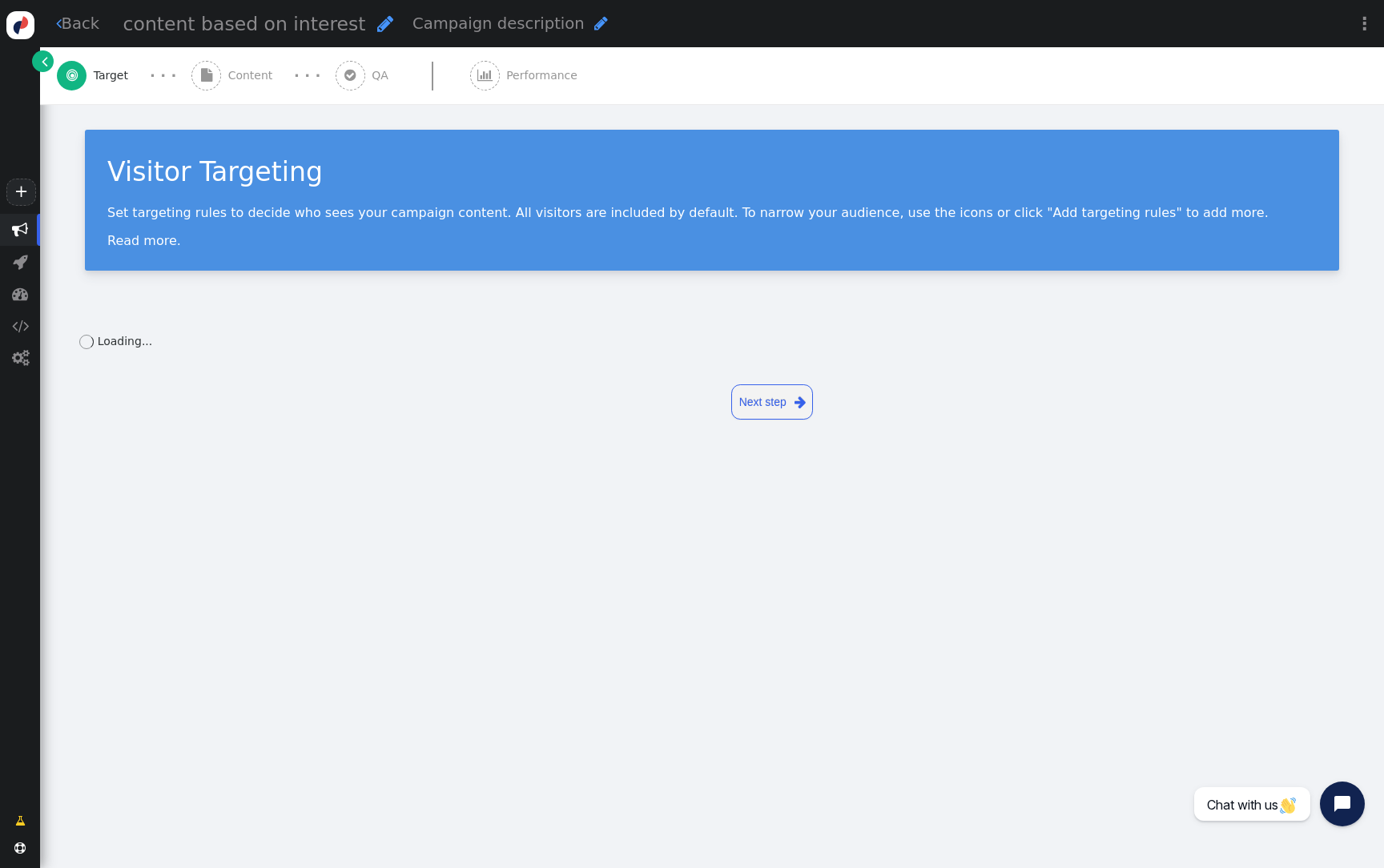
click at [582, 284] on div "Visitor Targeting Set targeting rules to decide who sees your campaign content.…" at bounding box center [711, 208] width 1343 height 207
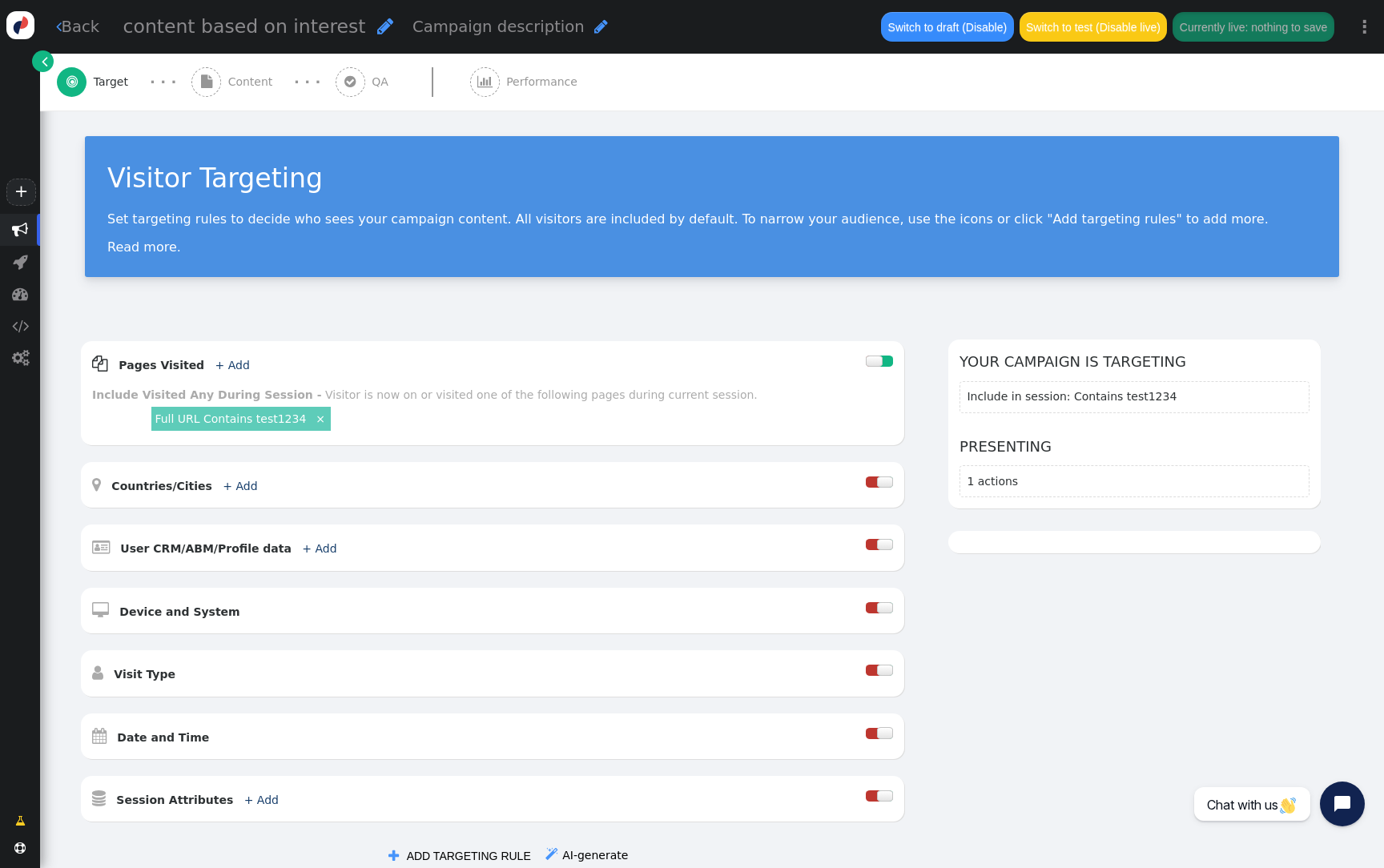
click at [267, 70] on div " Content" at bounding box center [235, 82] width 88 height 57
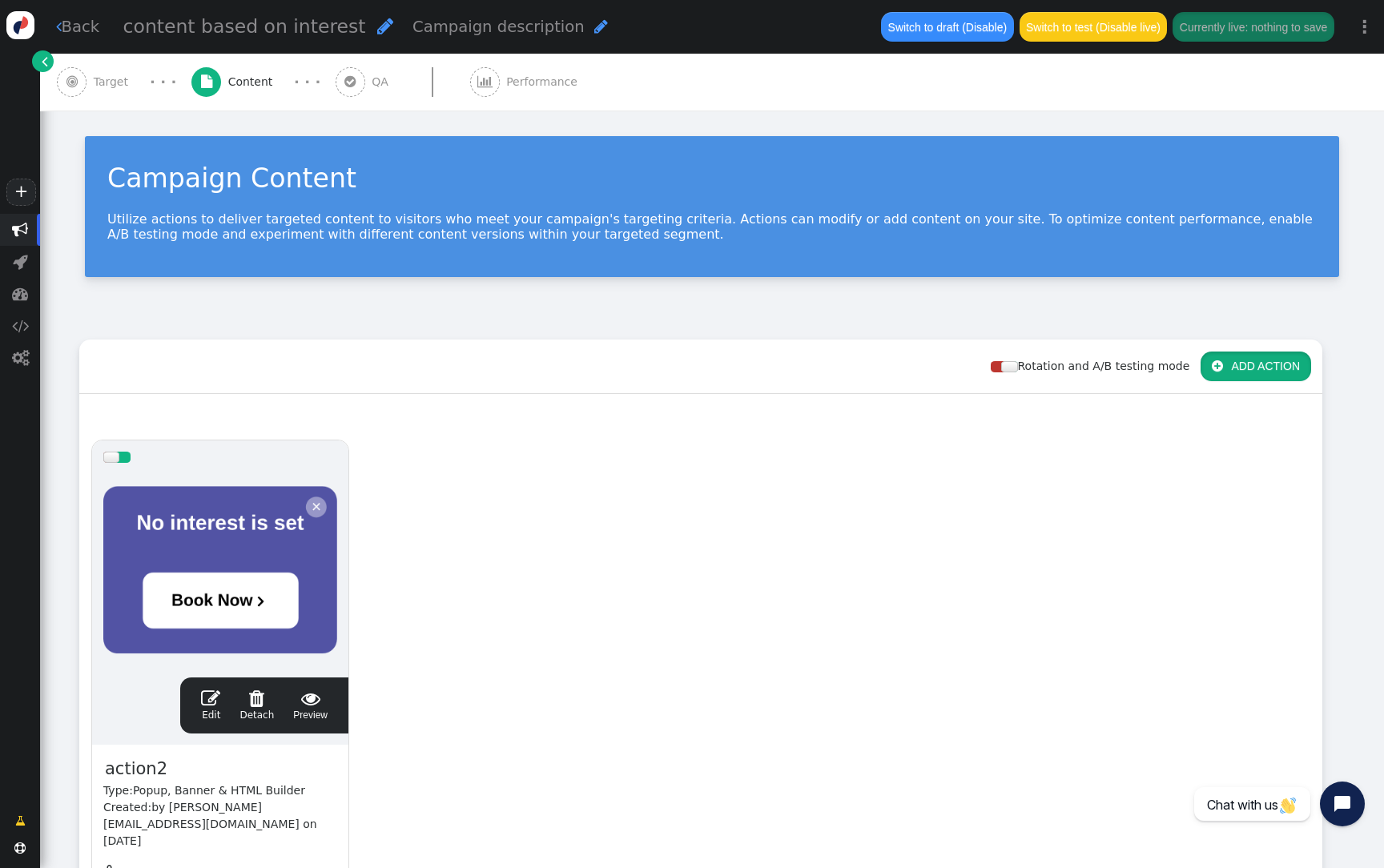
click at [1265, 373] on button " ADD ACTION" at bounding box center [1256, 365] width 111 height 29
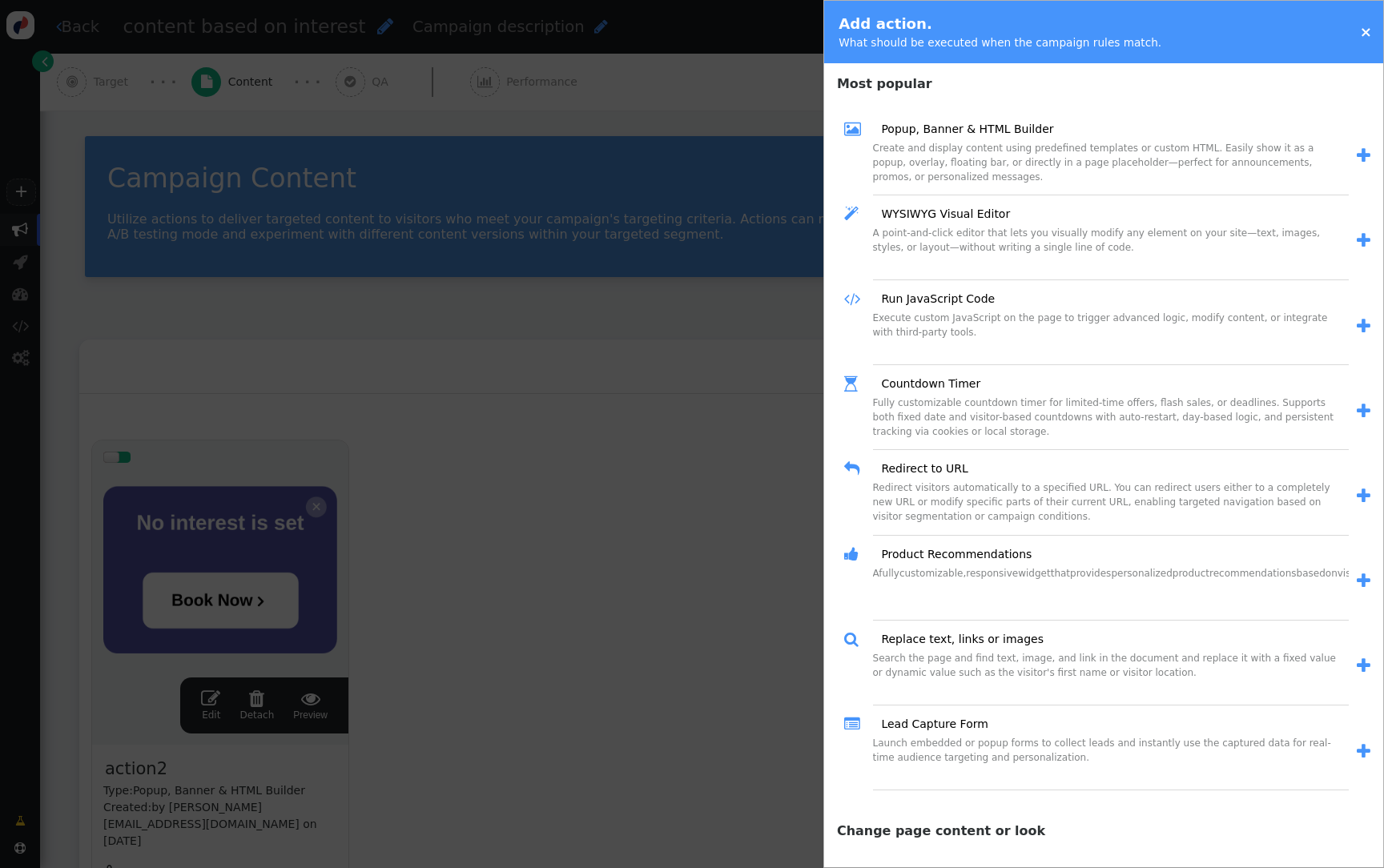
click at [614, 319] on div at bounding box center [692, 434] width 1384 height 868
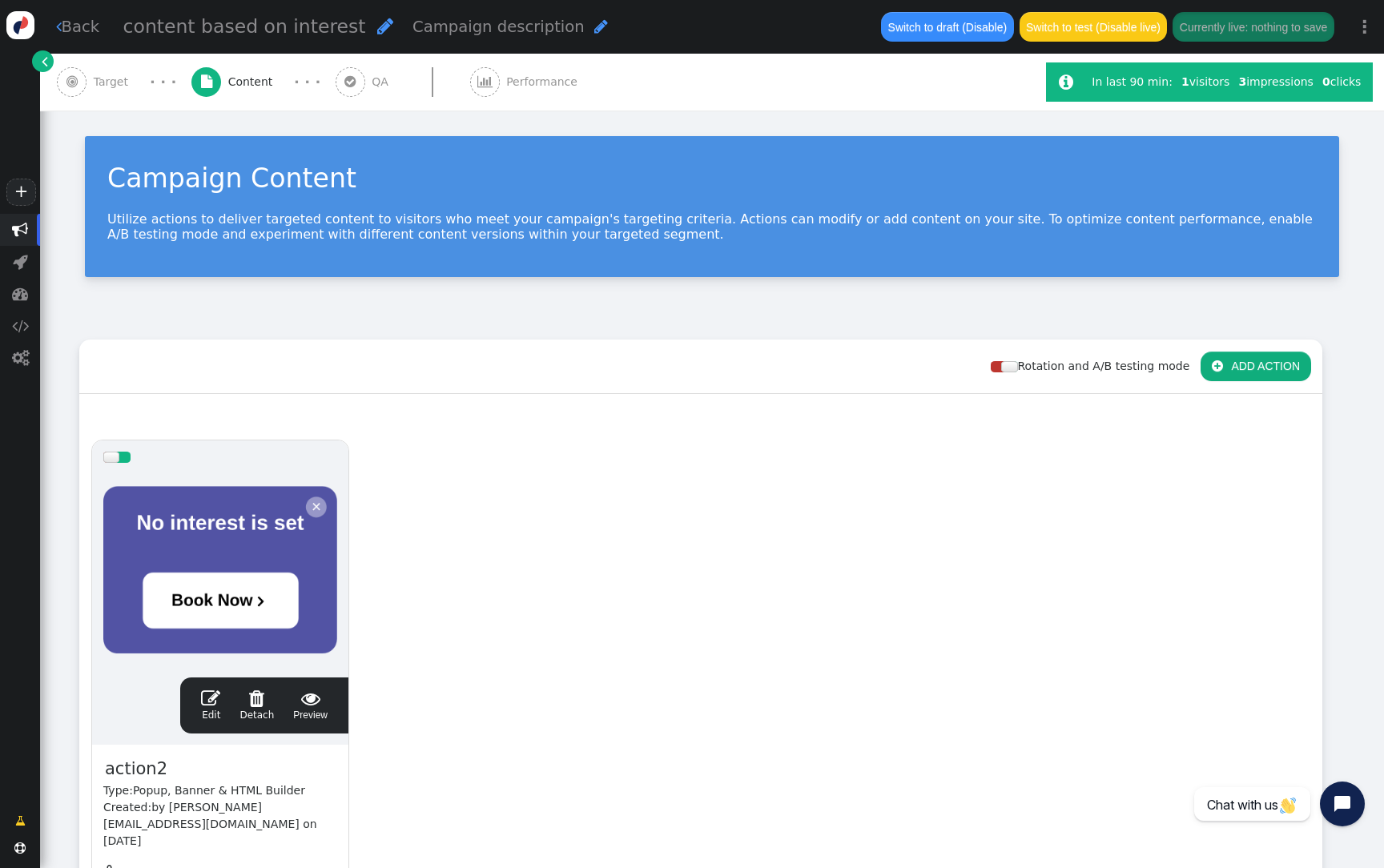
click at [135, 79] on div "· · ·" at bounding box center [164, 81] width 57 height 21
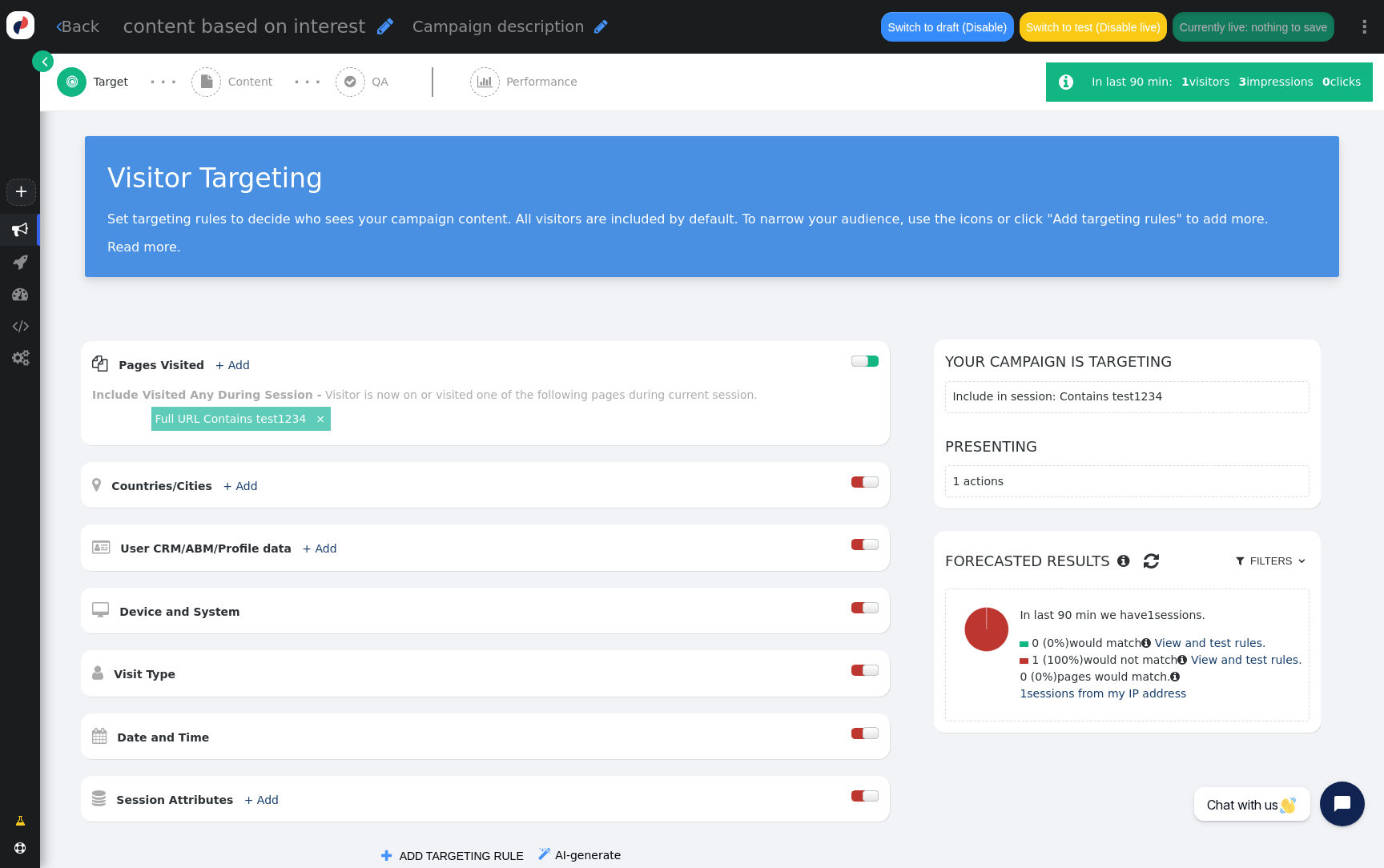
click at [272, 87] on span "Content" at bounding box center [253, 82] width 51 height 17
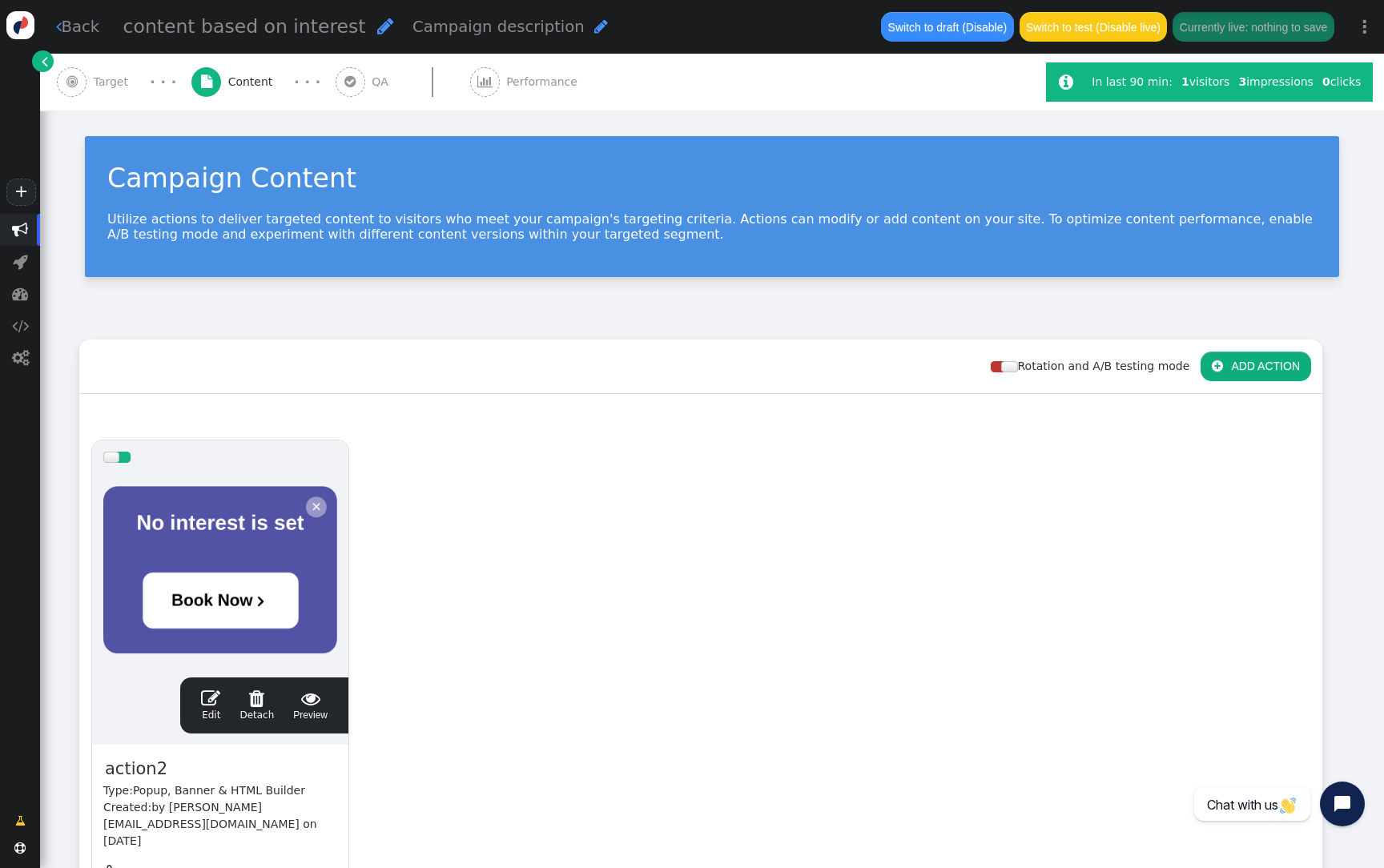
click at [181, 629] on div at bounding box center [220, 570] width 234 height 192
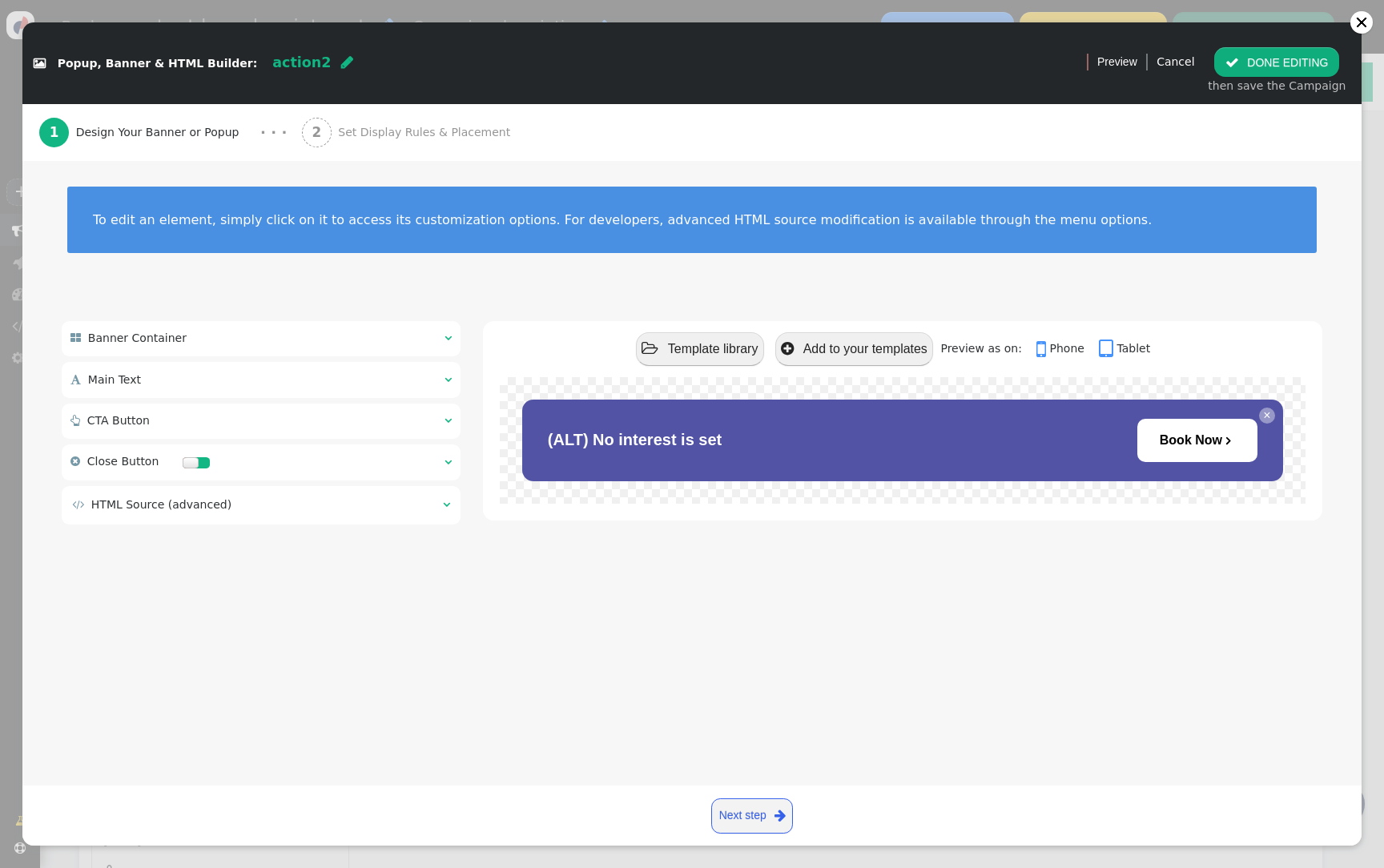
click at [465, 123] on div "2 Set Display Rules & Placement" at bounding box center [409, 133] width 215 height 57
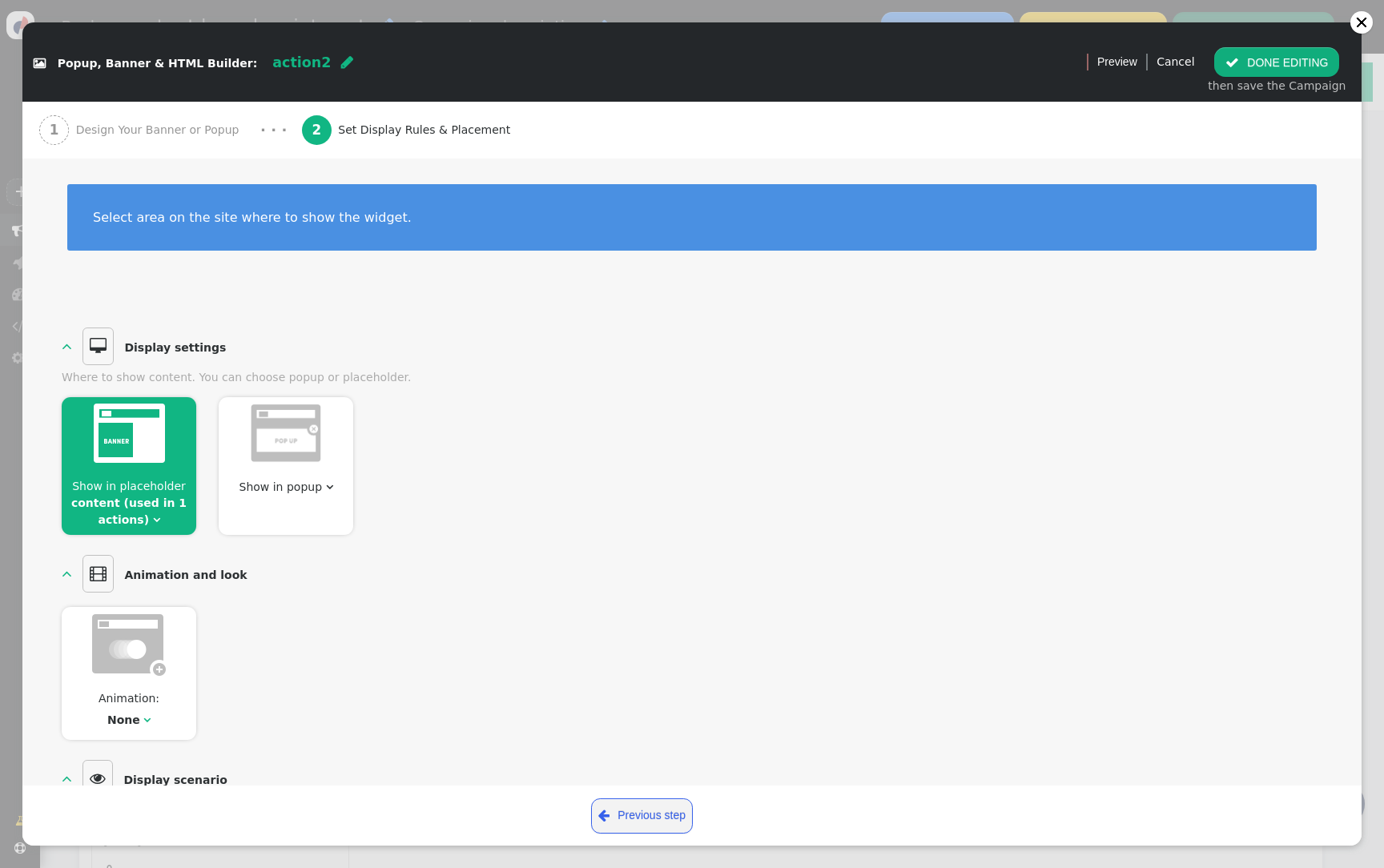
click at [279, 478] on span "Show in popup " at bounding box center [285, 487] width 107 height 17
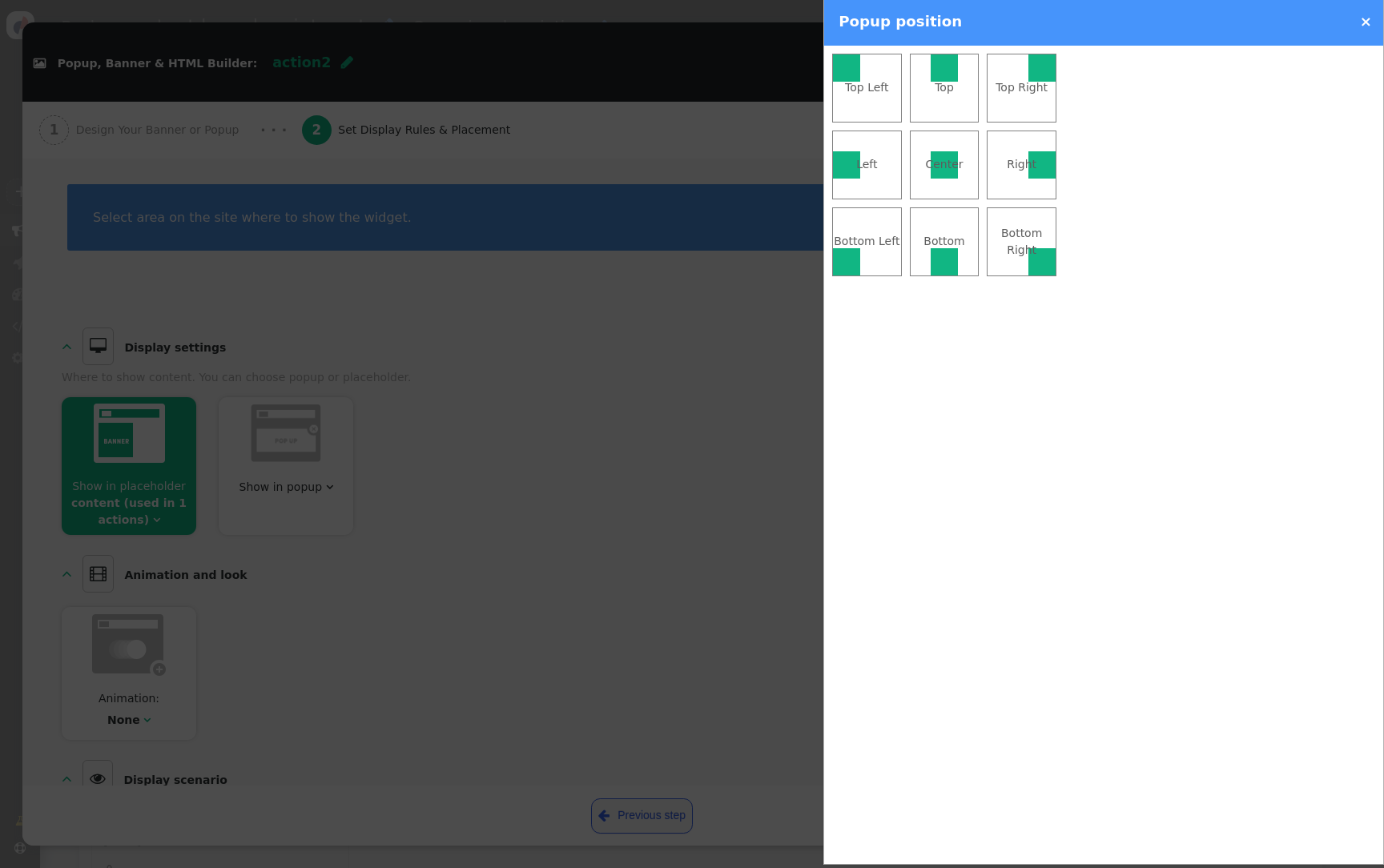
click at [937, 243] on div "Bottom" at bounding box center [944, 241] width 68 height 17
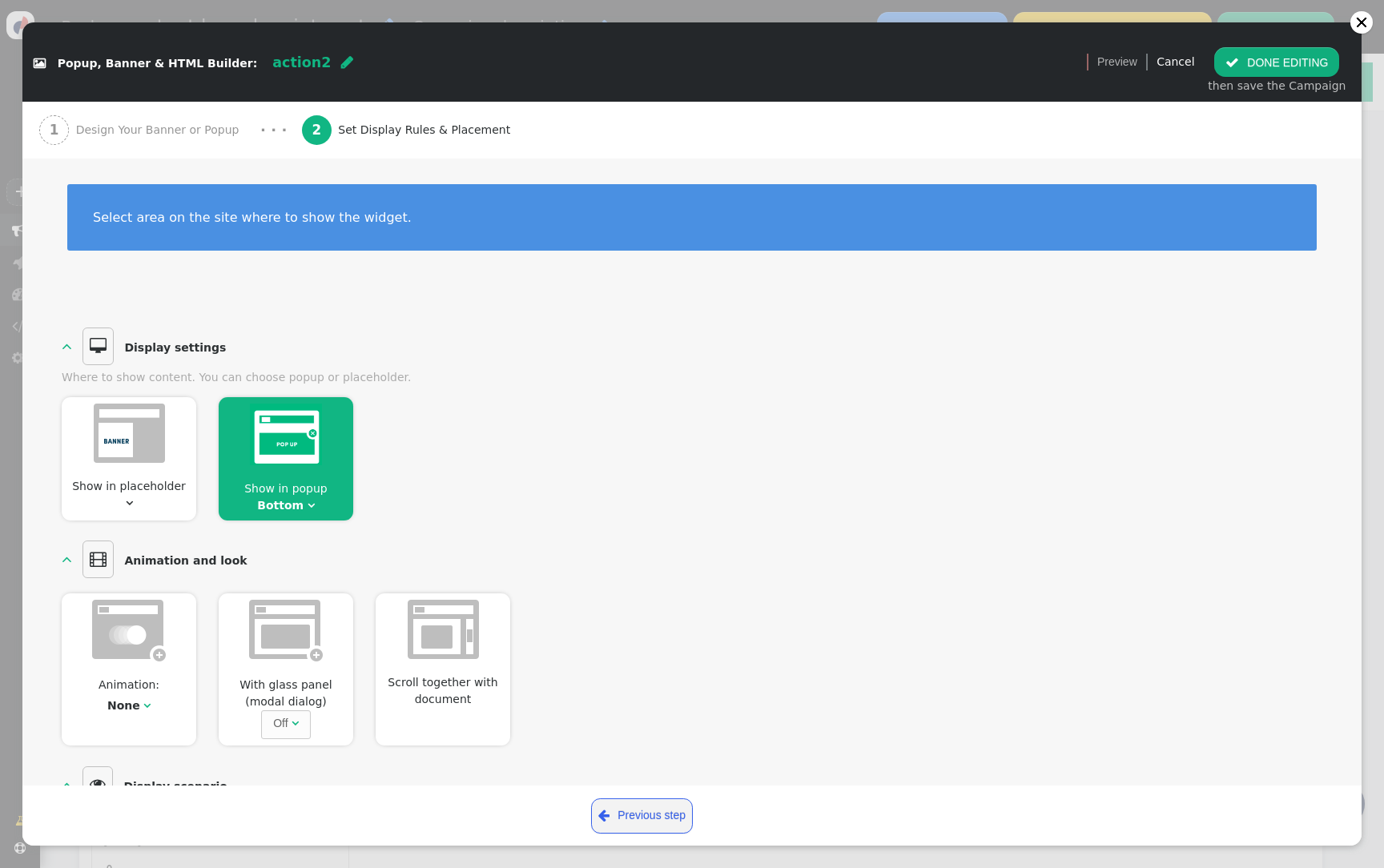
click at [597, 399] on div "Show in placeholder  Show in popup Bottom " at bounding box center [692, 453] width 1260 height 135
click at [203, 140] on div "1 Design Your Banner or Popup" at bounding box center [142, 130] width 207 height 57
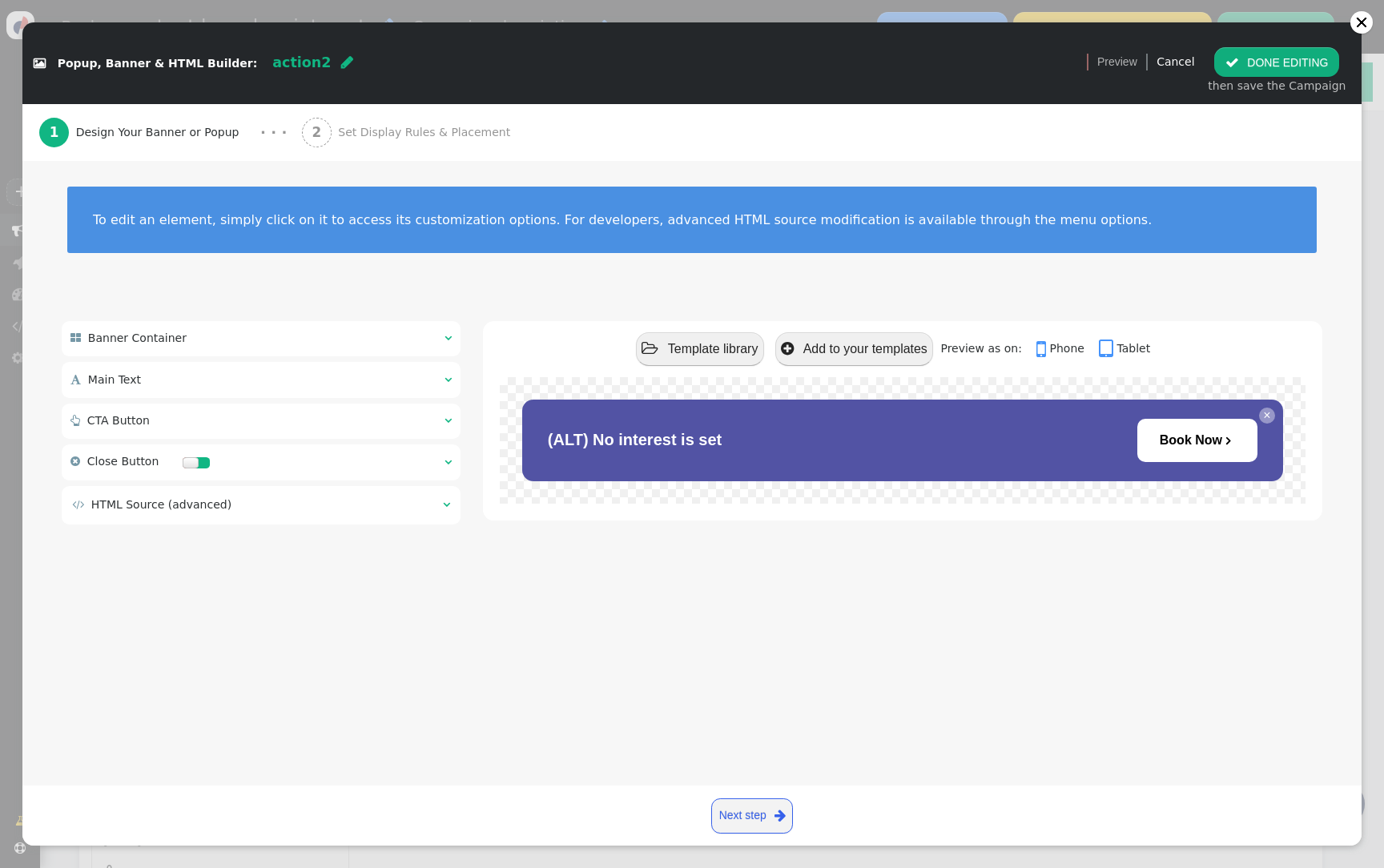
click at [338, 342] on div " Banner Container  " at bounding box center [261, 339] width 399 height 35
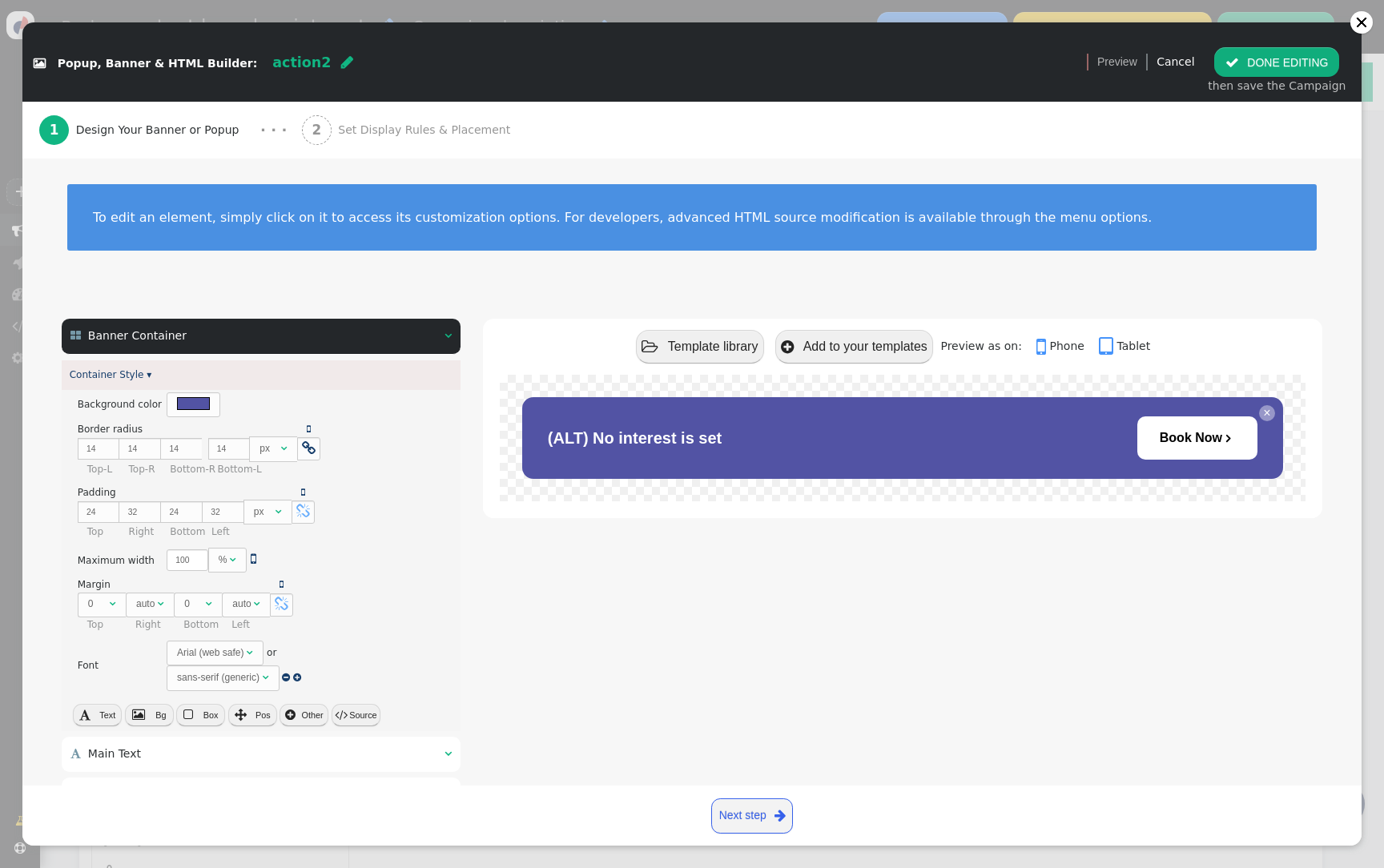
click at [615, 430] on font "(ALT) No interest is set" at bounding box center [635, 438] width 174 height 18
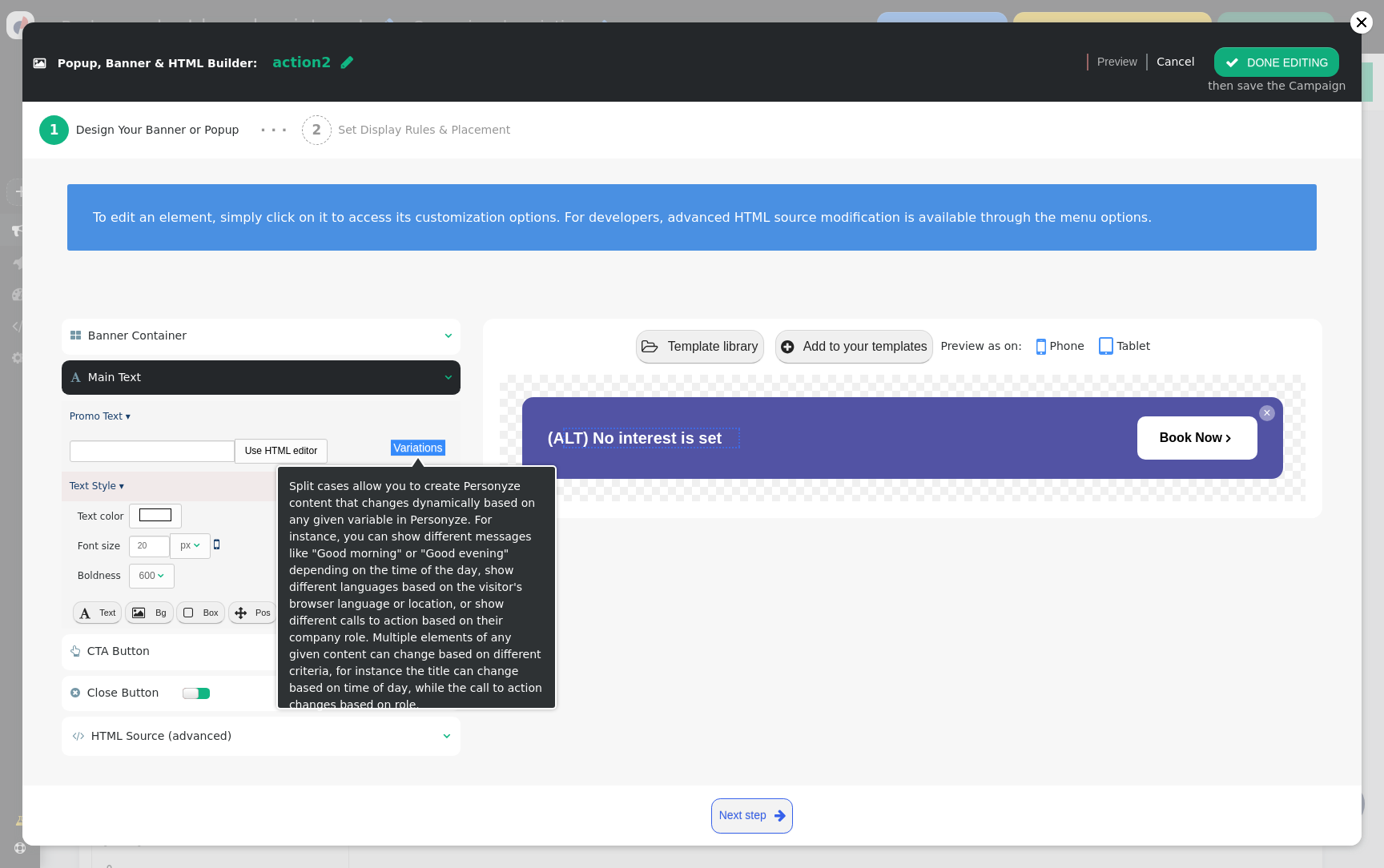
type input "No interest is set"
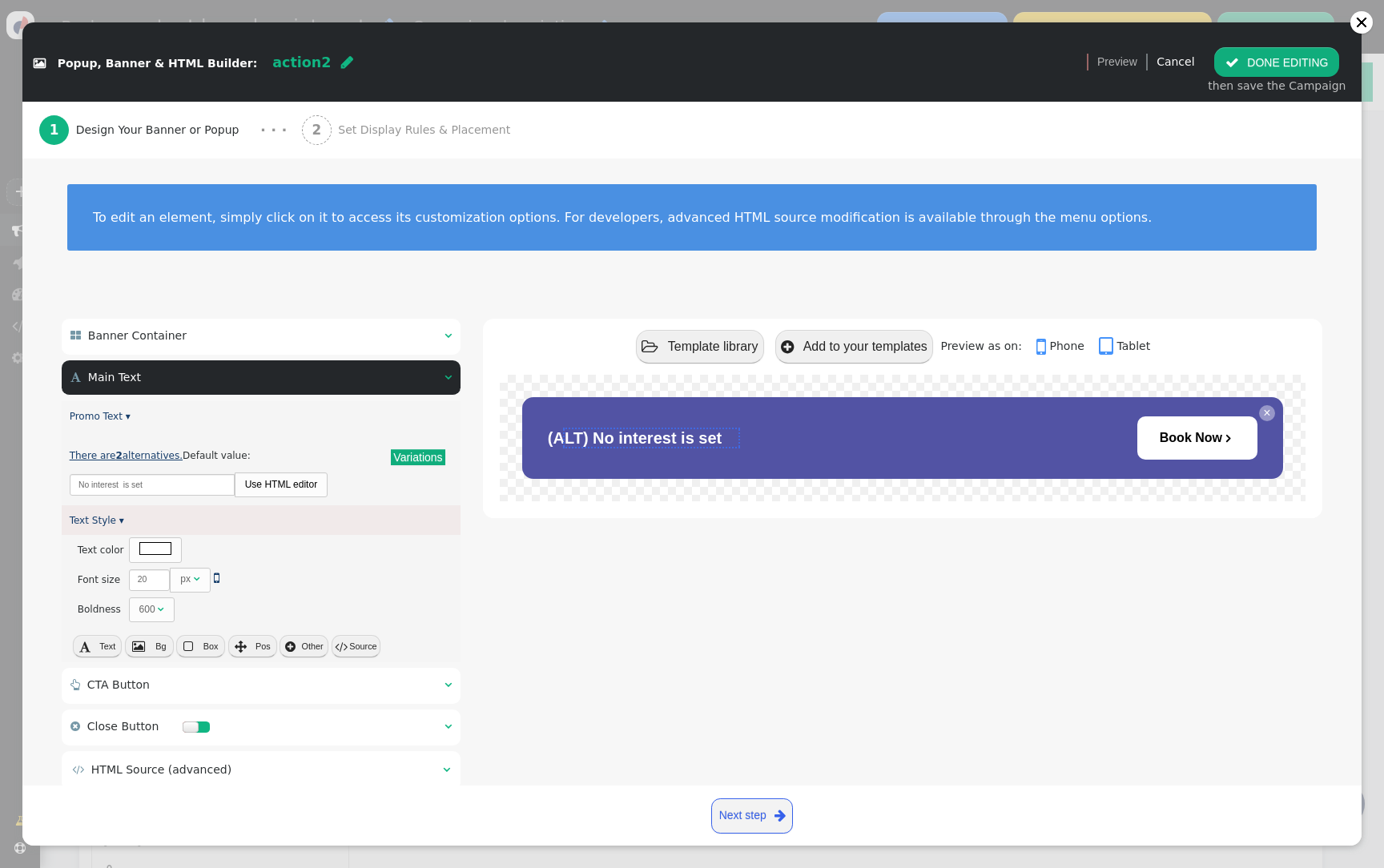
click at [150, 450] on link "There are 2 alternatives." at bounding box center [126, 455] width 113 height 11
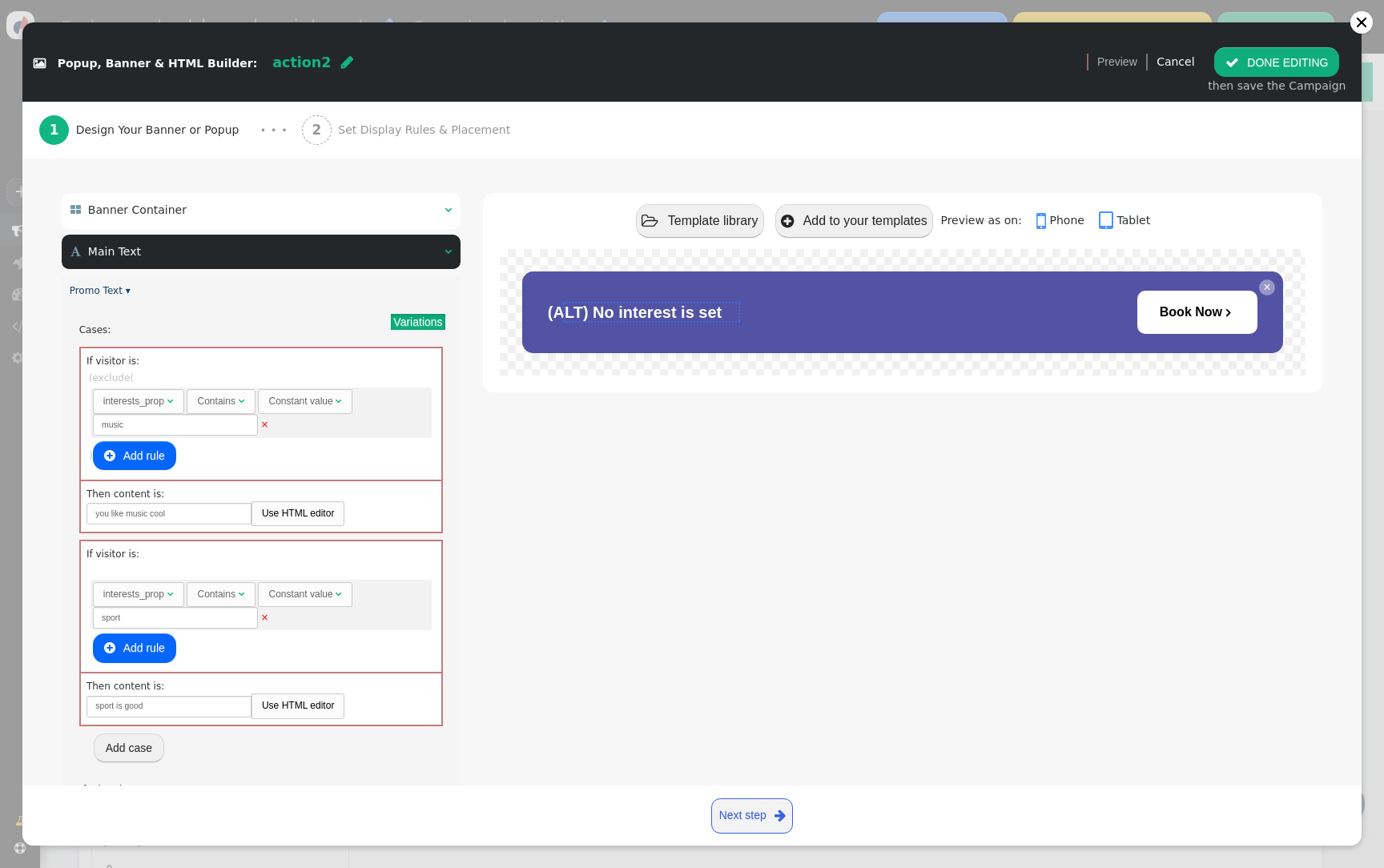
scroll to position [160, 0]
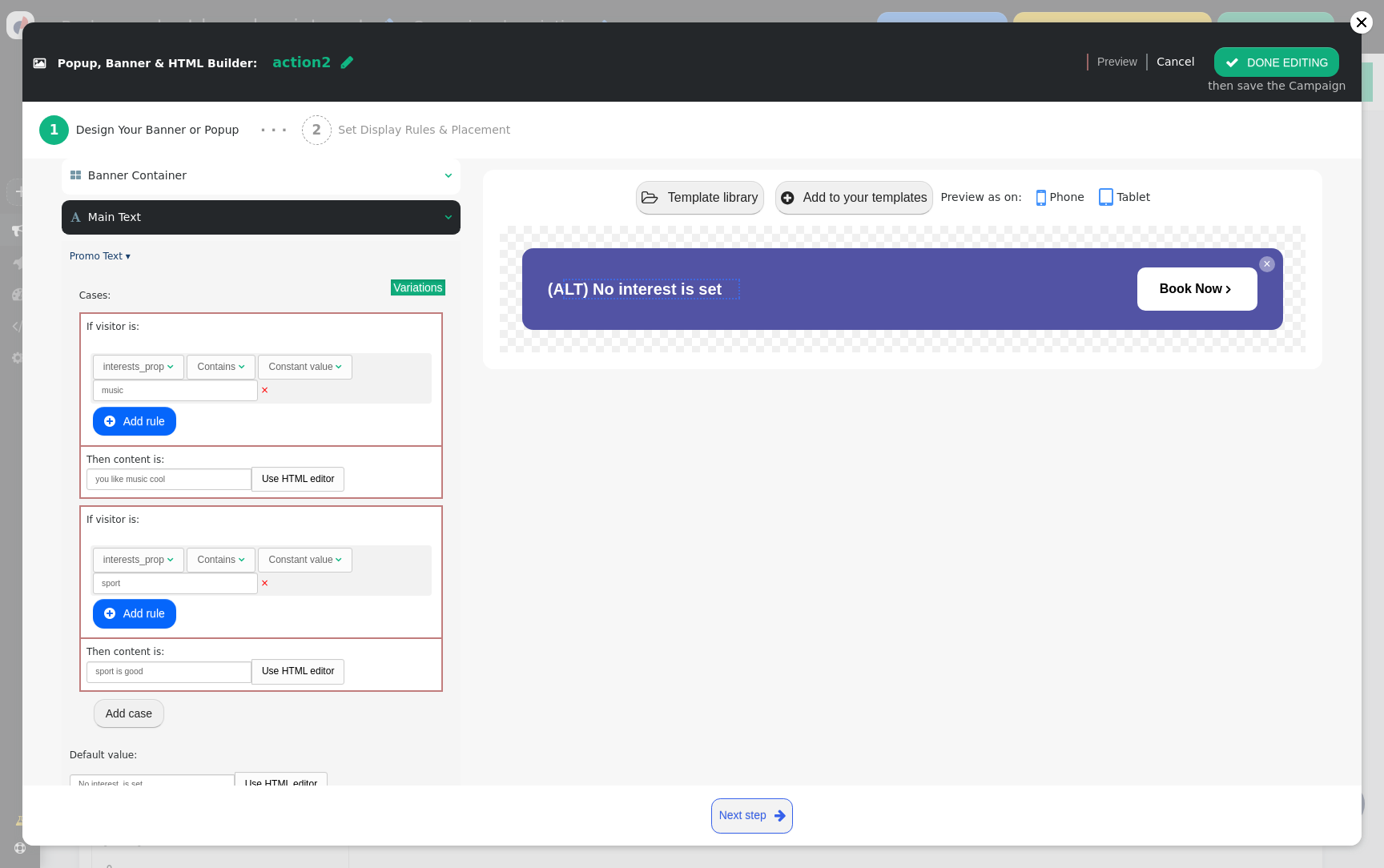
click at [1222, 778] on div " Template library  Add to your templates Preview as on:  Phone  Tablet (ALT…" at bounding box center [903, 626] width 839 height 935
click at [1298, 49] on button " DONE EDITING" at bounding box center [1276, 61] width 125 height 29
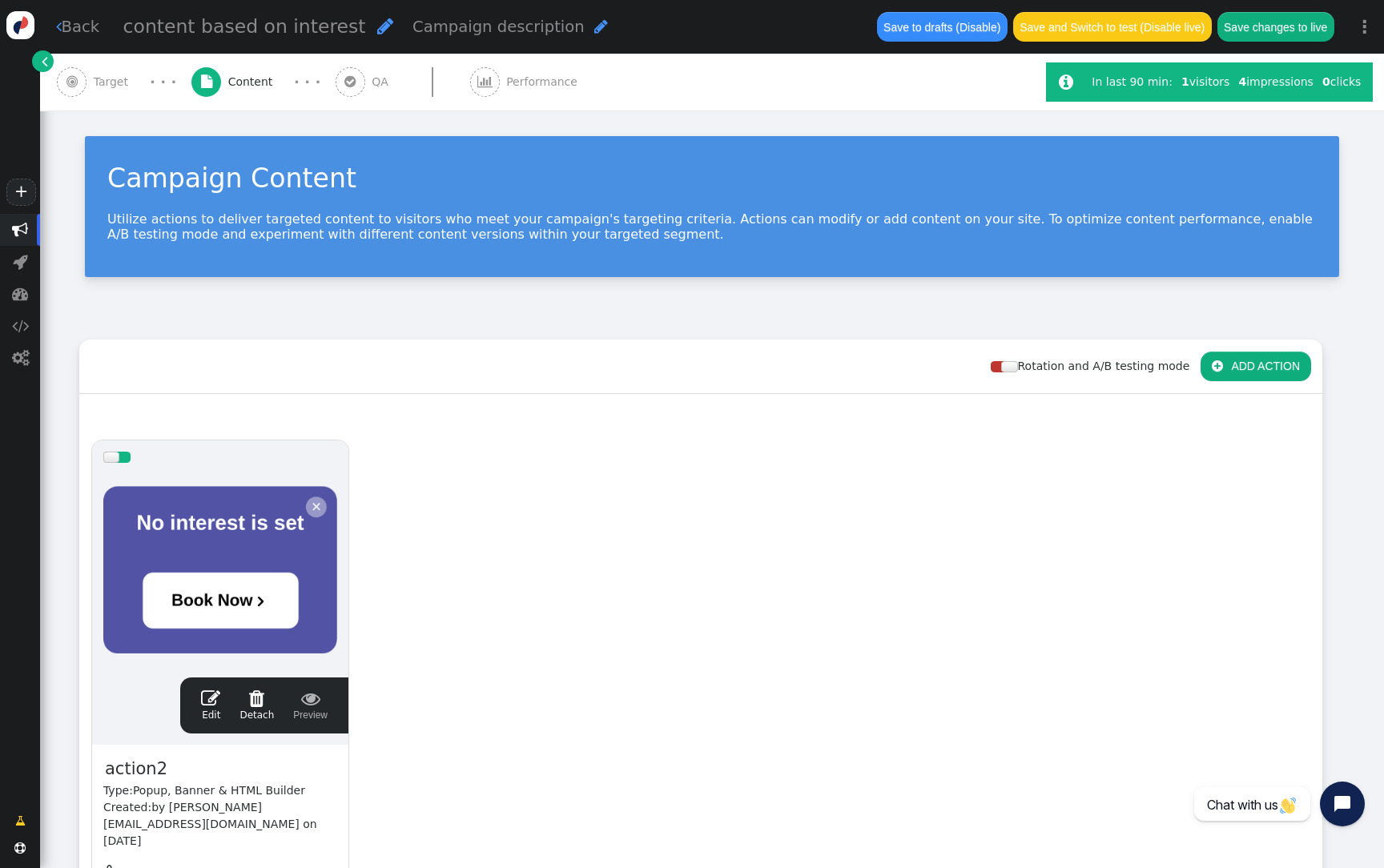
click at [1305, 118] on div "Campaign Content Utilize actions to deliver targeted content to visitors who me…" at bounding box center [711, 214] width 1343 height 207
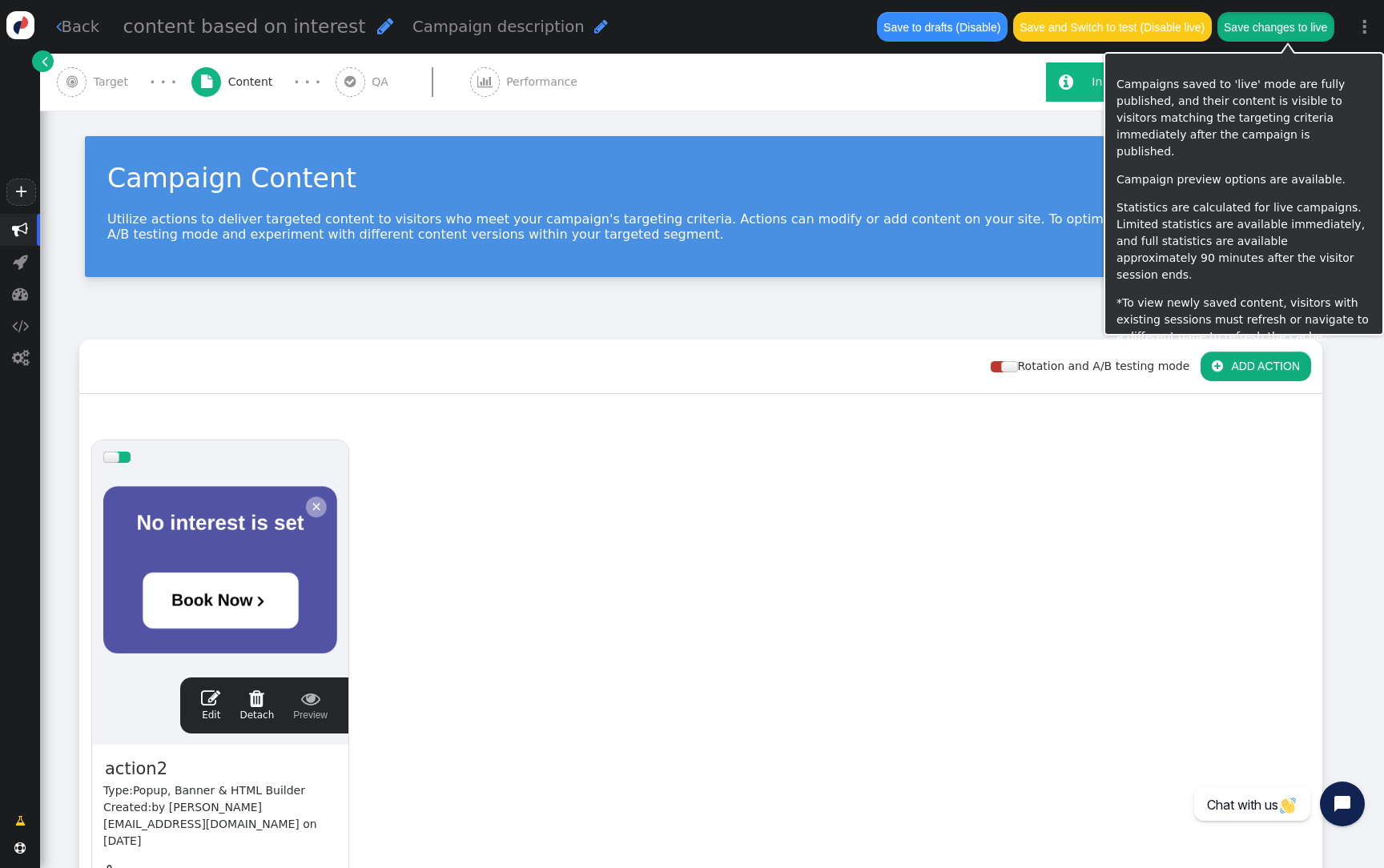
click at [1302, 33] on button "Save changes to live" at bounding box center [1275, 26] width 117 height 29
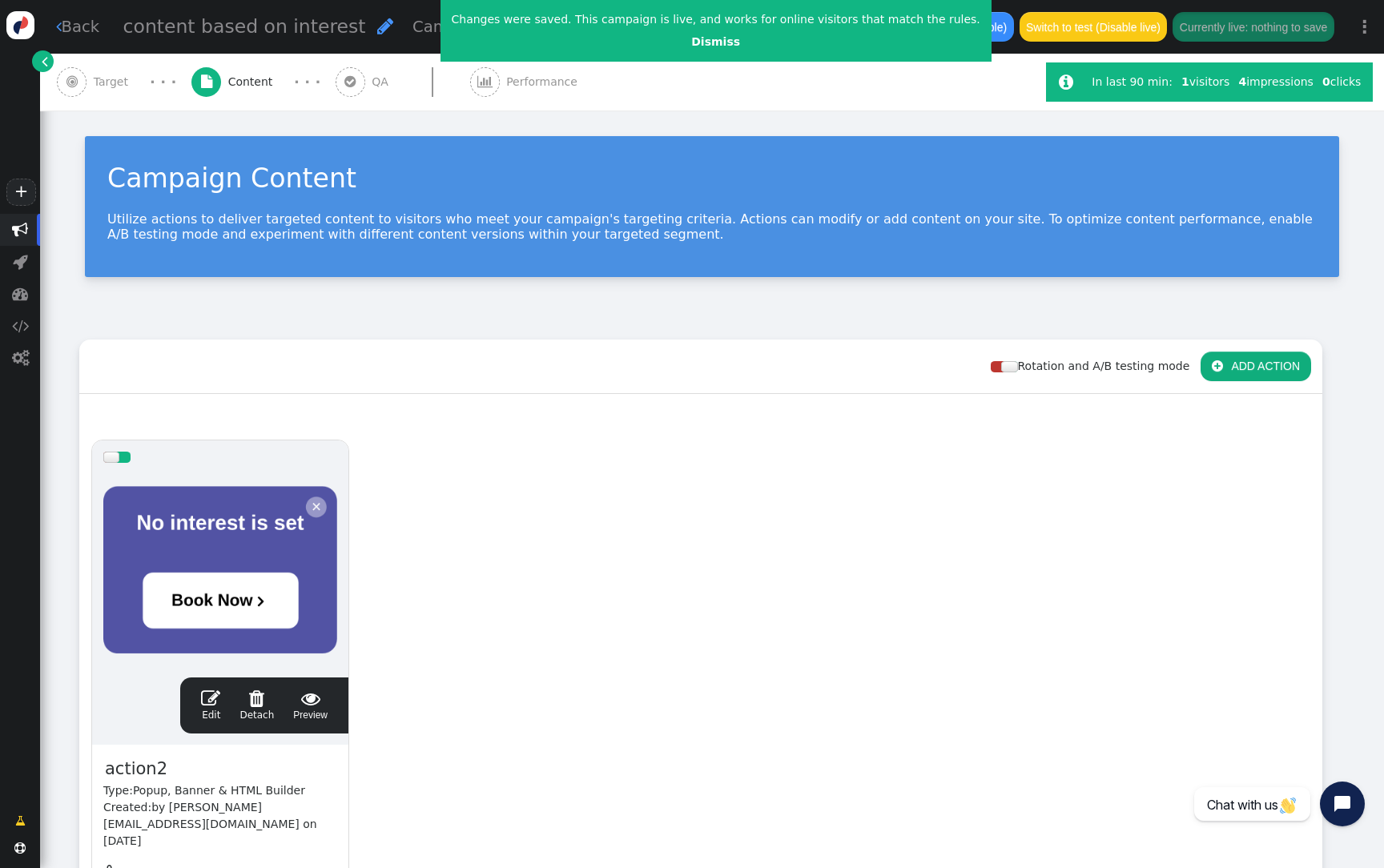
click at [178, 548] on div at bounding box center [220, 570] width 234 height 192
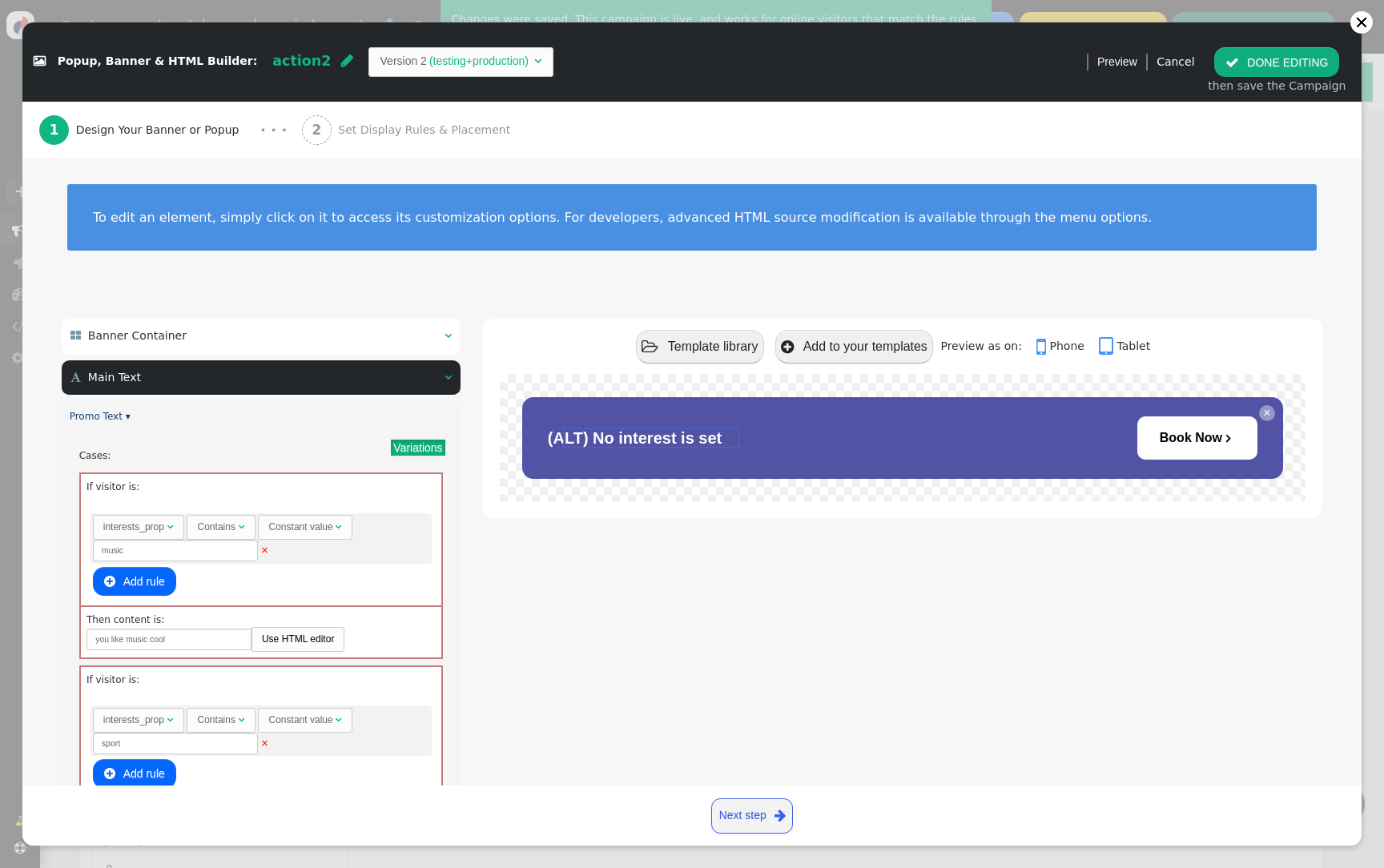
click at [398, 117] on div "2 Set Display Rules & Placement" at bounding box center [409, 130] width 215 height 57
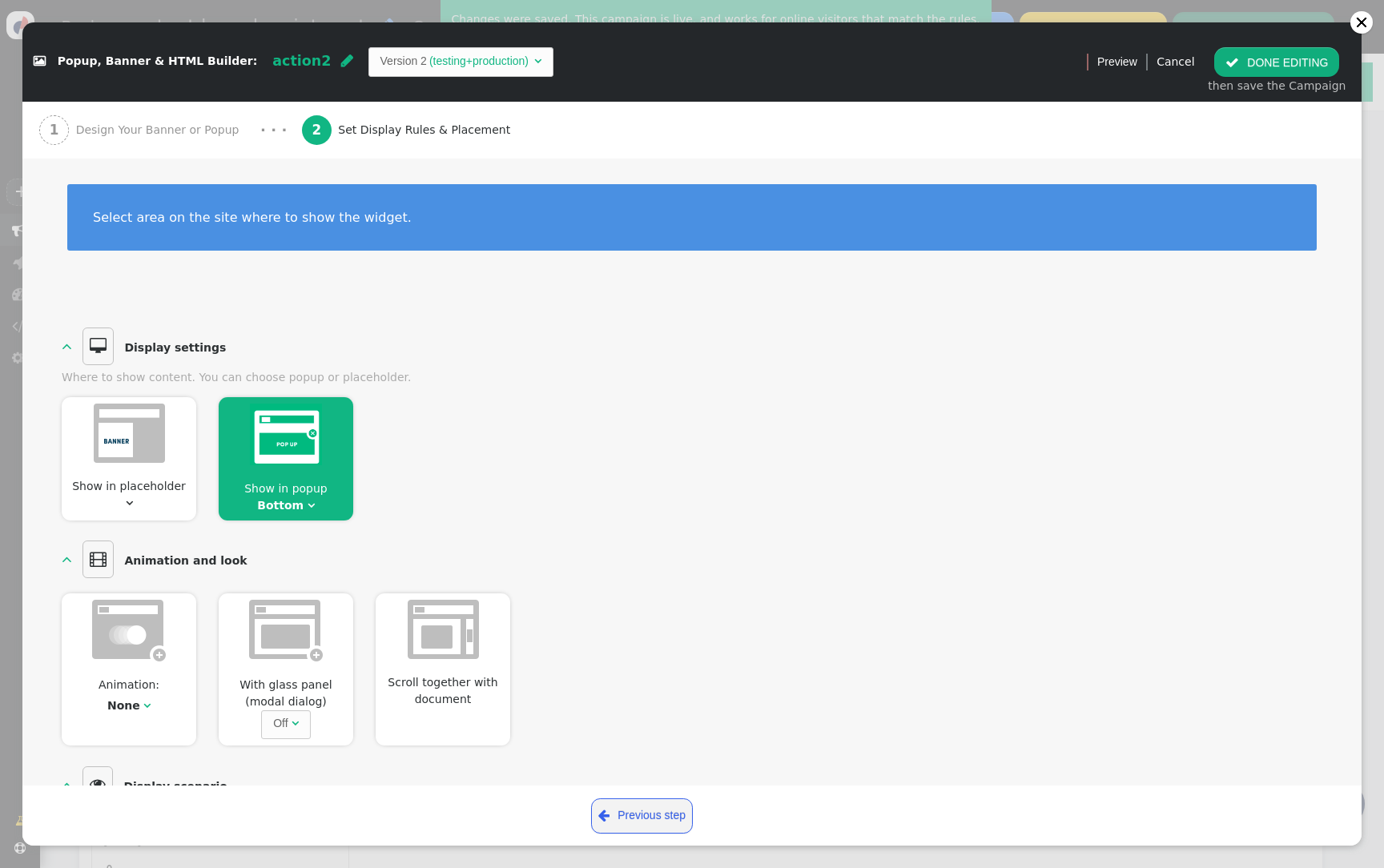
click at [282, 482] on span "Show in popup" at bounding box center [285, 488] width 83 height 13
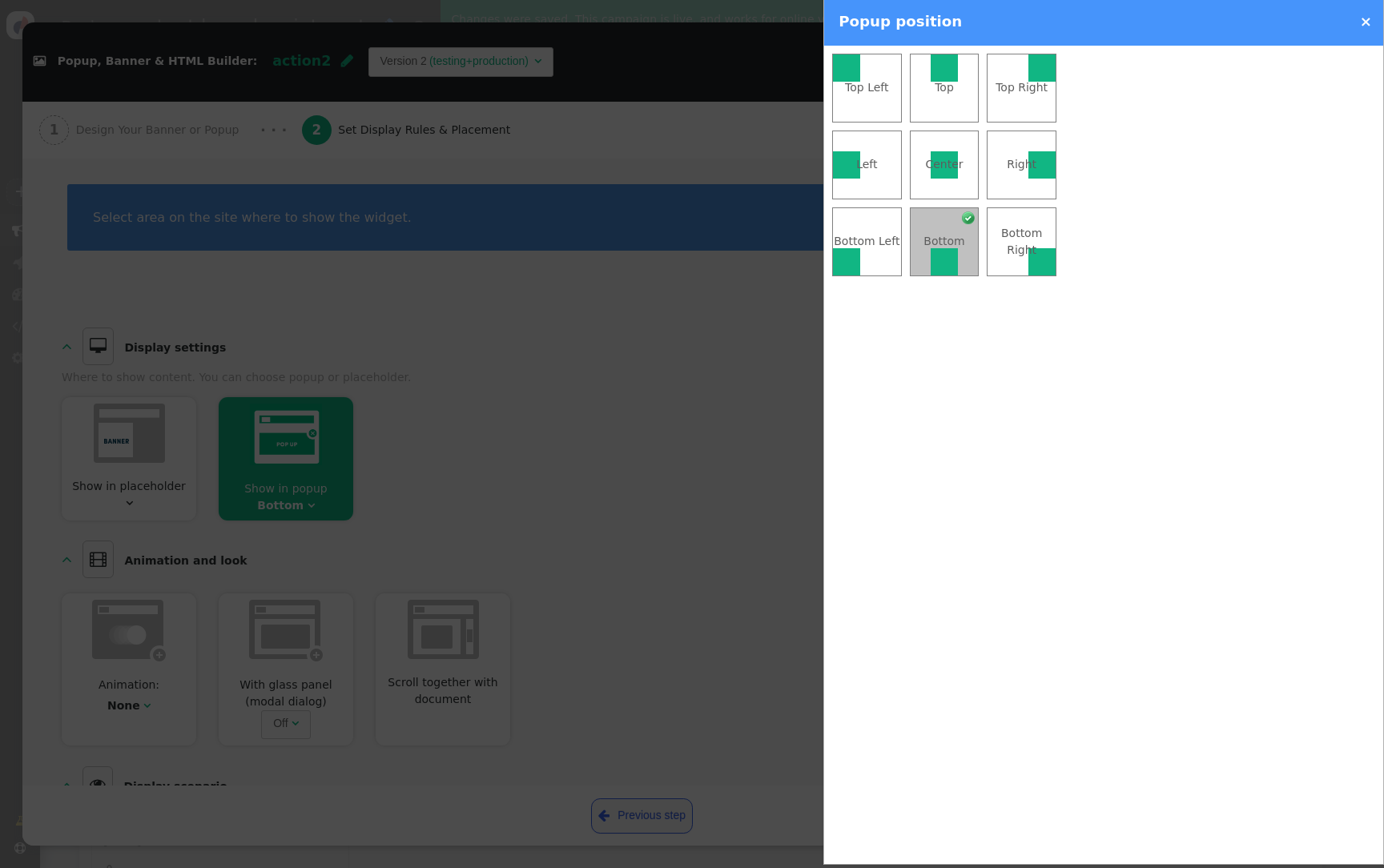
click at [504, 381] on div at bounding box center [692, 434] width 1384 height 868
